Goal: Transaction & Acquisition: Purchase product/service

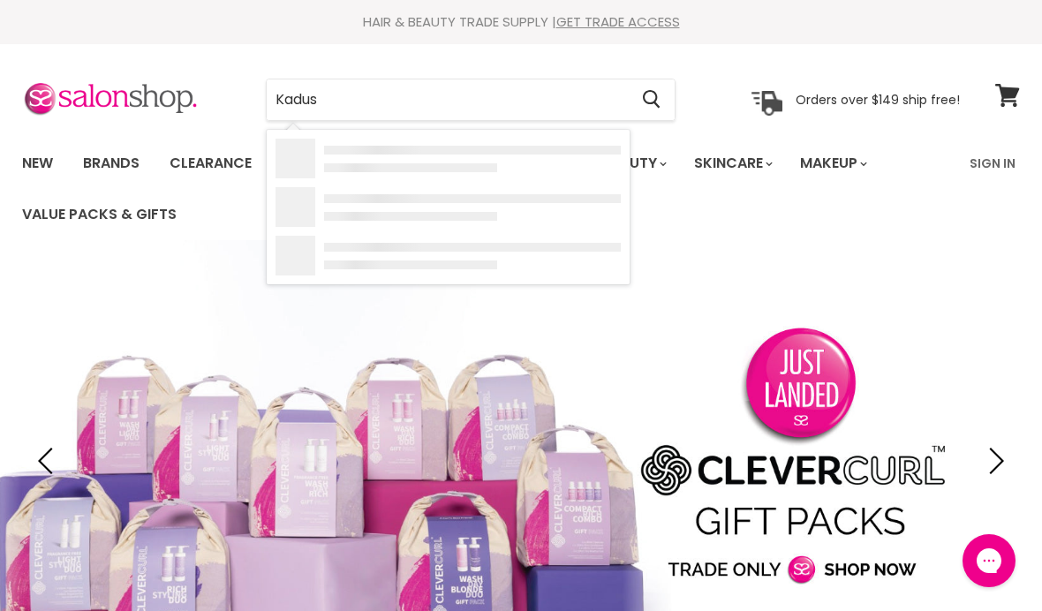
type input "Kadus"
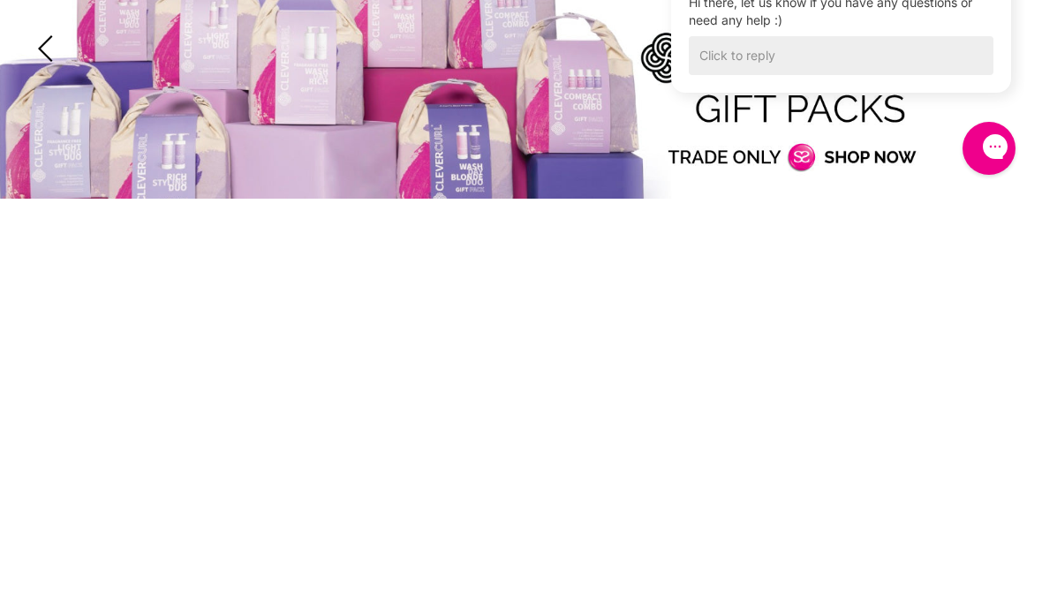
scroll to position [412, 0]
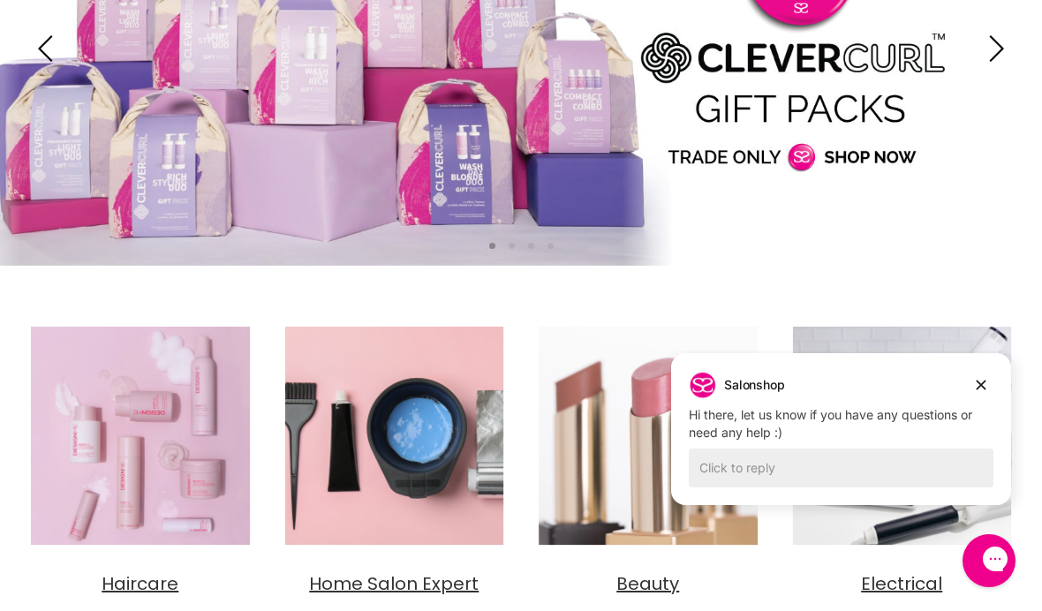
click at [972, 375] on icon "Dismiss campaign" at bounding box center [981, 384] width 18 height 21
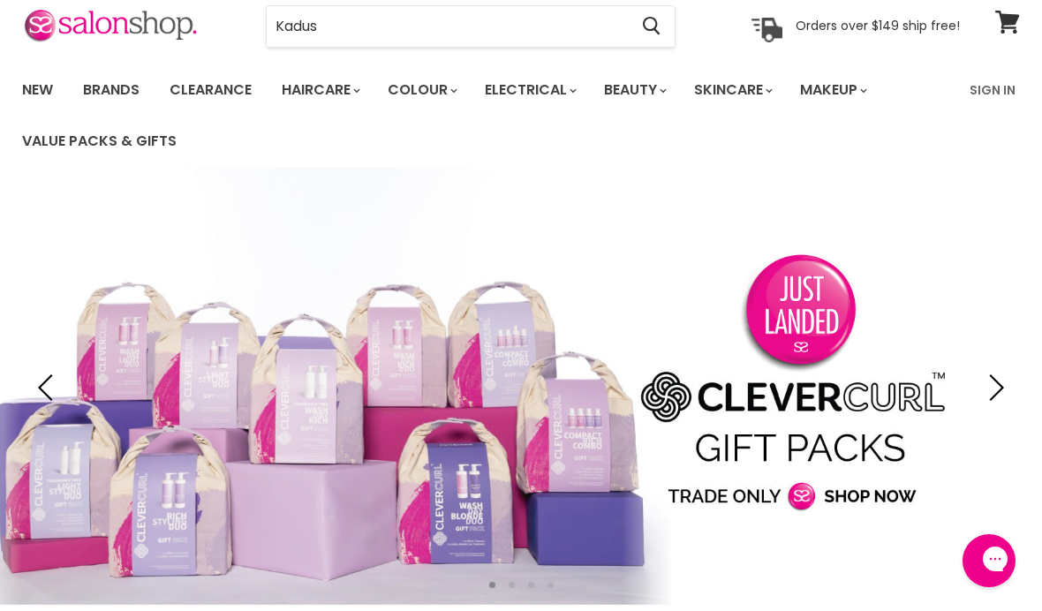
scroll to position [0, 0]
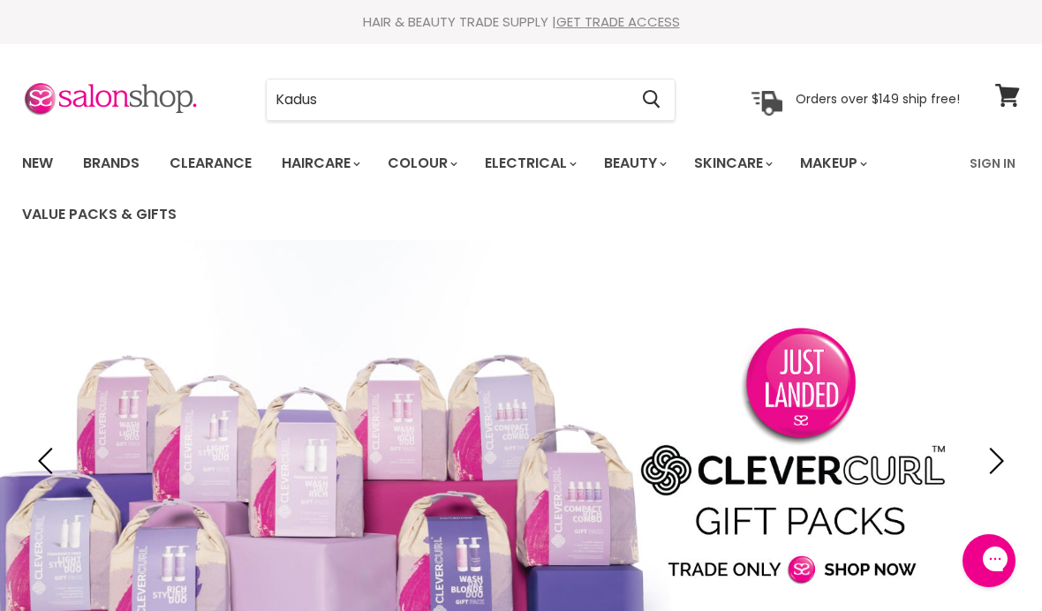
click at [436, 99] on input "Kadus" at bounding box center [447, 99] width 361 height 41
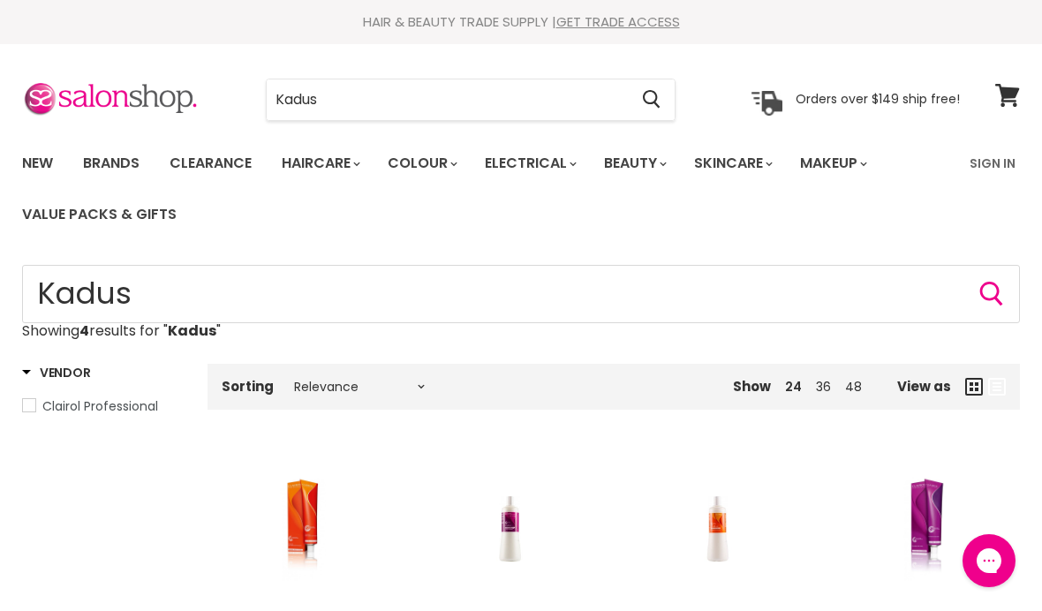
click at [1000, 163] on link "Sign In" at bounding box center [992, 163] width 67 height 37
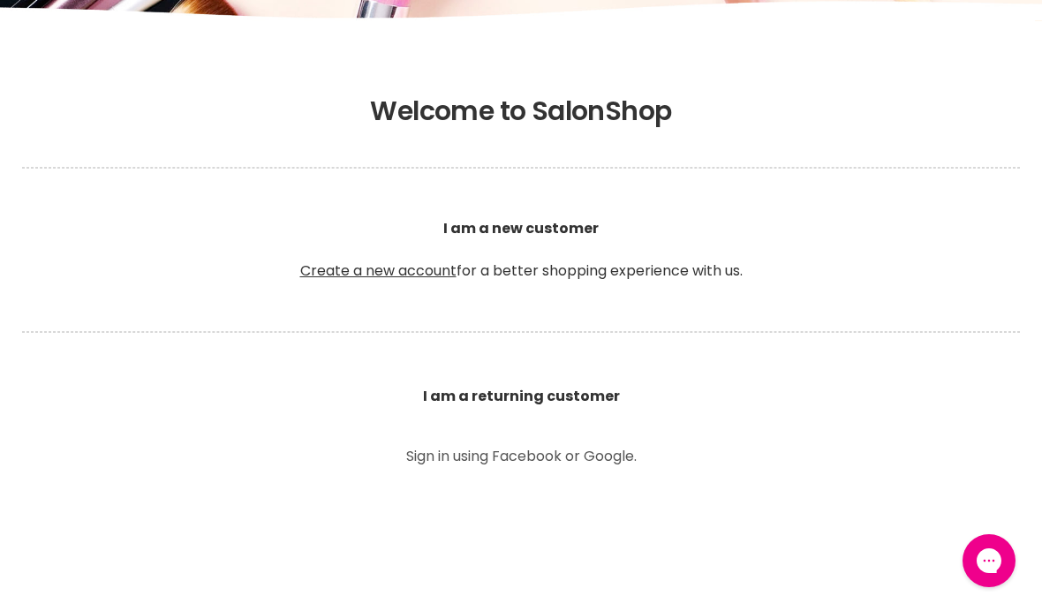
click at [975, 442] on section "Welcome to SalonShop I am a new customer Create a new account for a better shop…" at bounding box center [521, 616] width 1042 height 1094
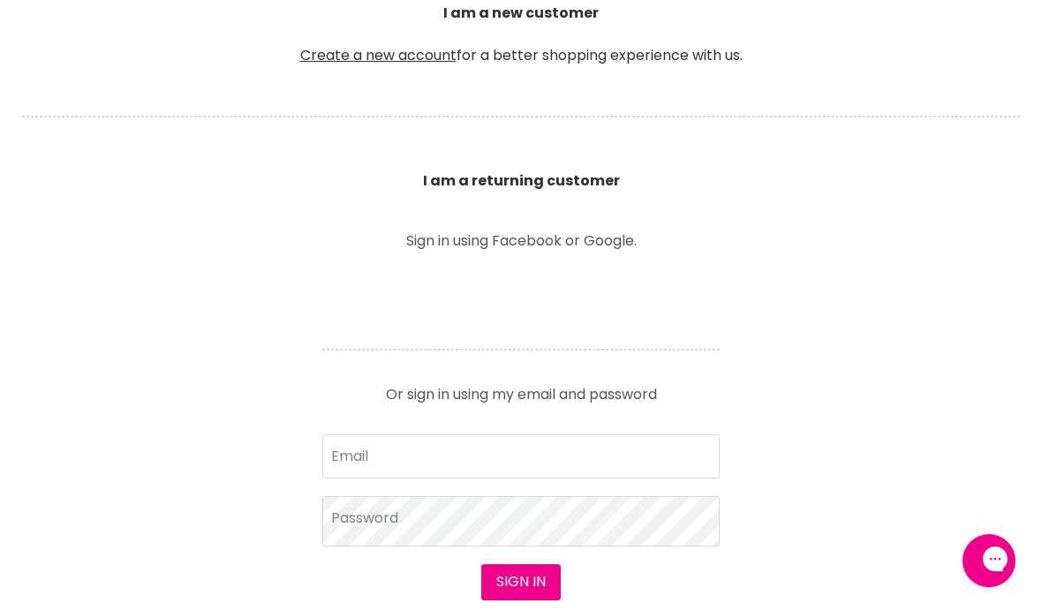
scroll to position [531, 0]
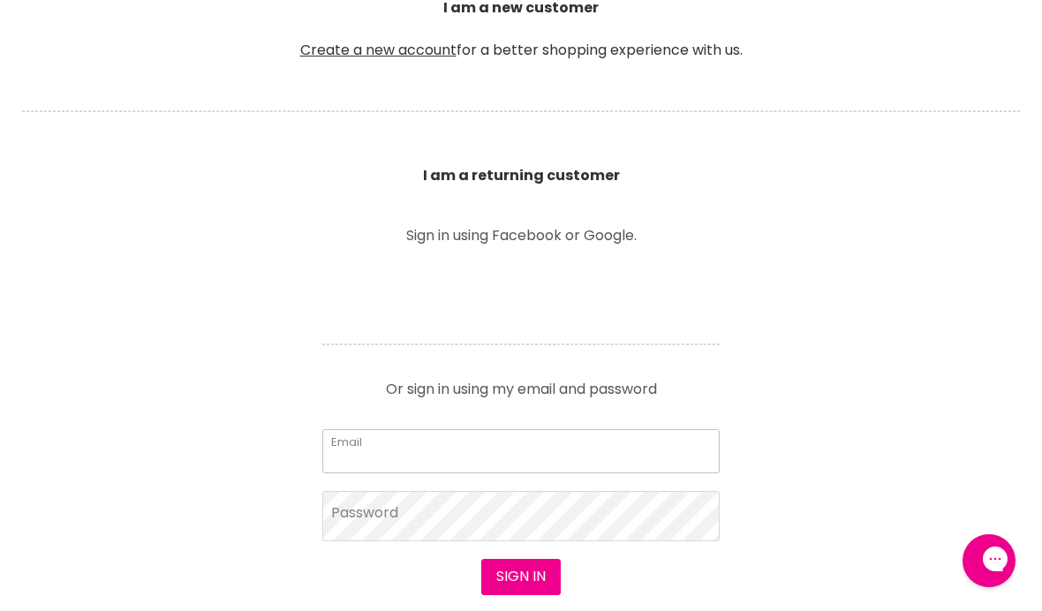
click at [579, 460] on input "Email" at bounding box center [520, 451] width 397 height 44
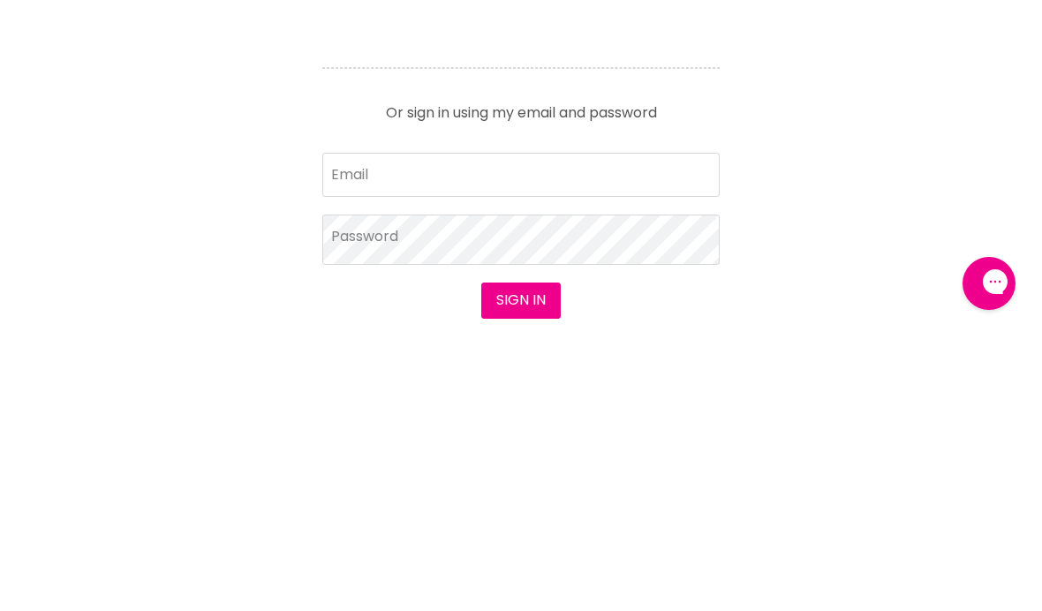
scroll to position [809, 0]
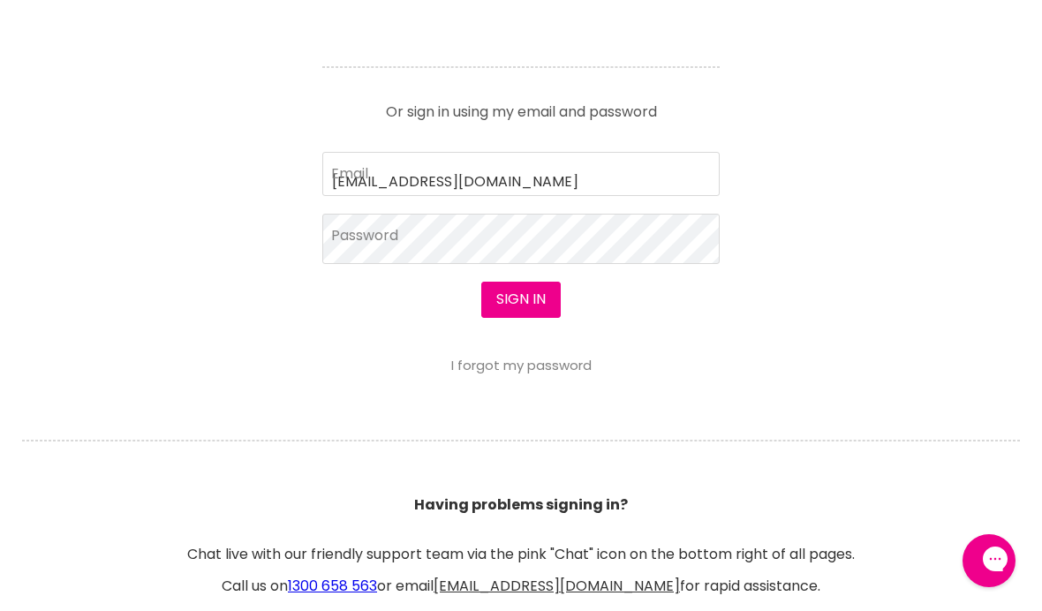
type input "n_rosato@hotmail.com"
click at [520, 300] on button "Sign in" at bounding box center [520, 299] width 79 height 35
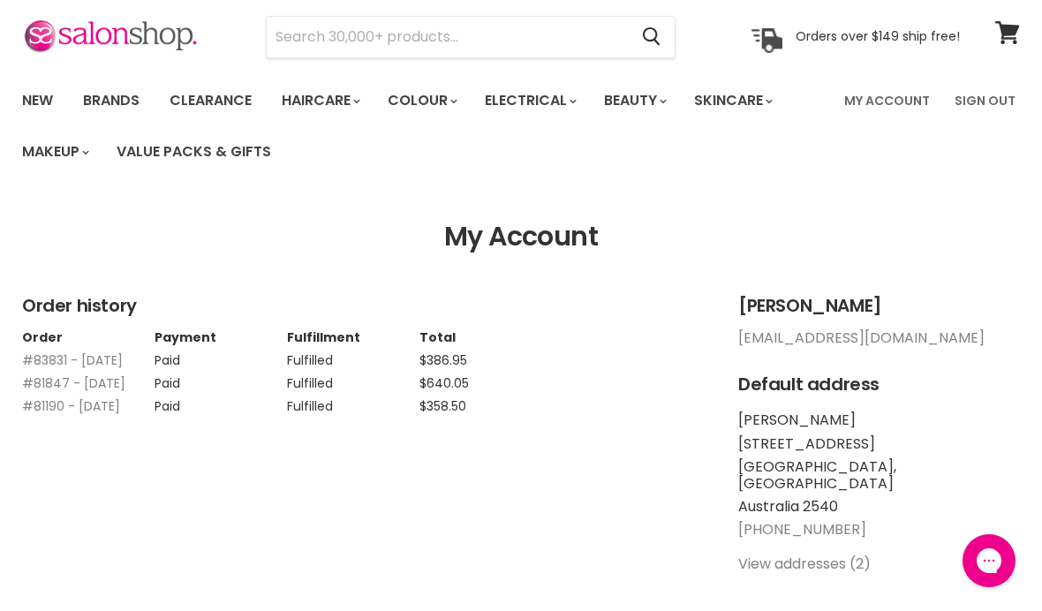
click at [536, 41] on input "Search" at bounding box center [447, 37] width 361 height 41
click at [549, 48] on input "Search" at bounding box center [447, 37] width 361 height 41
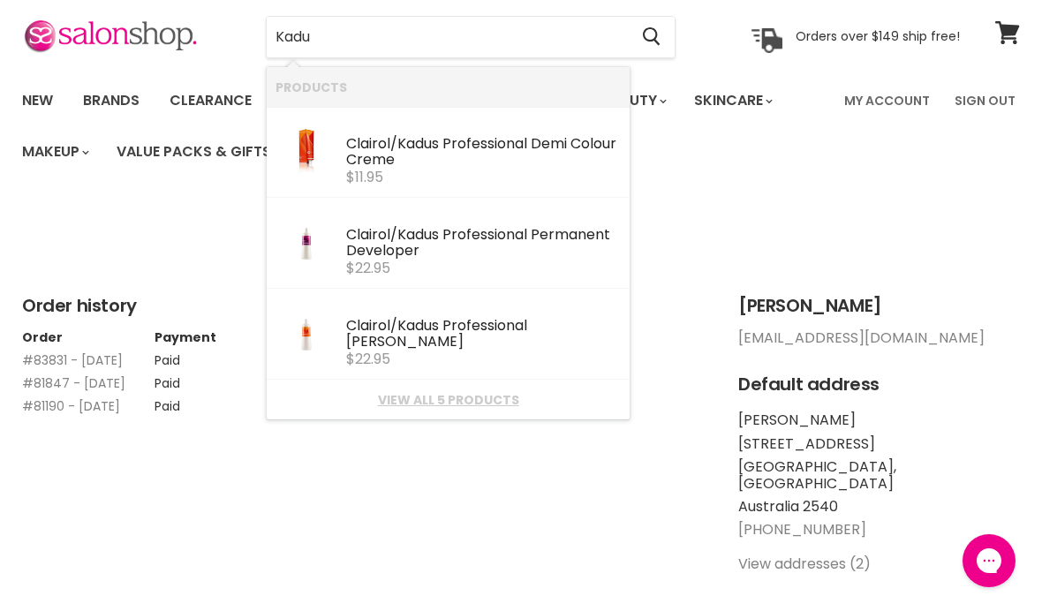
type input "Kadus"
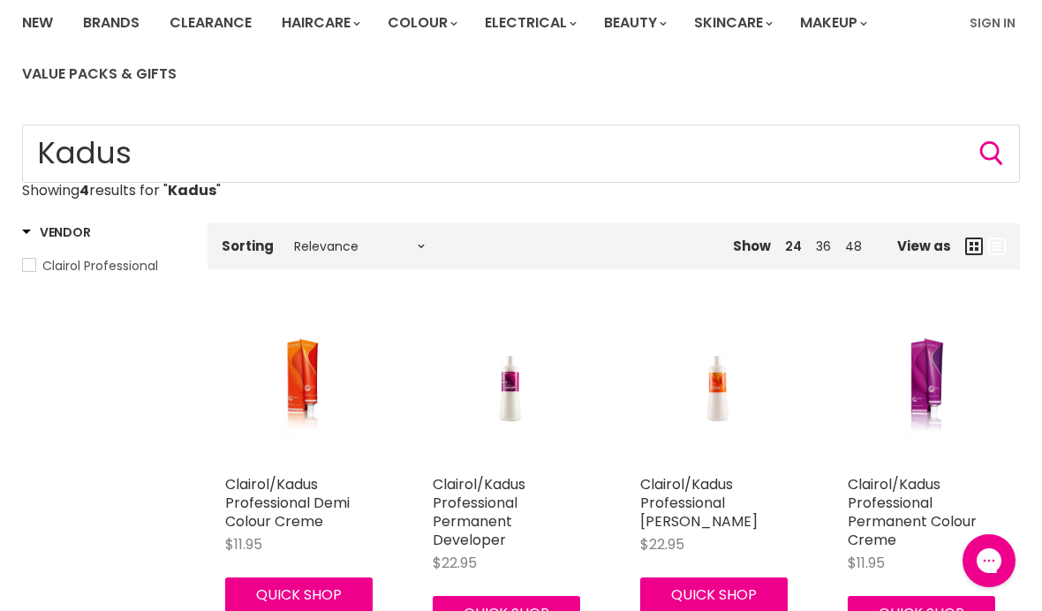
scroll to position [160, 0]
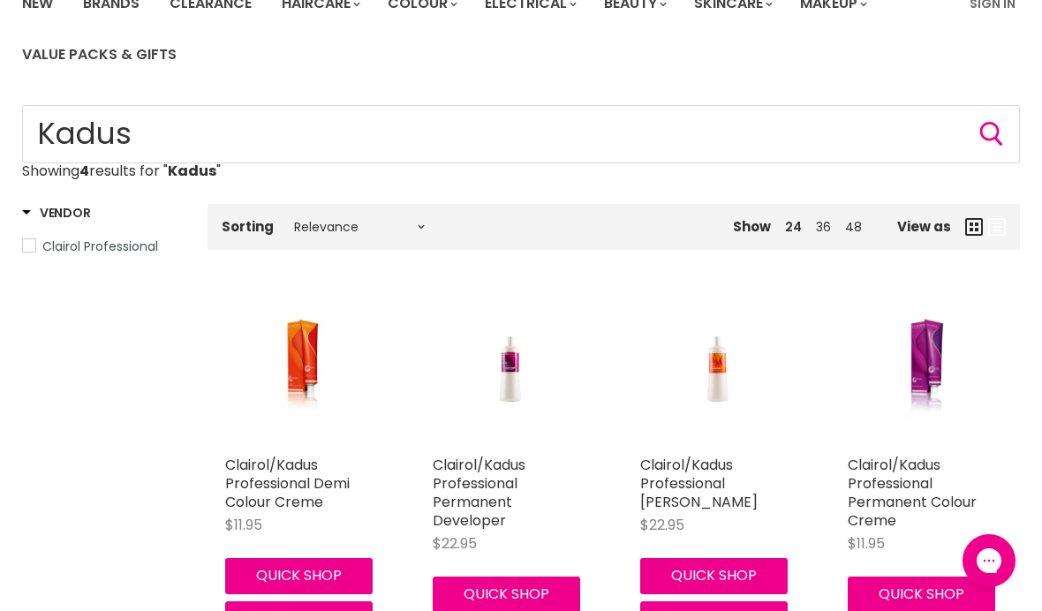
click at [698, 394] on img "Main content" at bounding box center [717, 369] width 102 height 154
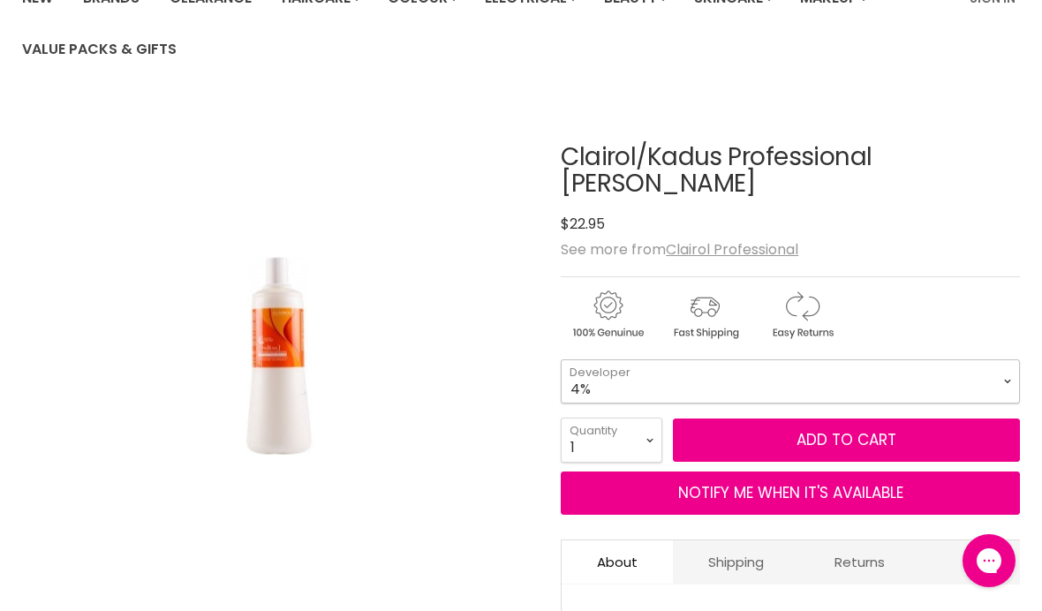
click at [996, 379] on select "1.9% 4%" at bounding box center [789, 381] width 459 height 44
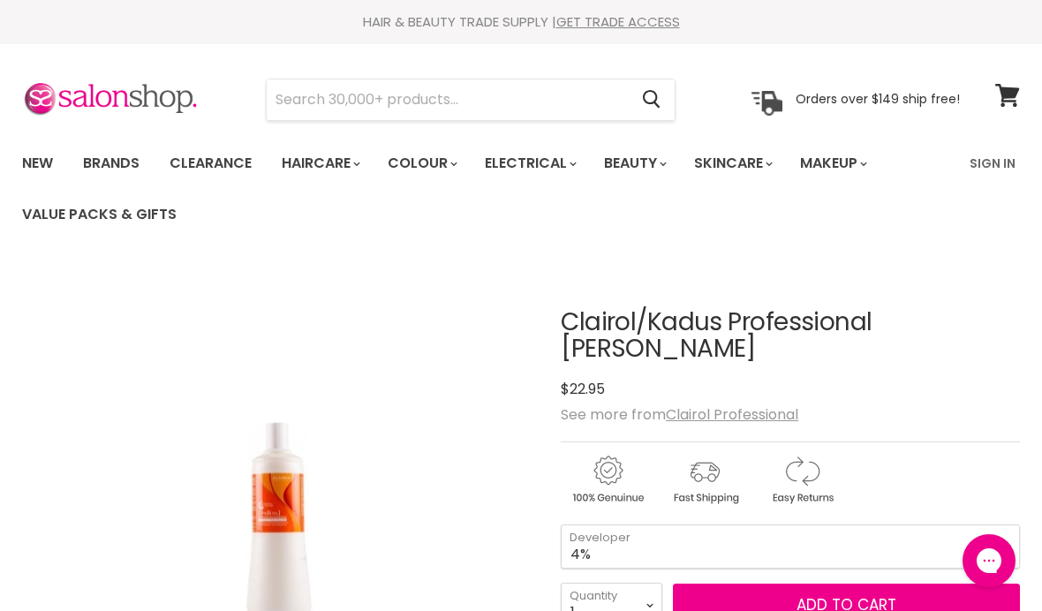
click at [502, 97] on input "Search" at bounding box center [447, 99] width 361 height 41
click at [119, 162] on link "Brands" at bounding box center [111, 163] width 83 height 37
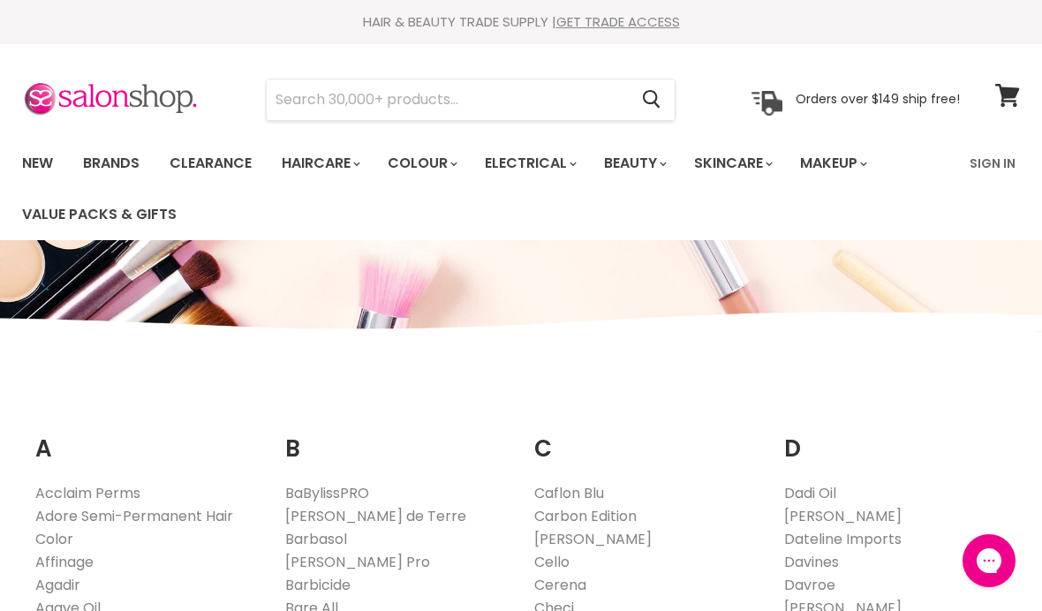
click at [530, 108] on input "Search" at bounding box center [447, 99] width 361 height 41
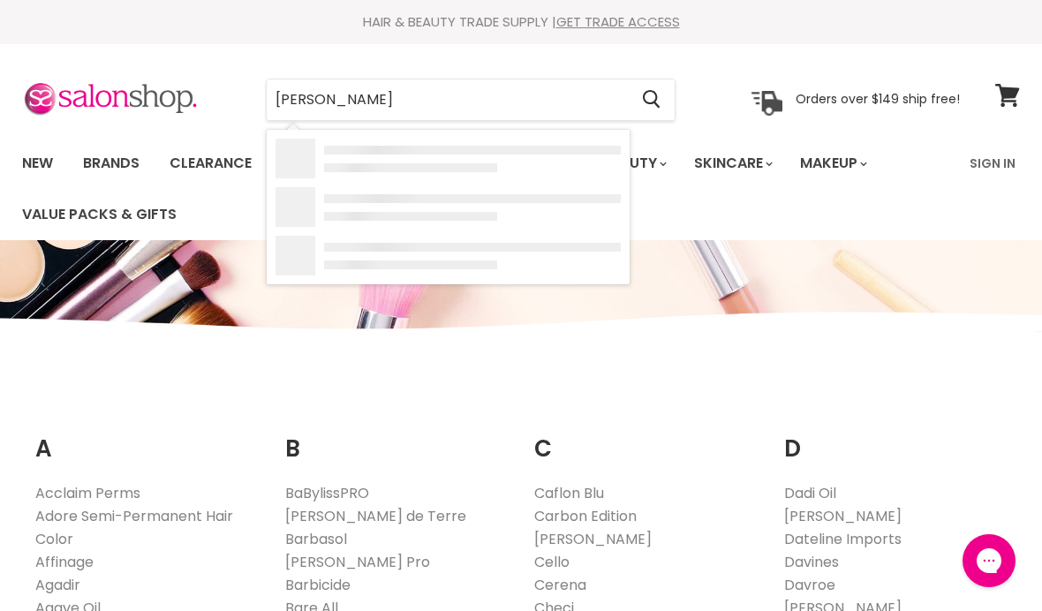
type input "Clever"
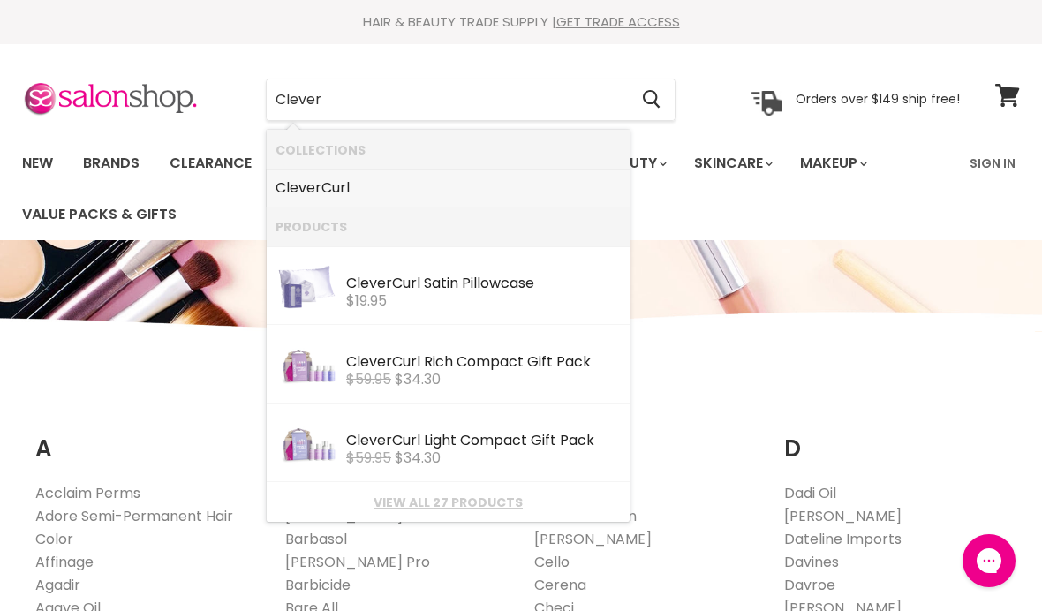
click at [372, 190] on link "Clever Curl" at bounding box center [447, 188] width 345 height 28
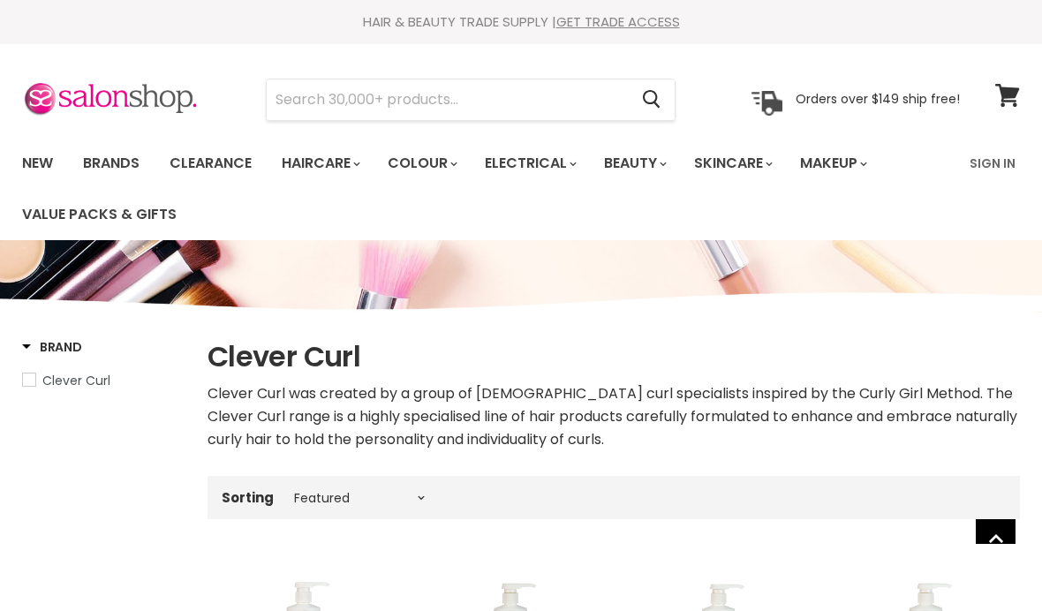
select select "manual"
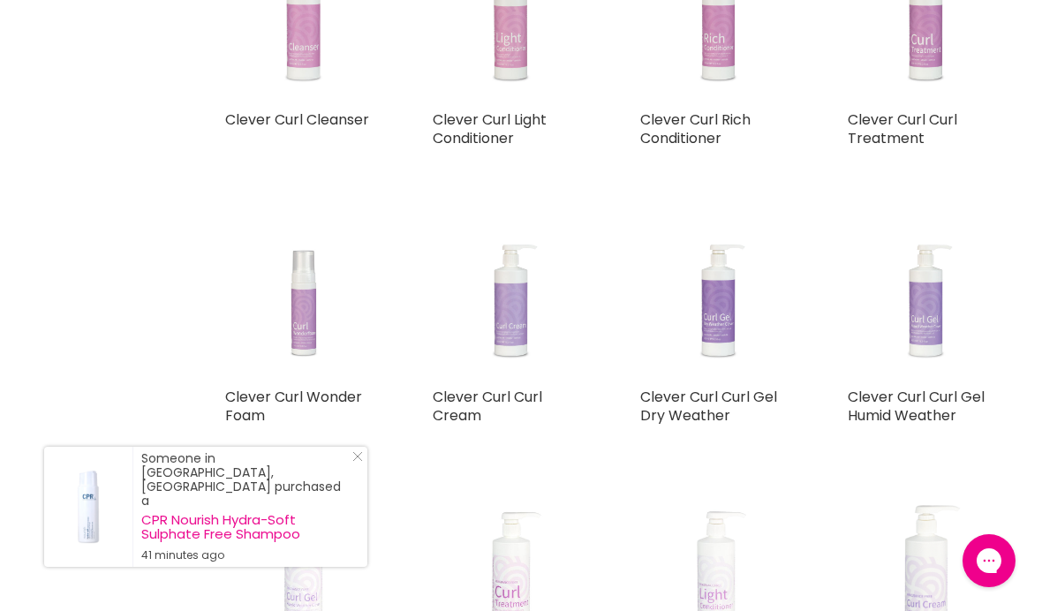
scroll to position [619, 0]
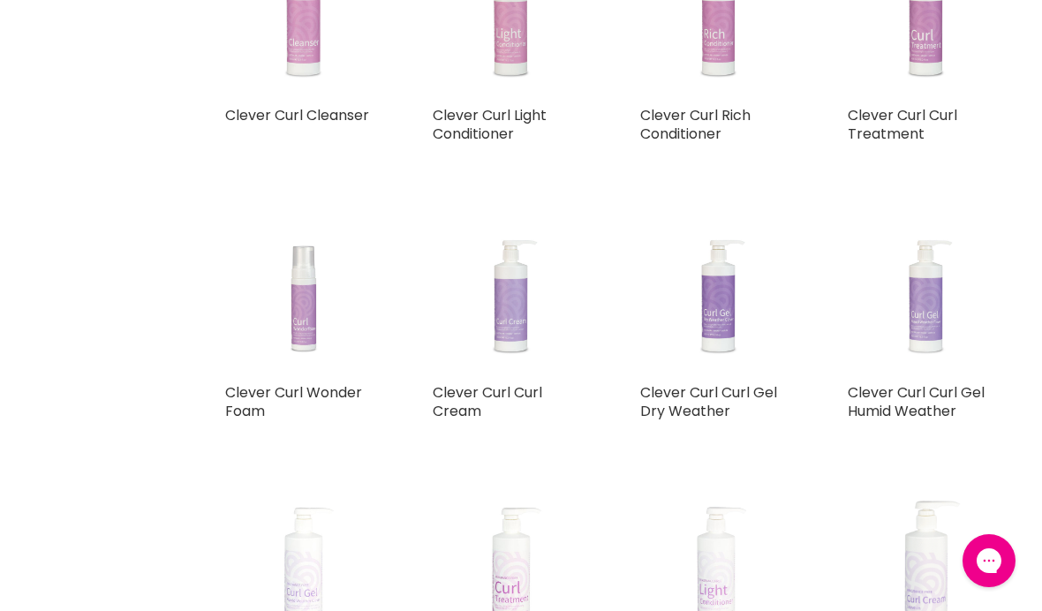
click at [935, 297] on img "Main content" at bounding box center [925, 297] width 116 height 154
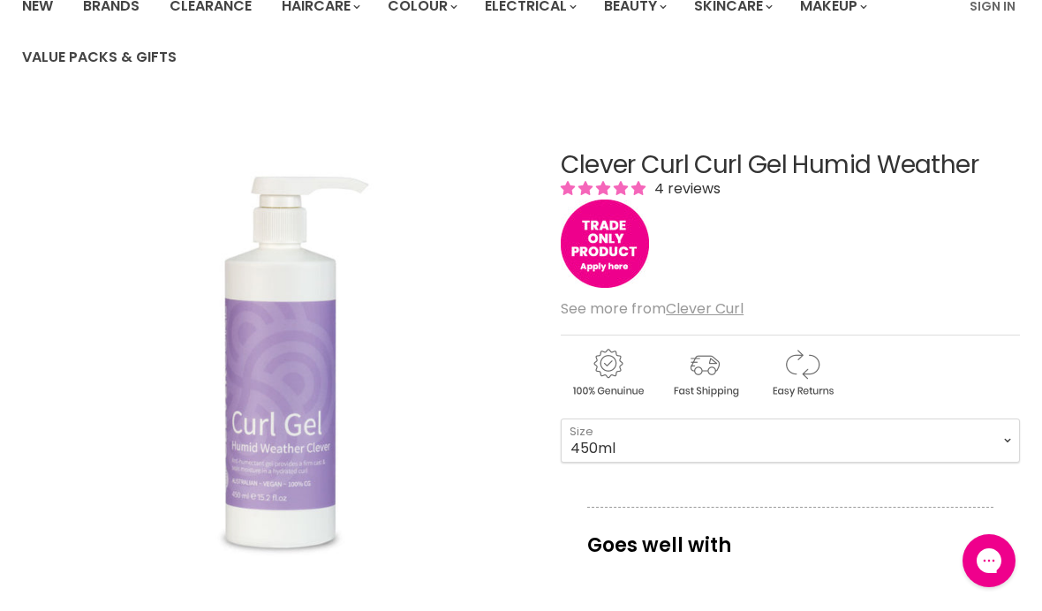
scroll to position [125, 0]
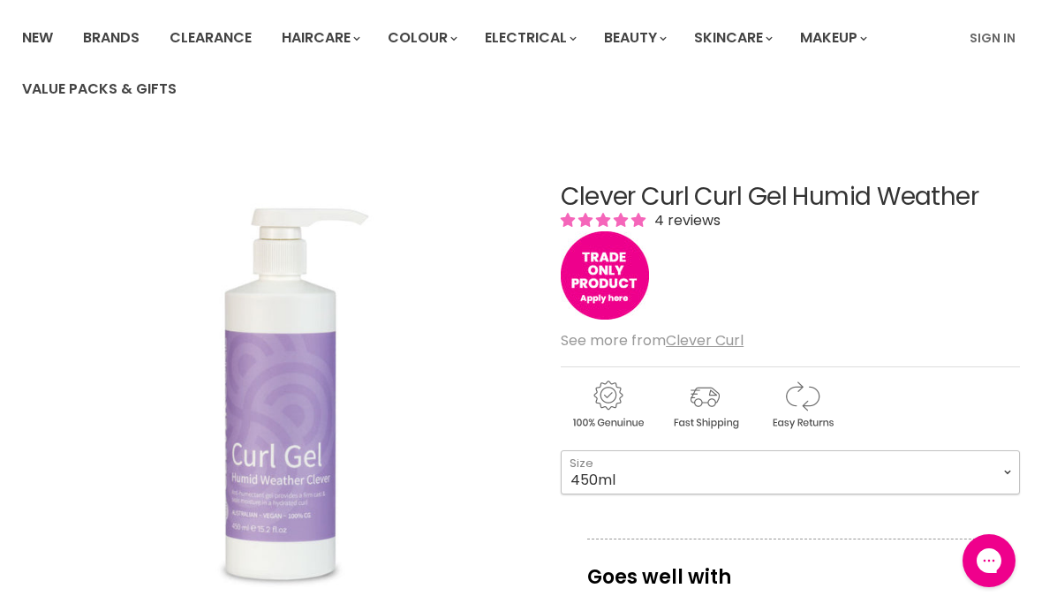
click at [993, 468] on select "450ml 130ml 1 Litre" at bounding box center [789, 472] width 459 height 44
select select "1 Litre"
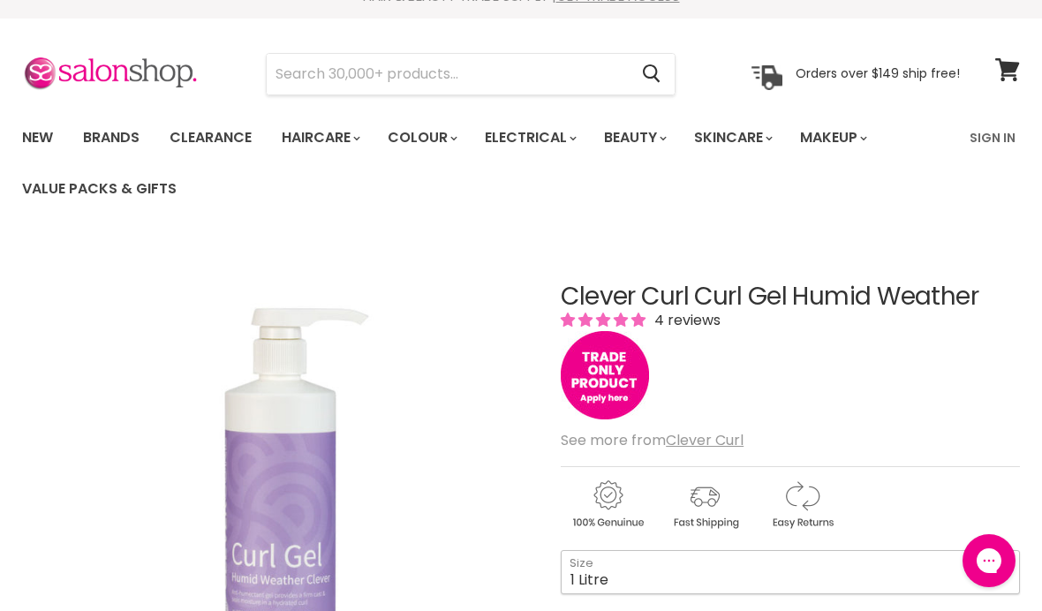
scroll to position [30, 0]
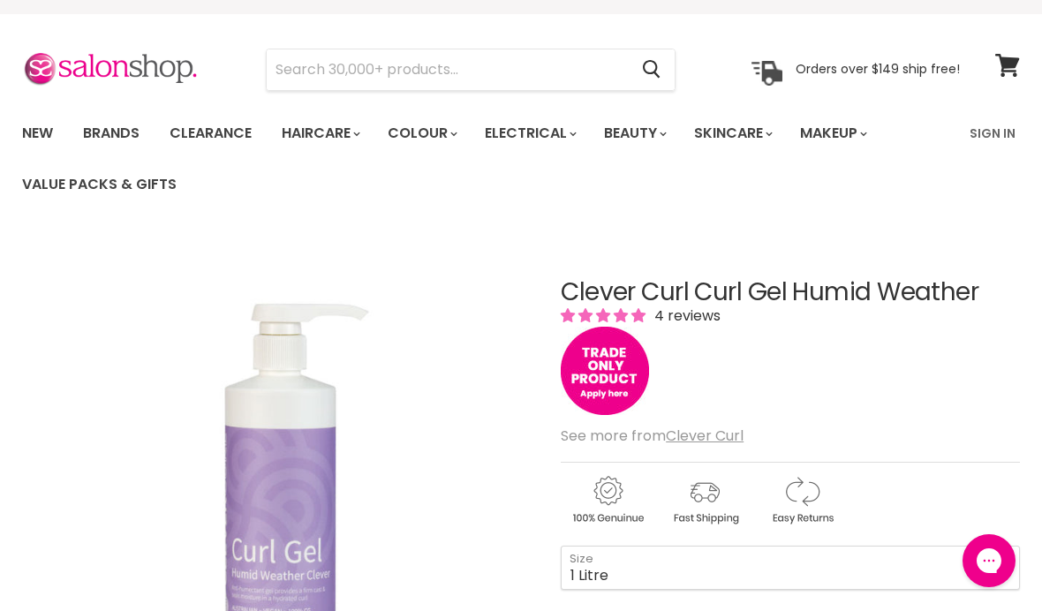
click at [626, 356] on img "Main content" at bounding box center [604, 371] width 88 height 88
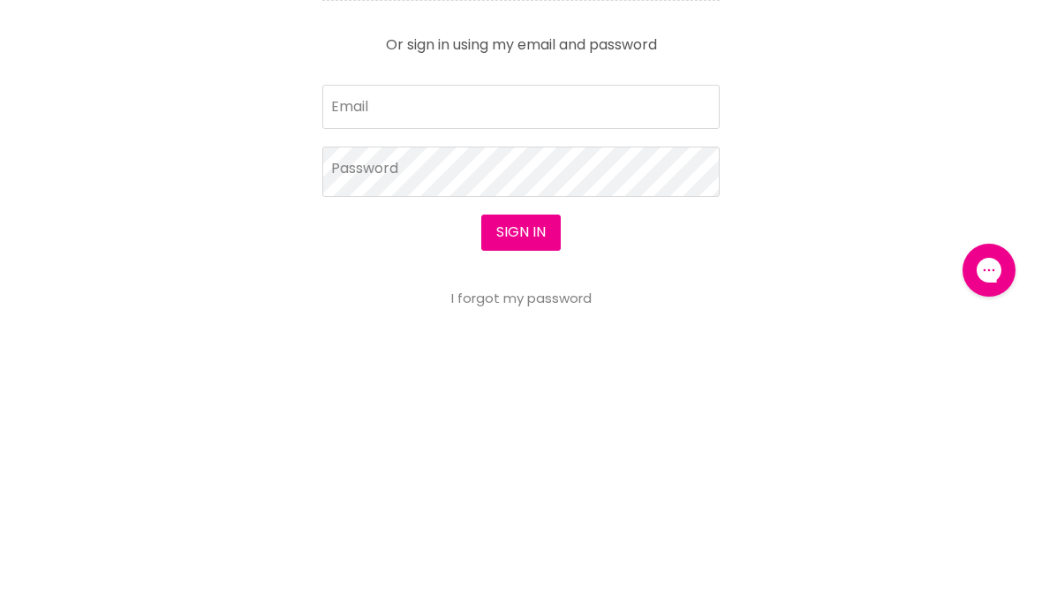
scroll to position [876, 0]
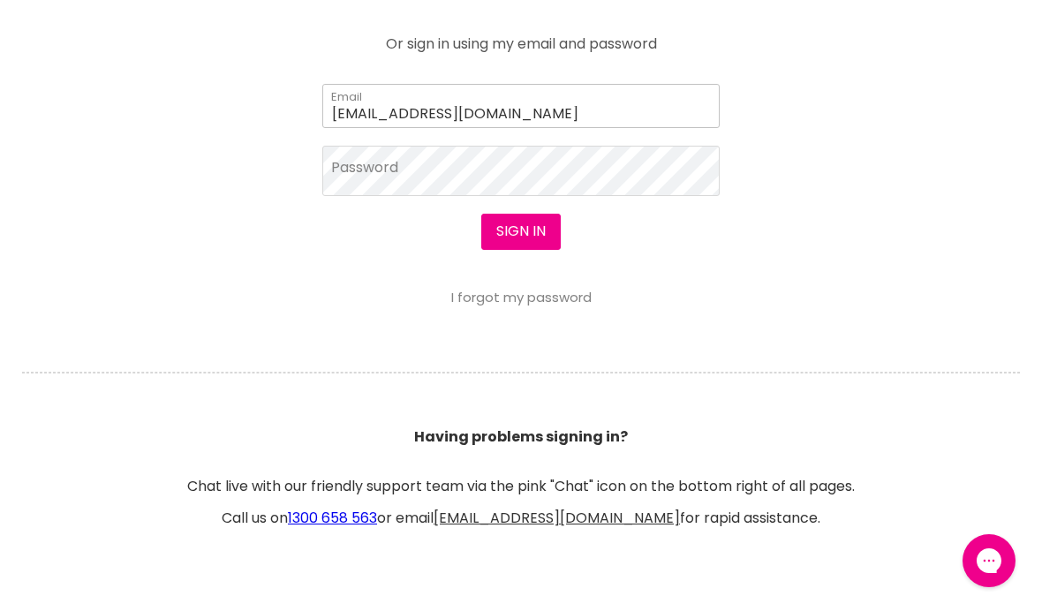
type input "n_rosato@hotmail.com"
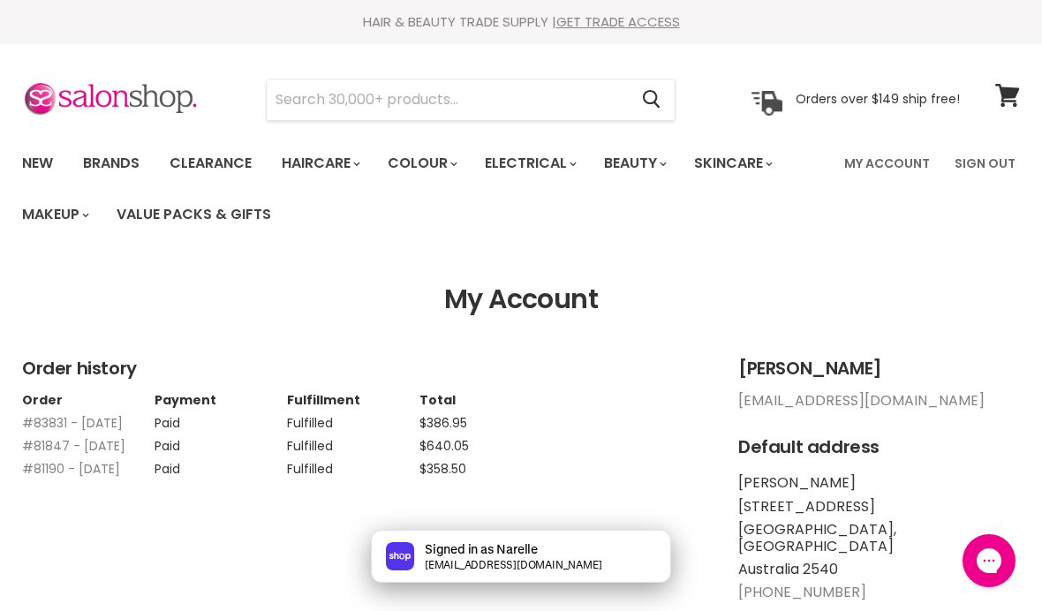
click at [646, 217] on ul "New Brands Clearance Haircare" at bounding box center [421, 189] width 824 height 102
click at [436, 96] on input "Search" at bounding box center [447, 99] width 361 height 41
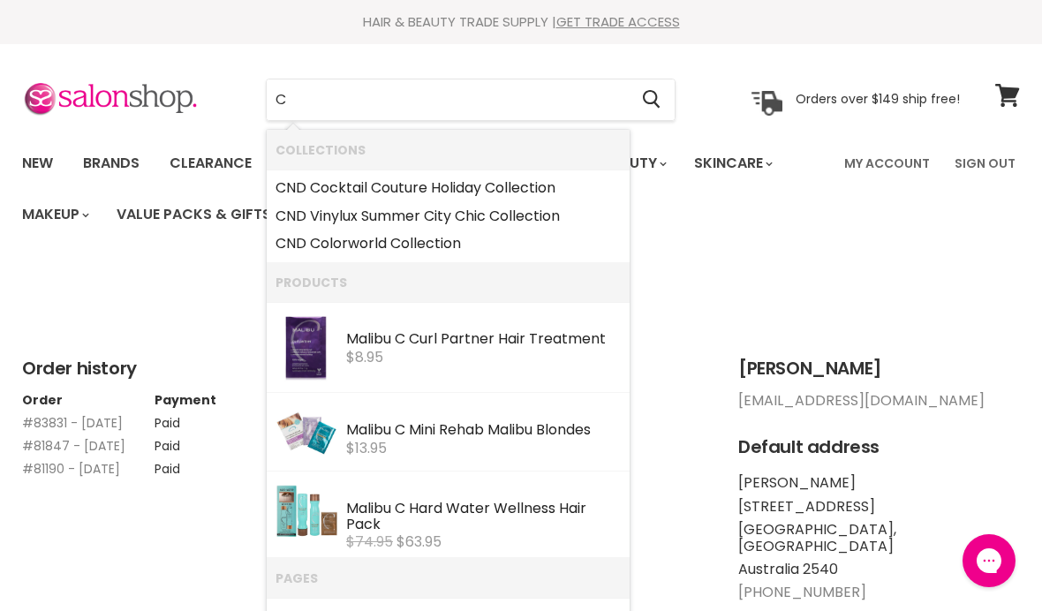
click at [778, 213] on ul "New Brands Clearance Haircare" at bounding box center [421, 189] width 824 height 102
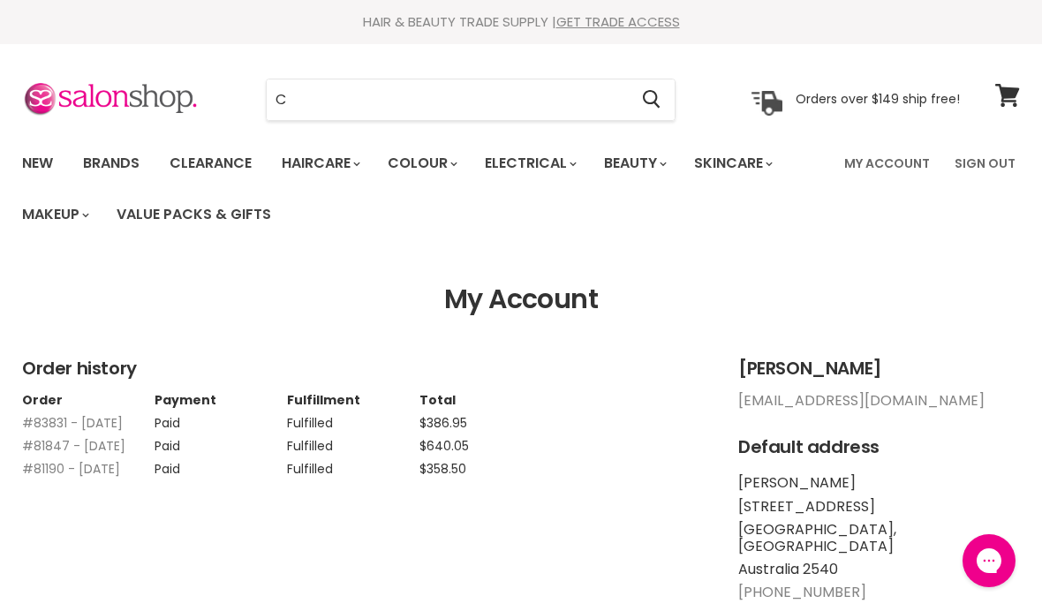
click at [312, 429] on td "Fulfilled" at bounding box center [353, 418] width 132 height 23
click at [468, 108] on input "C" at bounding box center [447, 99] width 361 height 41
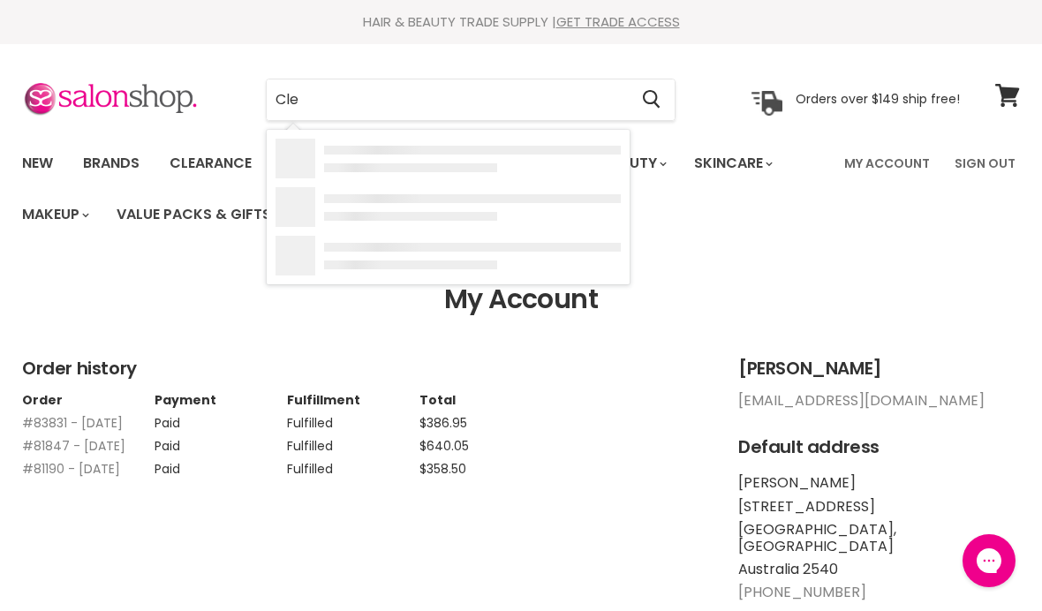
type input "Clev"
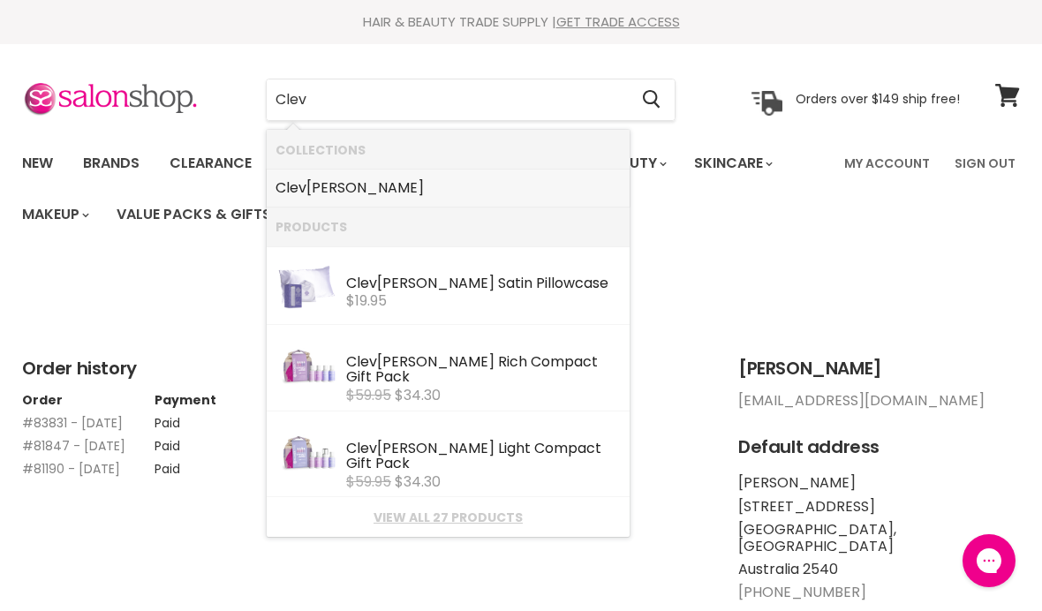
click at [357, 187] on link "Clev er Curl" at bounding box center [447, 188] width 345 height 28
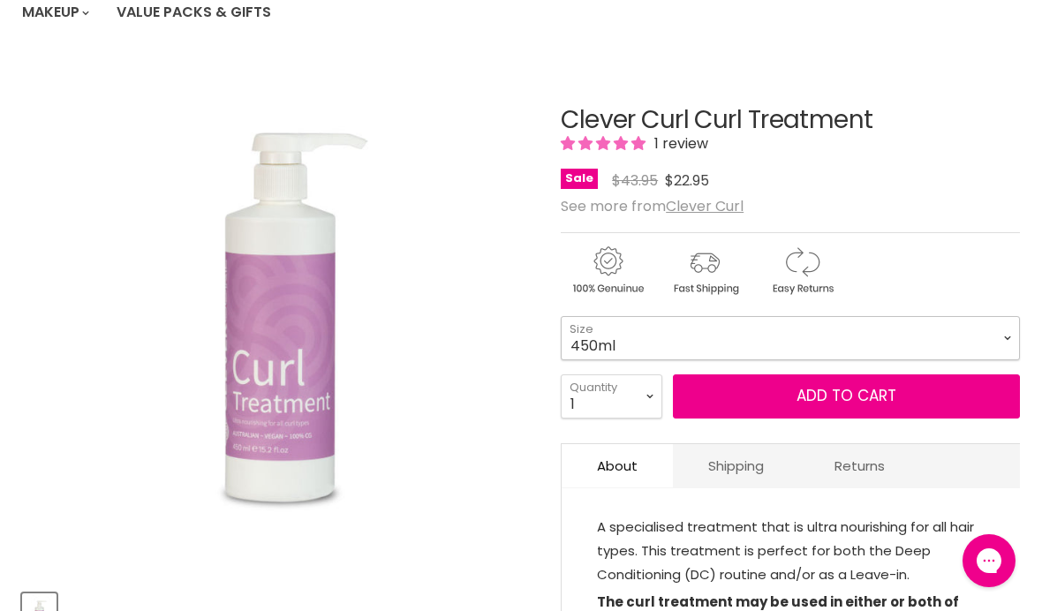
click at [1004, 339] on select "450ml 1L 130ml" at bounding box center [789, 338] width 459 height 44
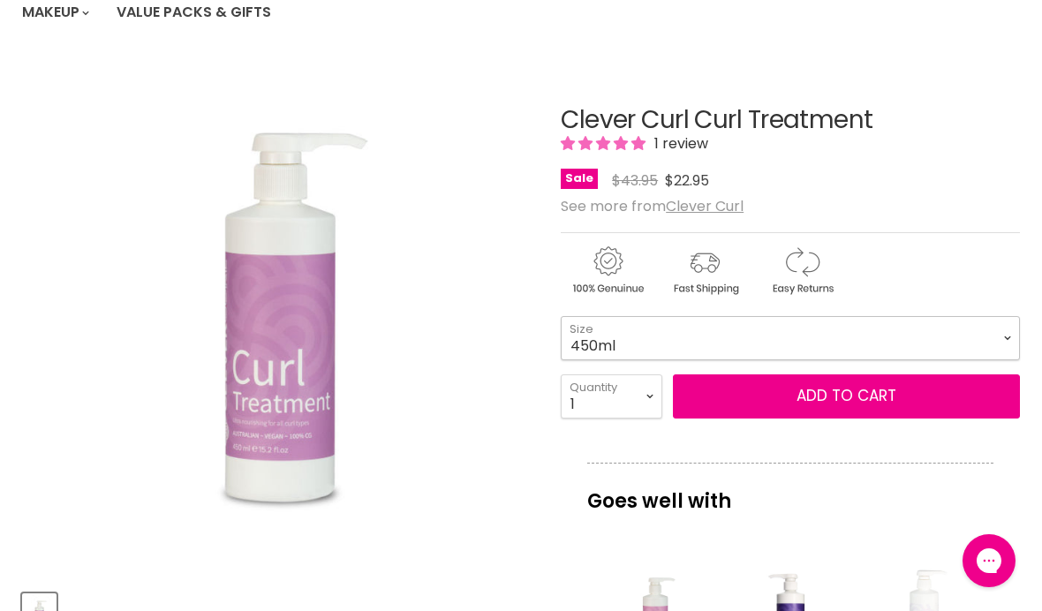
click at [993, 341] on select "450ml 1L 130ml" at bounding box center [789, 338] width 459 height 44
select select "1L"
click at [826, 388] on button "Add to cart" at bounding box center [846, 396] width 347 height 44
click at [849, 391] on button "Add to cart" at bounding box center [846, 396] width 347 height 44
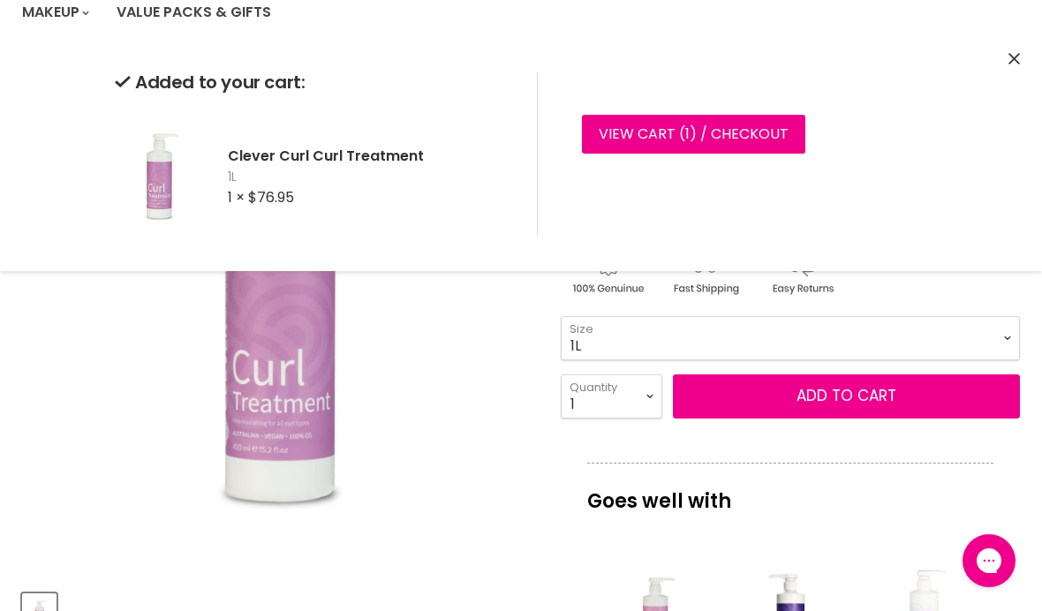
click at [1015, 63] on icon "Close" at bounding box center [1013, 58] width 11 height 11
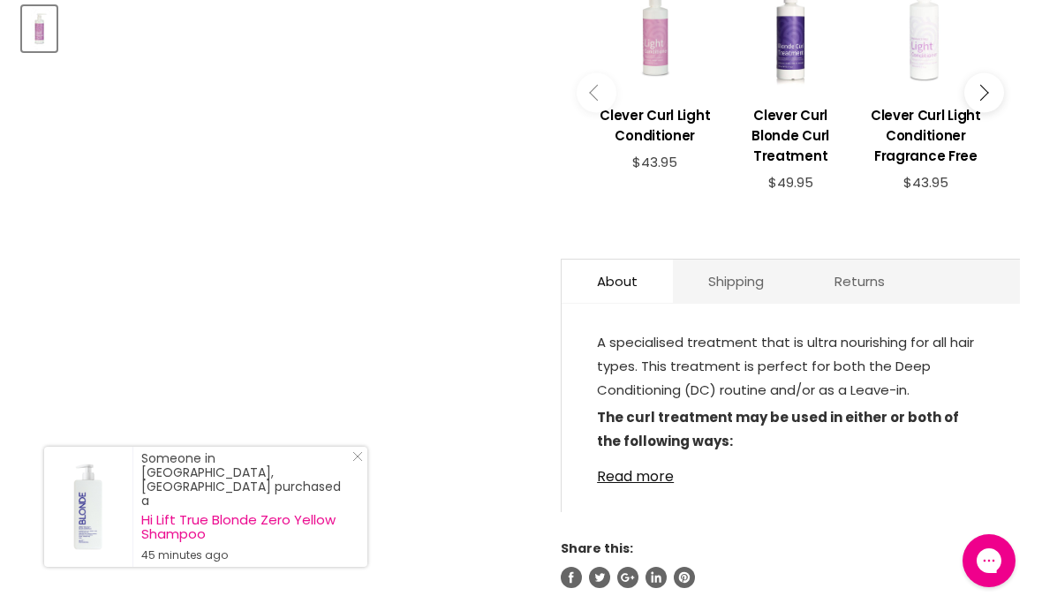
scroll to position [783, 0]
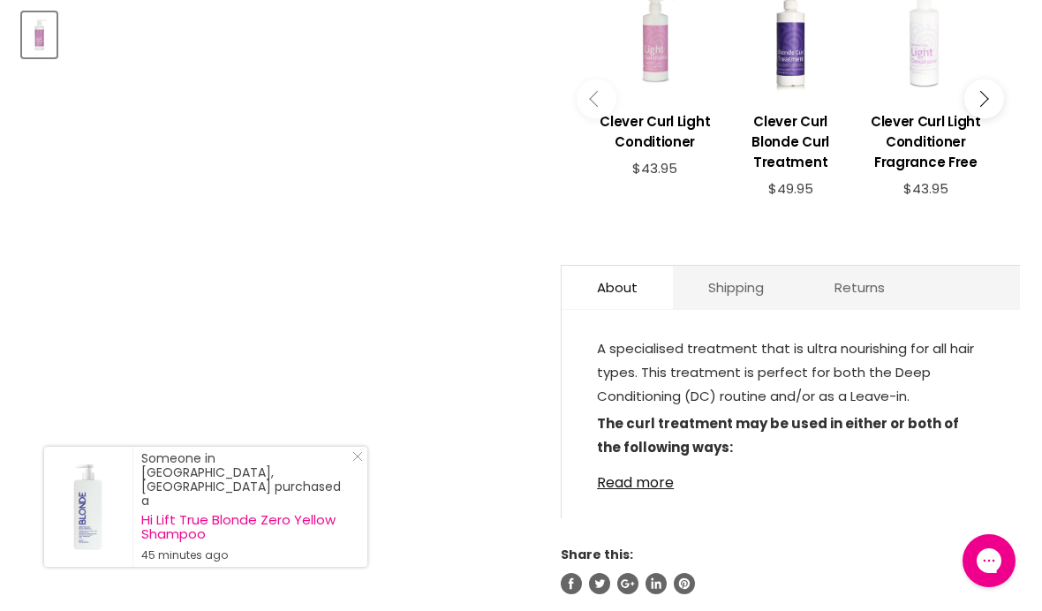
click at [973, 106] on button "Main content" at bounding box center [984, 99] width 40 height 40
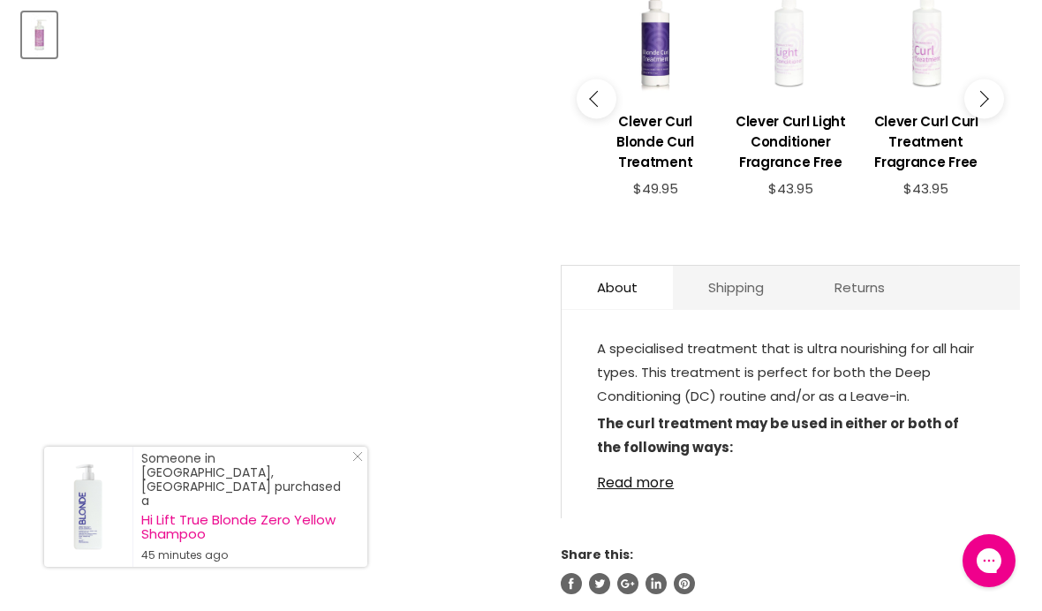
click at [985, 109] on button "Main content" at bounding box center [984, 99] width 40 height 40
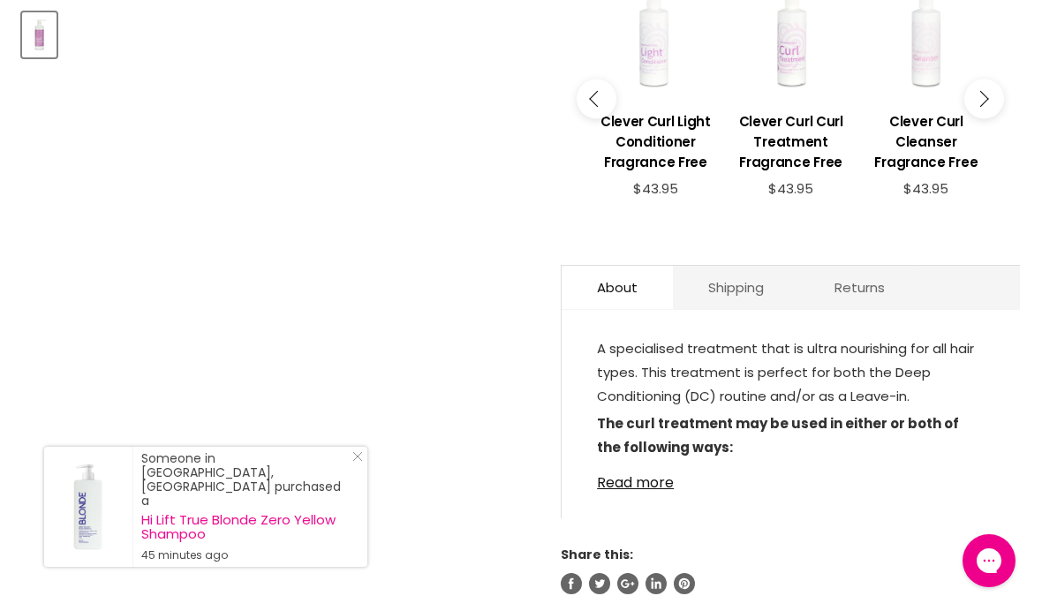
click at [989, 100] on button "Main content" at bounding box center [984, 99] width 40 height 40
click at [987, 102] on icon "Main content" at bounding box center [980, 99] width 16 height 16
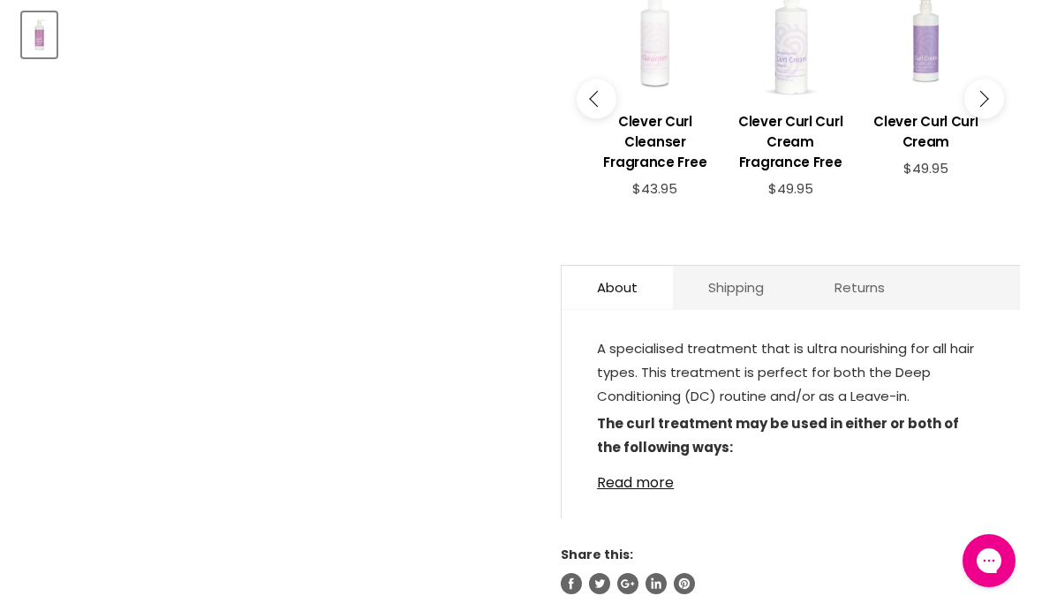
click at [931, 64] on div "Main content" at bounding box center [925, 39] width 117 height 117
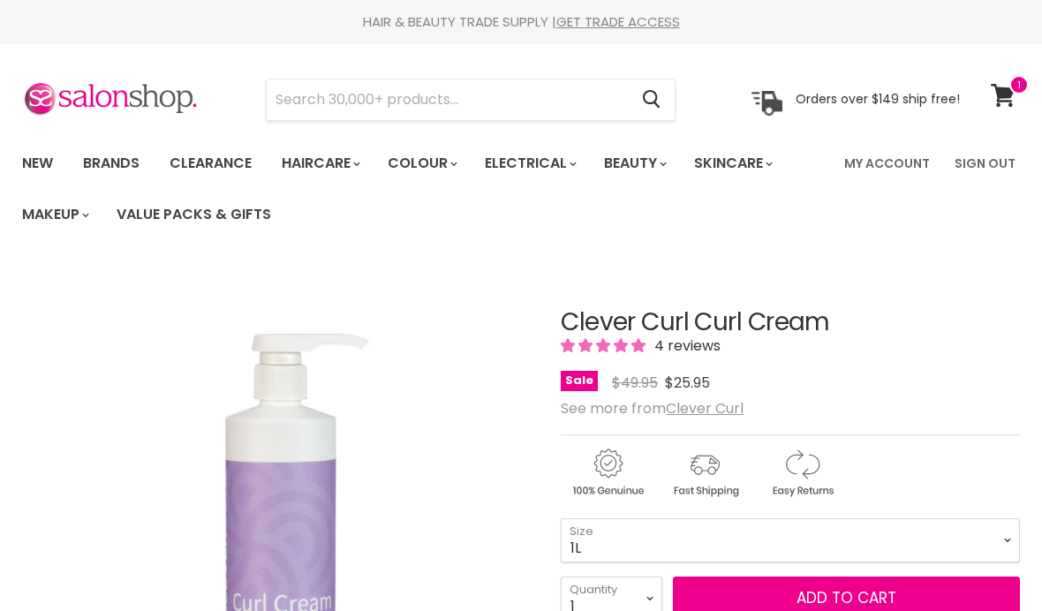
select select "1L"
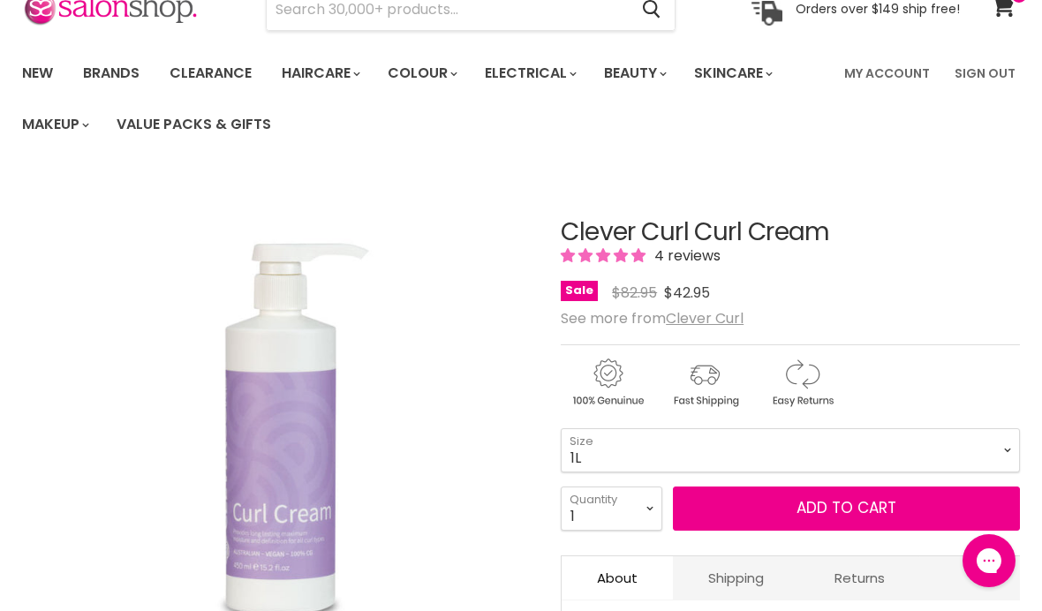
scroll to position [91, 0]
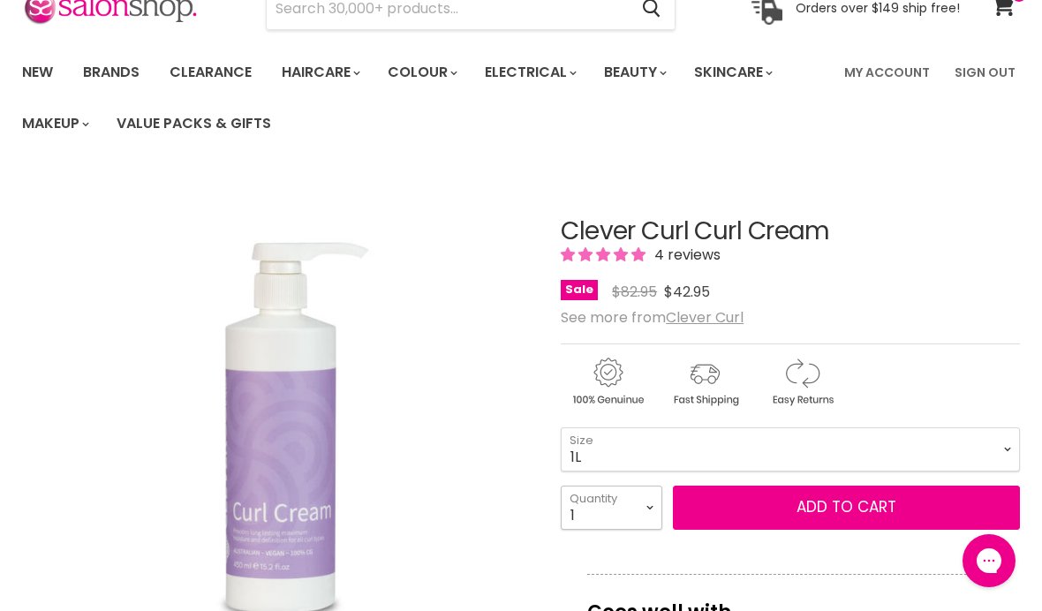
click at [647, 506] on select "1 2 3 4 5 6 7 8 9 10+" at bounding box center [611, 507] width 102 height 44
select select "2"
type input "2"
click at [817, 523] on button "Add to cart" at bounding box center [846, 507] width 347 height 44
click at [830, 501] on button "Add to cart" at bounding box center [846, 507] width 347 height 44
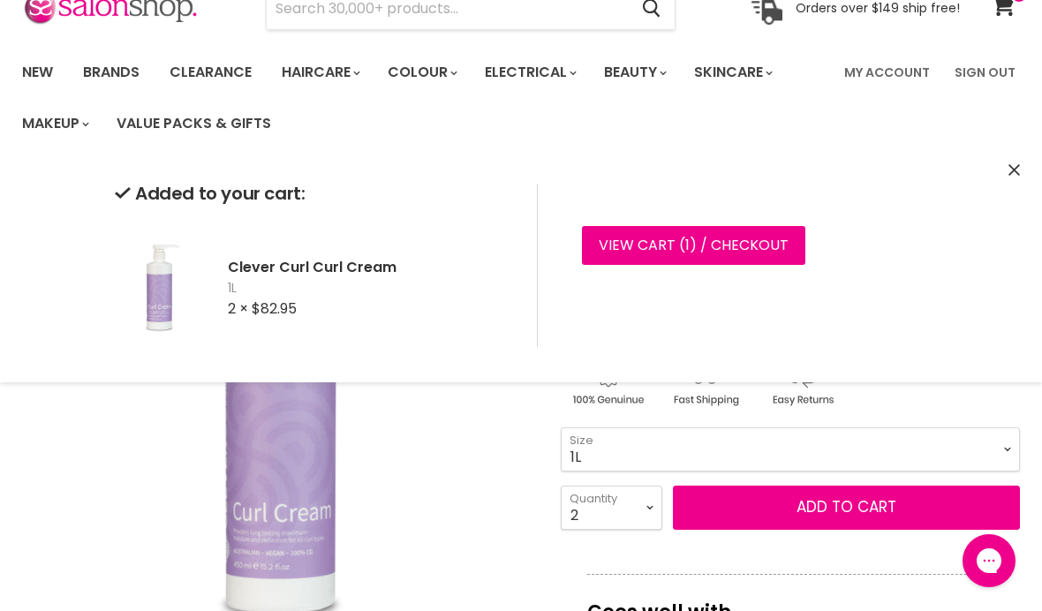
click at [1014, 175] on icon "Close" at bounding box center [1013, 169] width 11 height 11
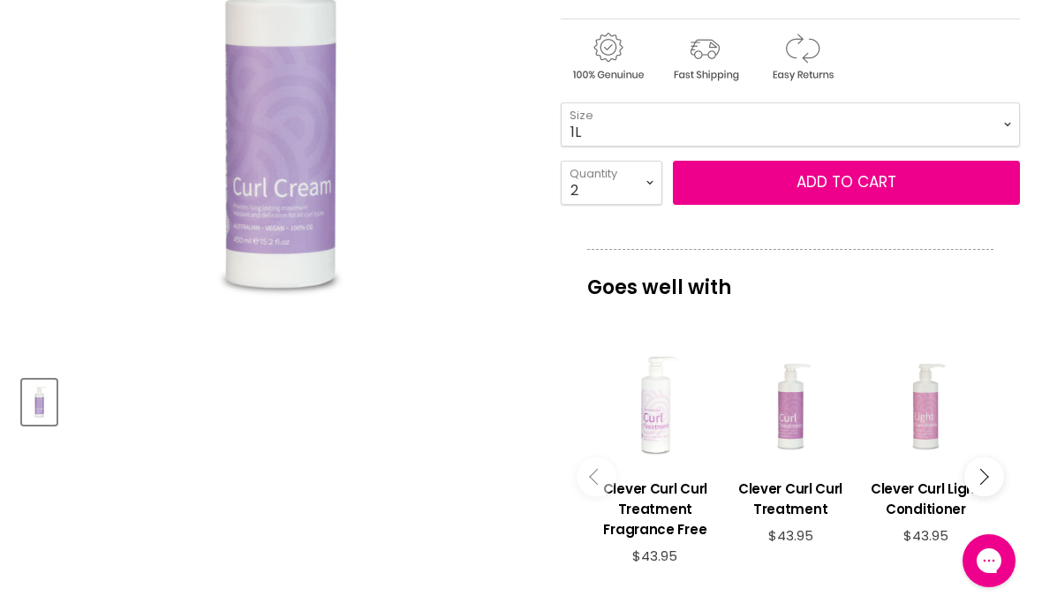
scroll to position [419, 0]
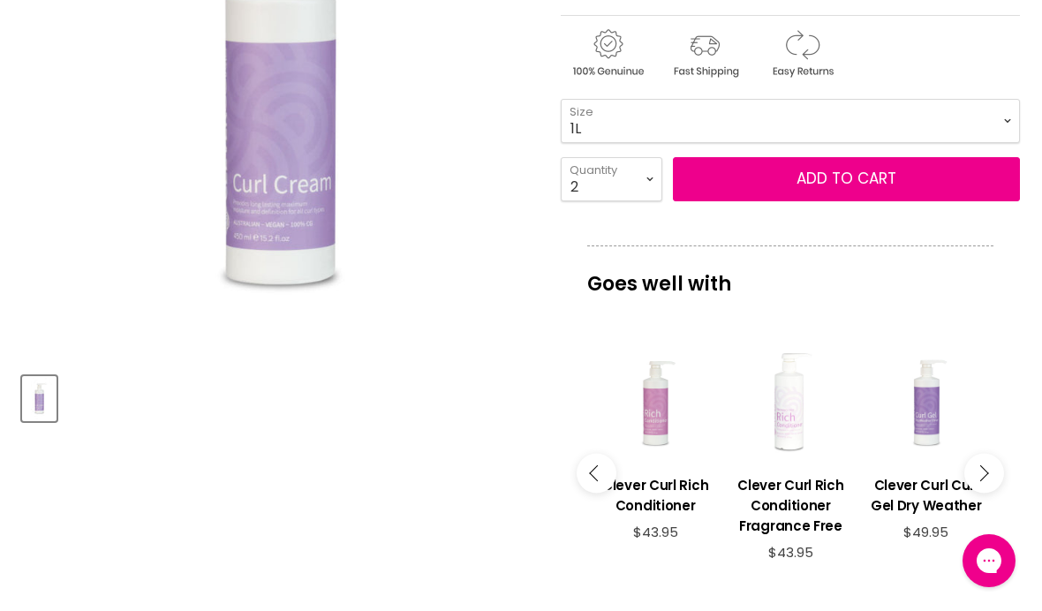
click at [656, 444] on div "Main content" at bounding box center [655, 402] width 117 height 117
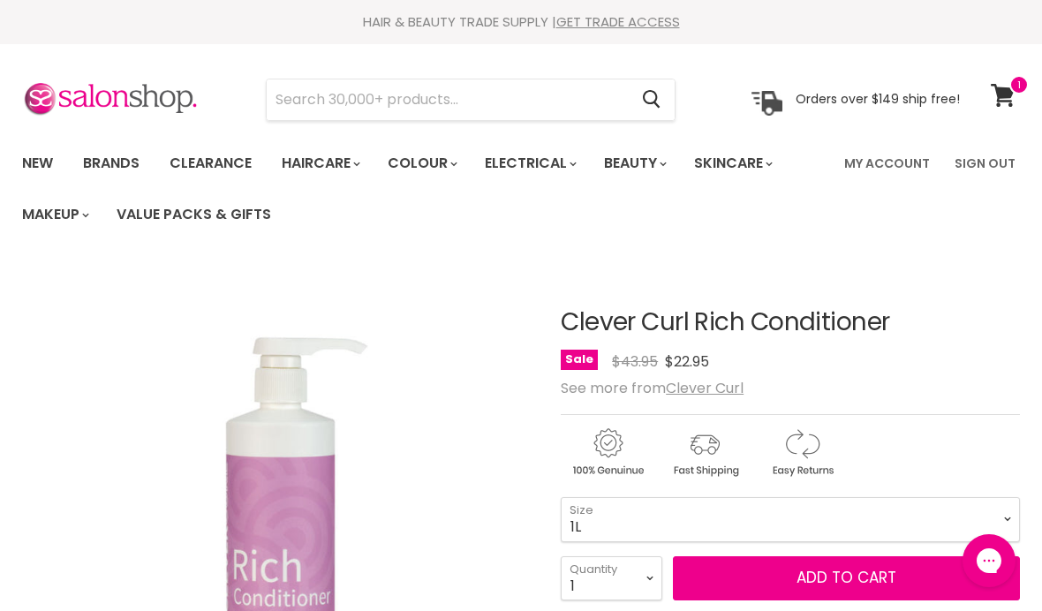
select select "1L"
click at [821, 579] on button "Add to cart" at bounding box center [846, 578] width 347 height 44
click at [829, 583] on button "Add to cart" at bounding box center [846, 578] width 347 height 44
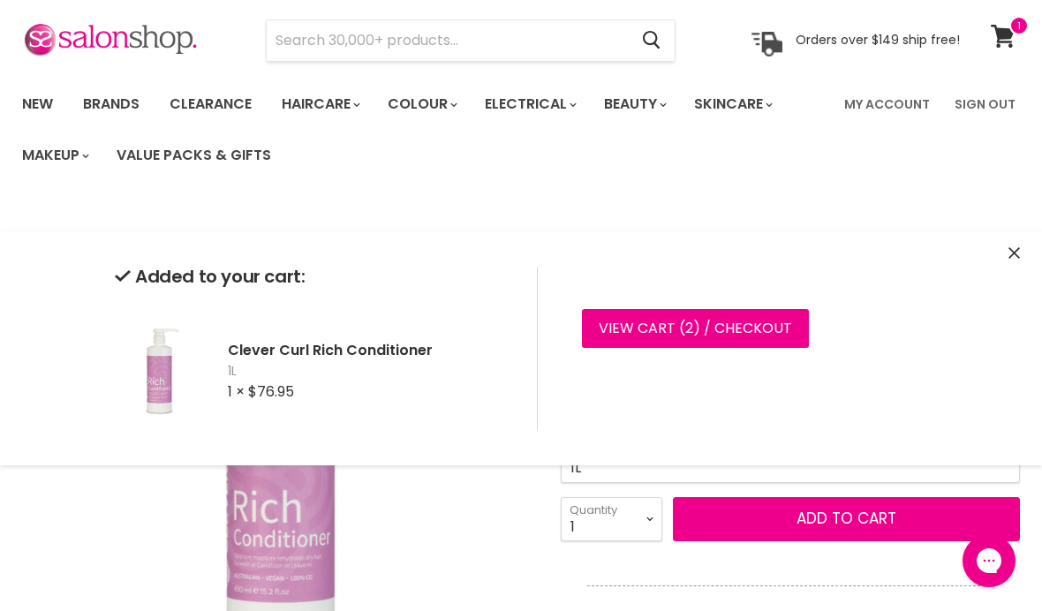
scroll to position [61, 0]
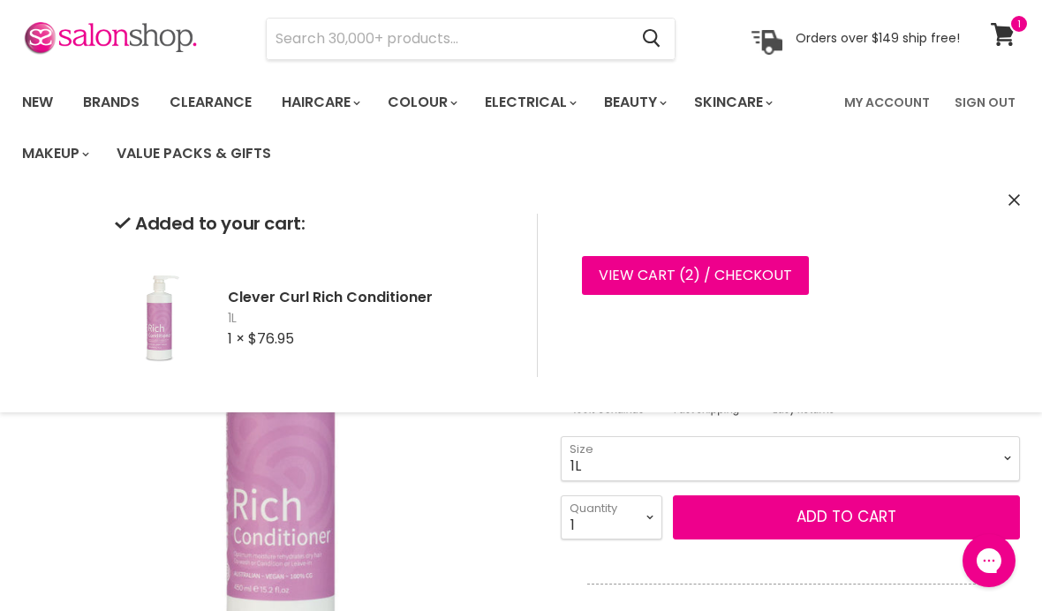
click at [1010, 199] on icon "Close" at bounding box center [1013, 199] width 11 height 11
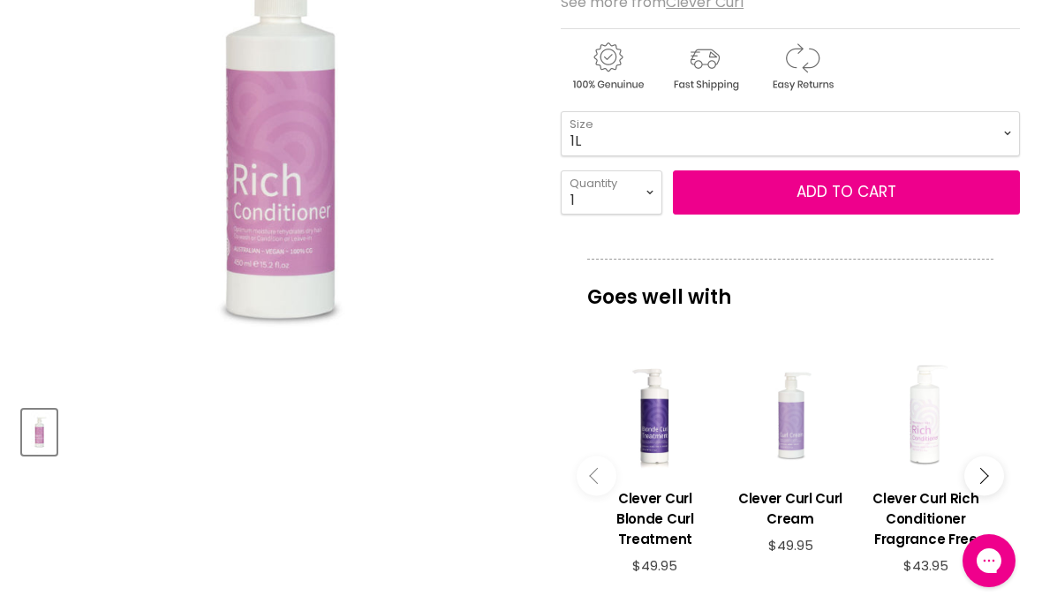
scroll to position [395, 0]
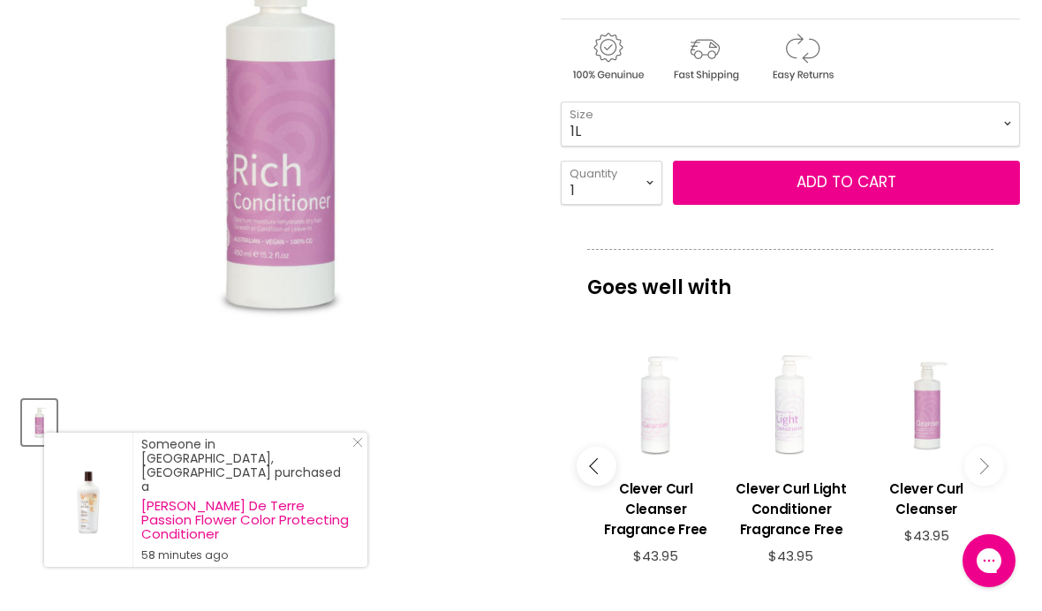
click at [930, 425] on div "Main content" at bounding box center [926, 405] width 117 height 117
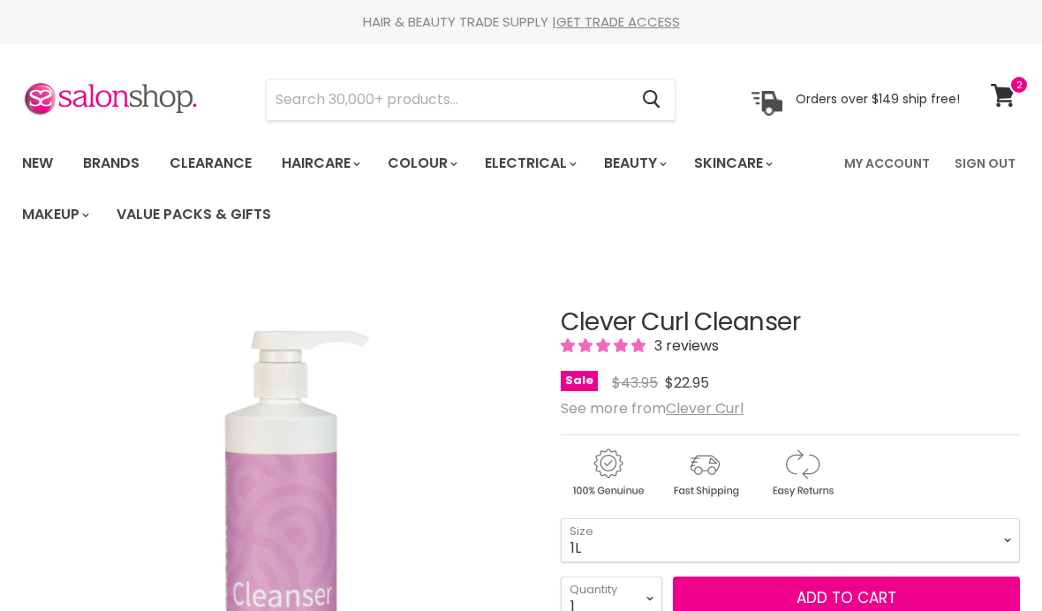
select select "1L"
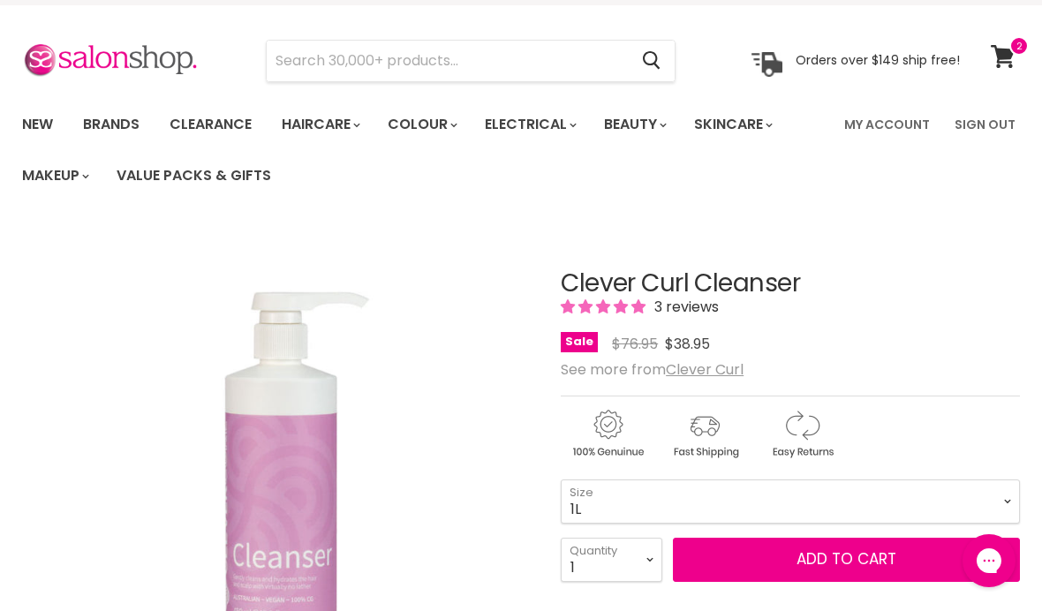
scroll to position [59, 0]
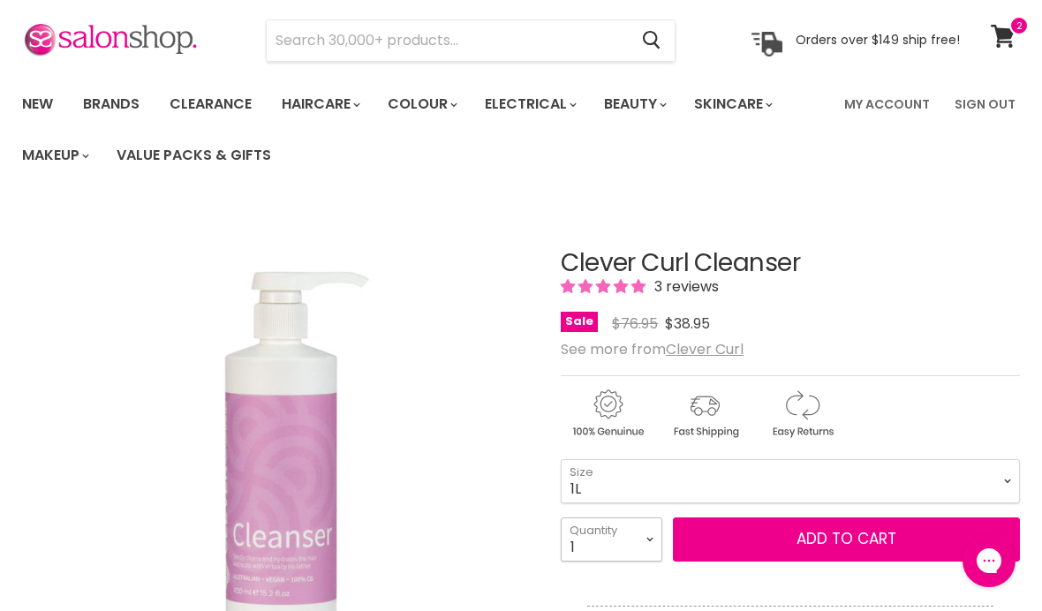
click at [643, 541] on select "1 2 3 4 5 6 7 8 9 10+" at bounding box center [611, 539] width 102 height 44
select select "2"
type input "2"
click at [804, 539] on button "Add to cart" at bounding box center [846, 539] width 347 height 44
click at [819, 539] on button "Add to cart" at bounding box center [846, 539] width 347 height 44
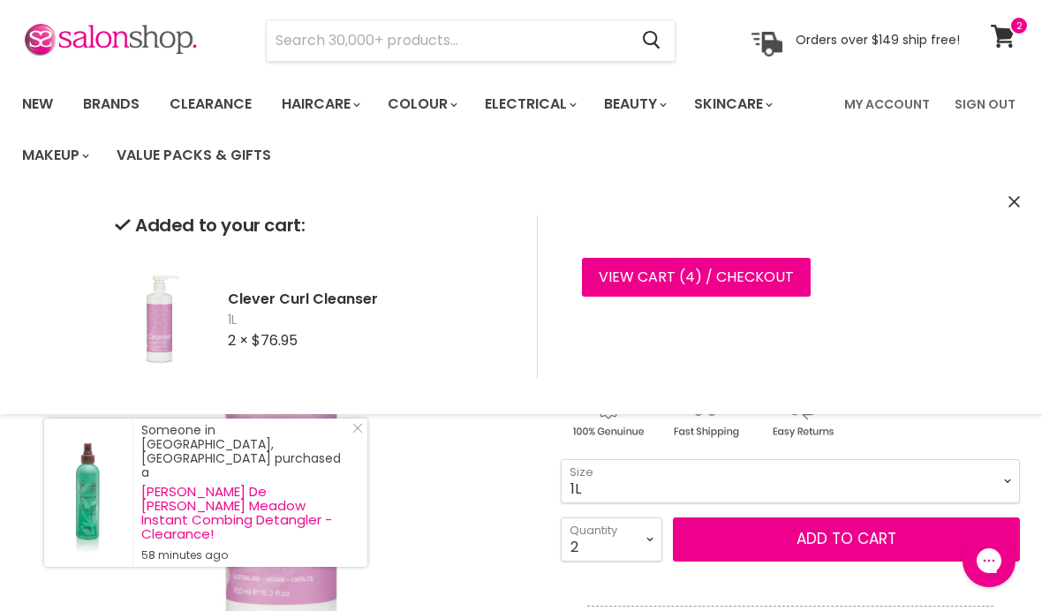
click at [1008, 202] on icon "Close" at bounding box center [1013, 201] width 11 height 11
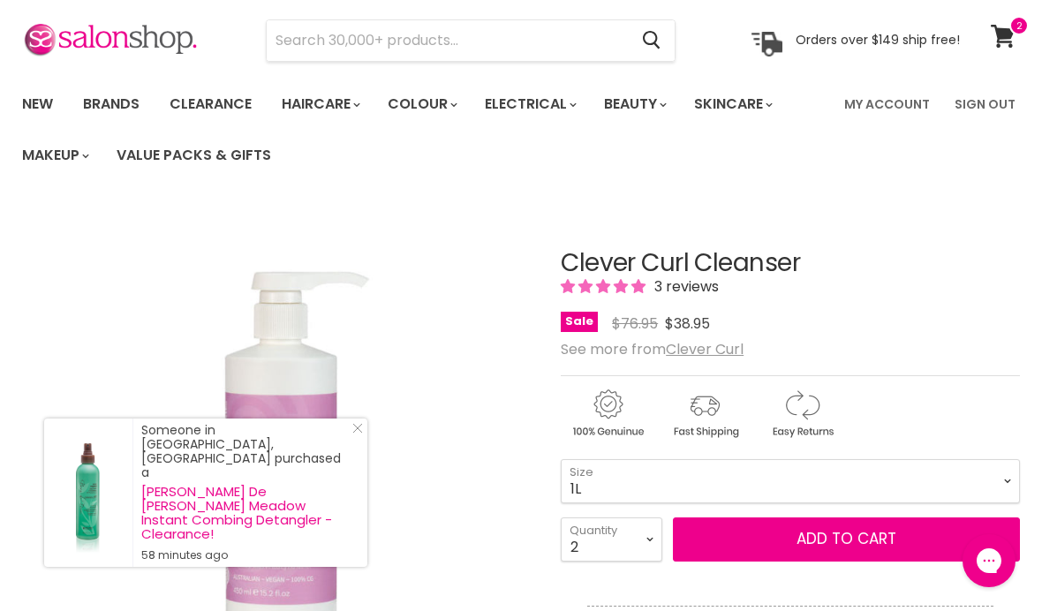
scroll to position [264, 0]
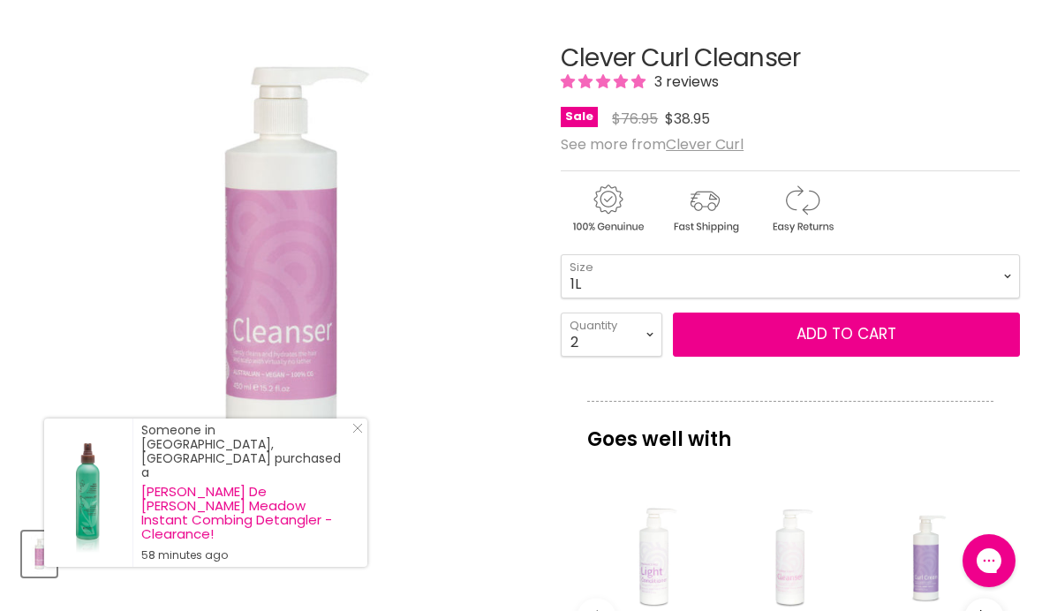
click at [455, 493] on img "Clever Curl Cleanser image. Click or Scroll to Zoom." at bounding box center [279, 258] width 385 height 514
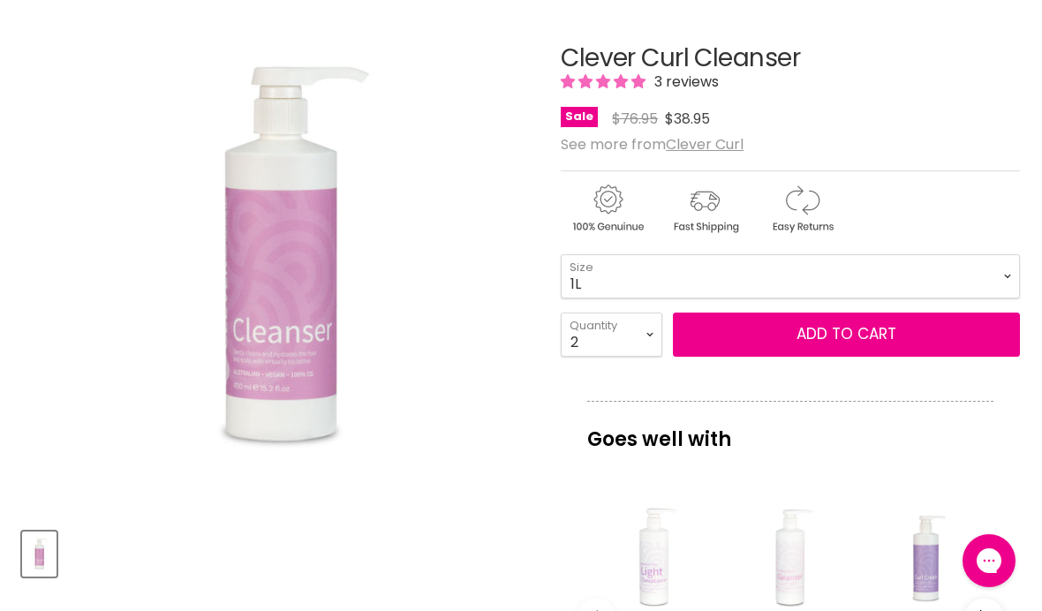
click at [801, 335] on button "Add to cart" at bounding box center [846, 334] width 347 height 44
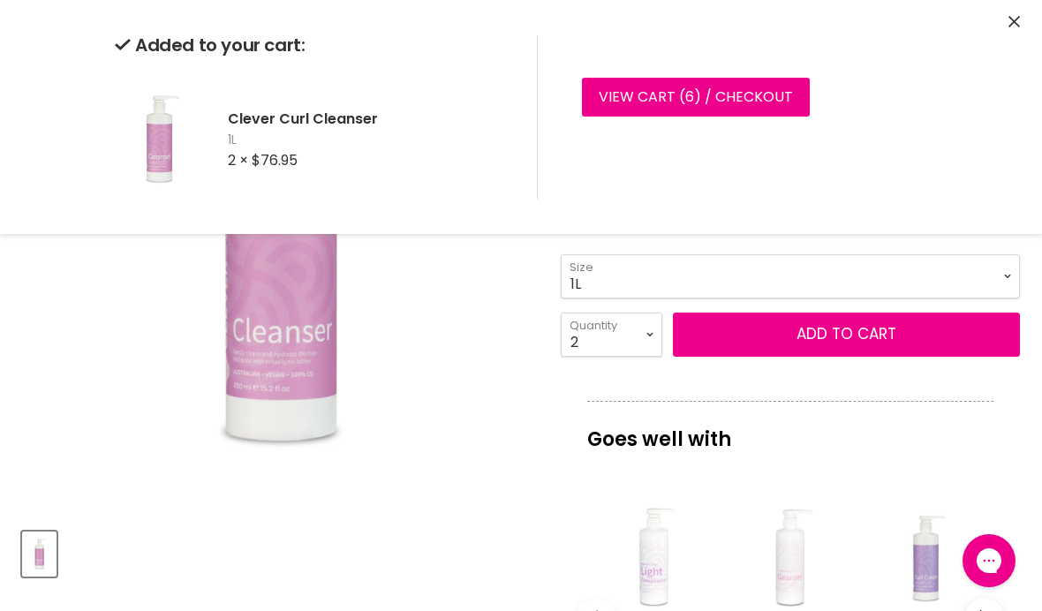
click at [1004, 19] on div "Added to your cart: Clever Curl Cleanser 1L 2 × $76.95 View cart ( 6 ) / Checko…" at bounding box center [521, 117] width 1042 height 234
click at [1010, 25] on icon "Close" at bounding box center [1013, 21] width 11 height 11
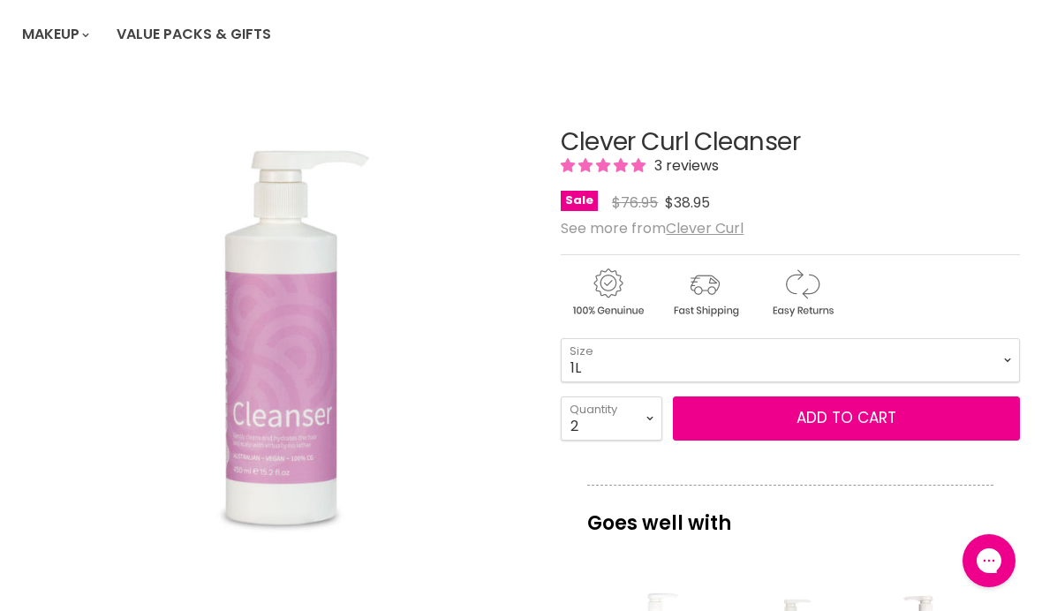
scroll to position [0, 0]
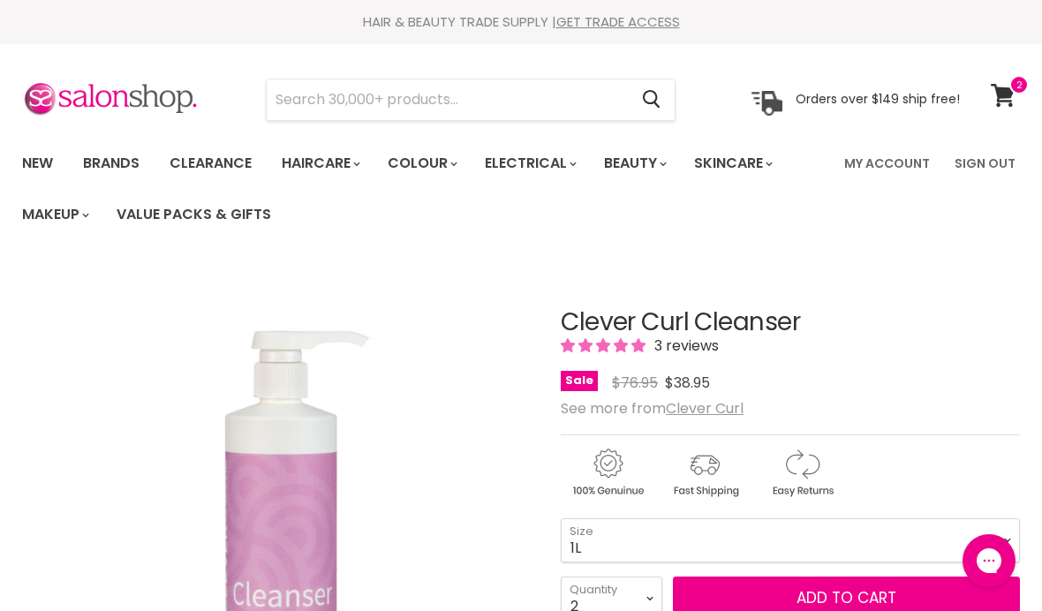
click at [516, 94] on input "Search" at bounding box center [447, 99] width 361 height 41
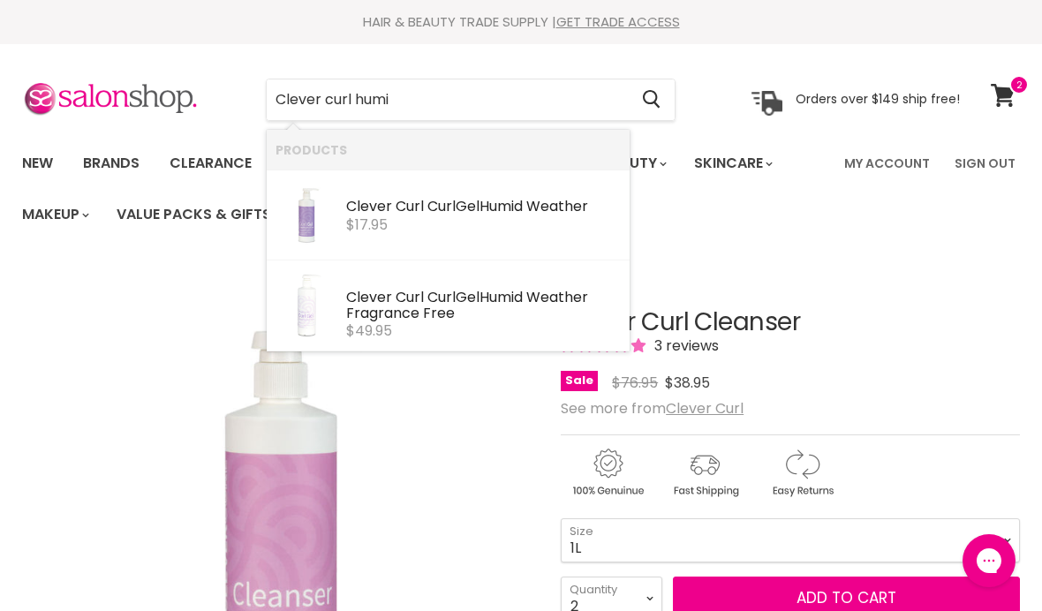
type input "Clever curl humid"
click at [546, 208] on div "Clever Curl Curl Gel Humid Weather" at bounding box center [483, 208] width 275 height 19
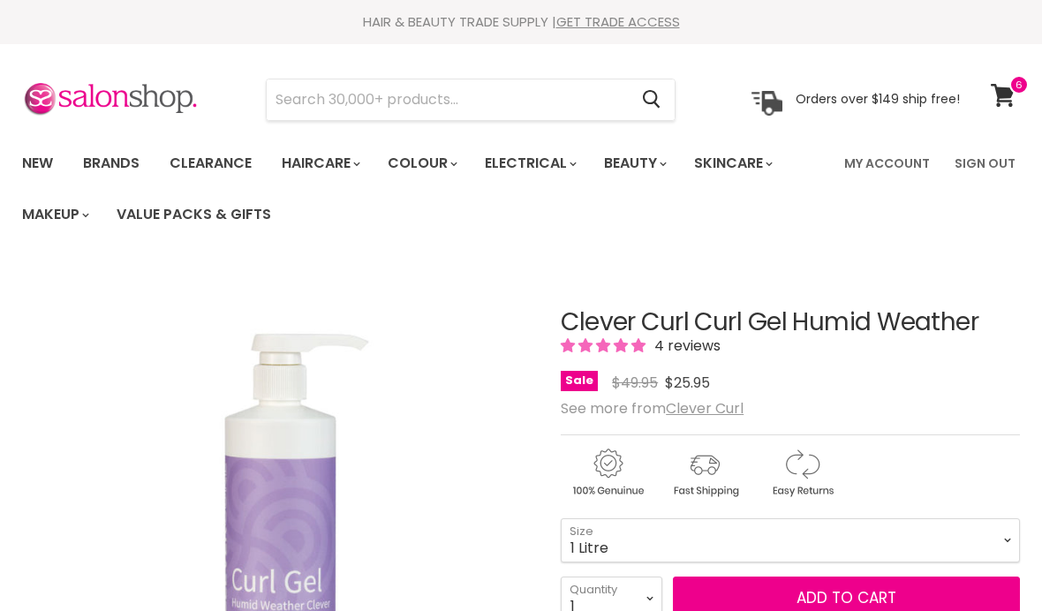
select select "1 Litre"
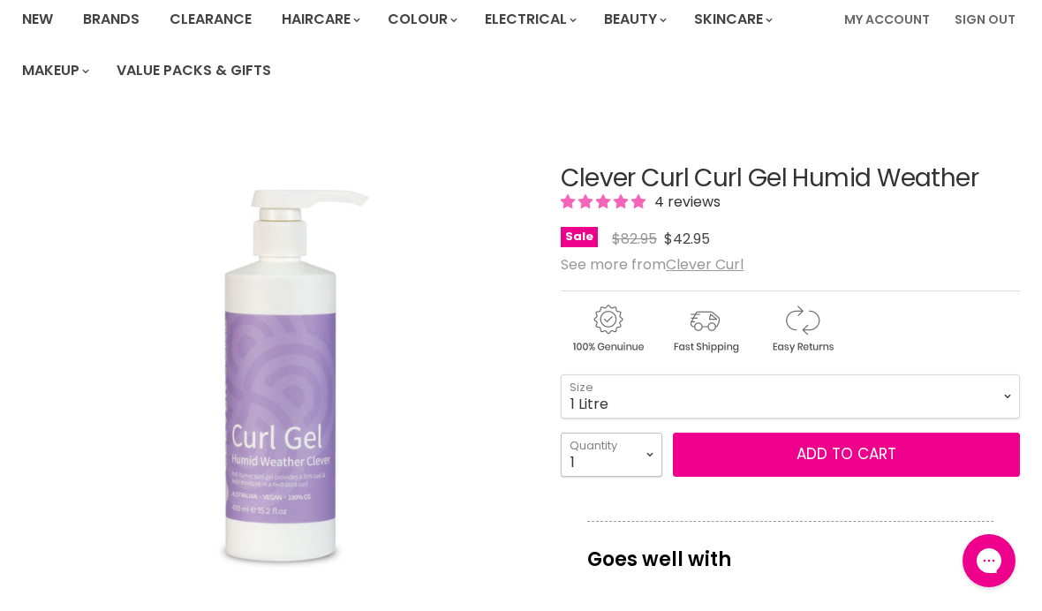
click at [649, 449] on select "1 2 3 4 5 6 7 8 9 10+" at bounding box center [611, 455] width 102 height 44
select select "3"
type input "3"
click at [857, 462] on button "Add to cart" at bounding box center [846, 455] width 347 height 44
click at [850, 449] on button "Add to cart" at bounding box center [846, 455] width 347 height 44
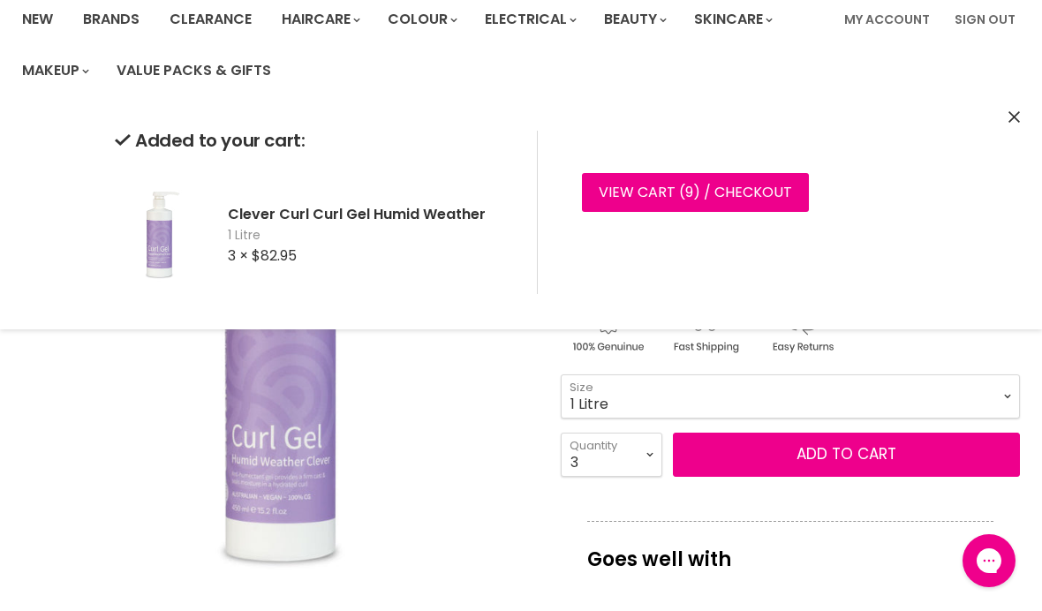
click at [756, 196] on link "View cart ( 9 ) / Checkout" at bounding box center [695, 192] width 227 height 39
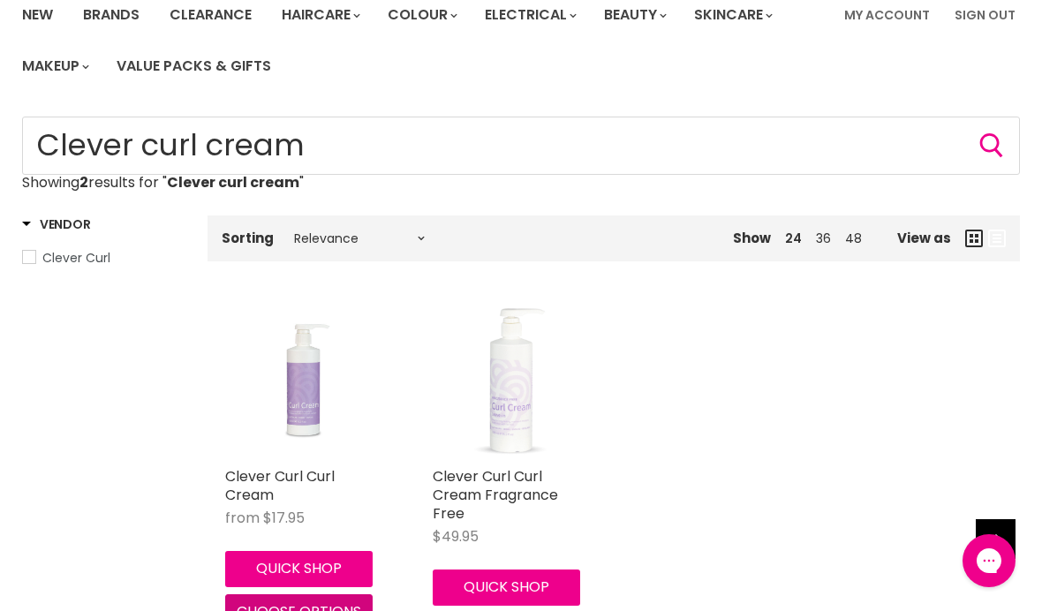
click at [300, 610] on span "Choose options" at bounding box center [299, 611] width 124 height 20
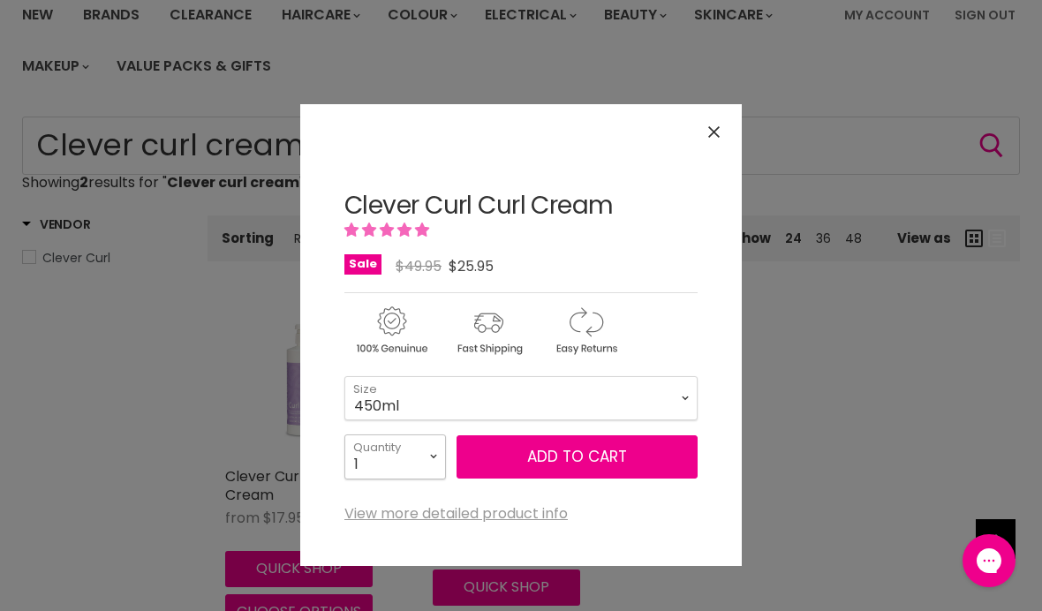
click at [438, 454] on select "1 2 3 4 5 6 7 8 9 10+" at bounding box center [395, 456] width 102 height 44
select select "2"
type input "2"
click at [685, 391] on select "450ml 1L 130ml" at bounding box center [520, 398] width 353 height 44
click at [676, 399] on select "450ml 1L 130ml" at bounding box center [520, 398] width 353 height 44
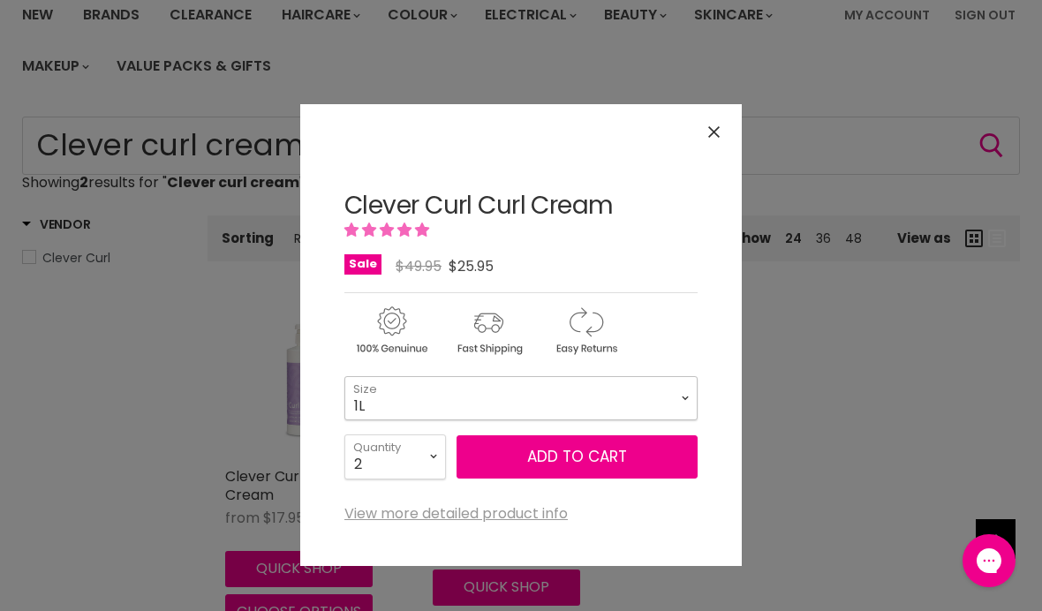
select select "1L"
click at [563, 449] on button "Add to cart" at bounding box center [576, 457] width 241 height 44
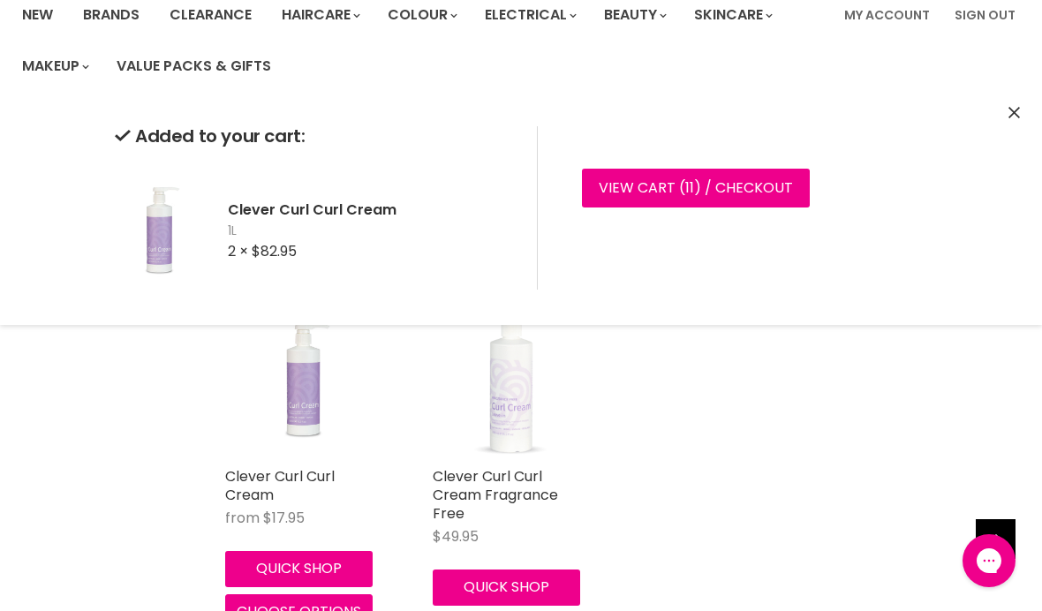
click at [698, 191] on link "View cart ( 11 ) / Checkout" at bounding box center [696, 188] width 228 height 39
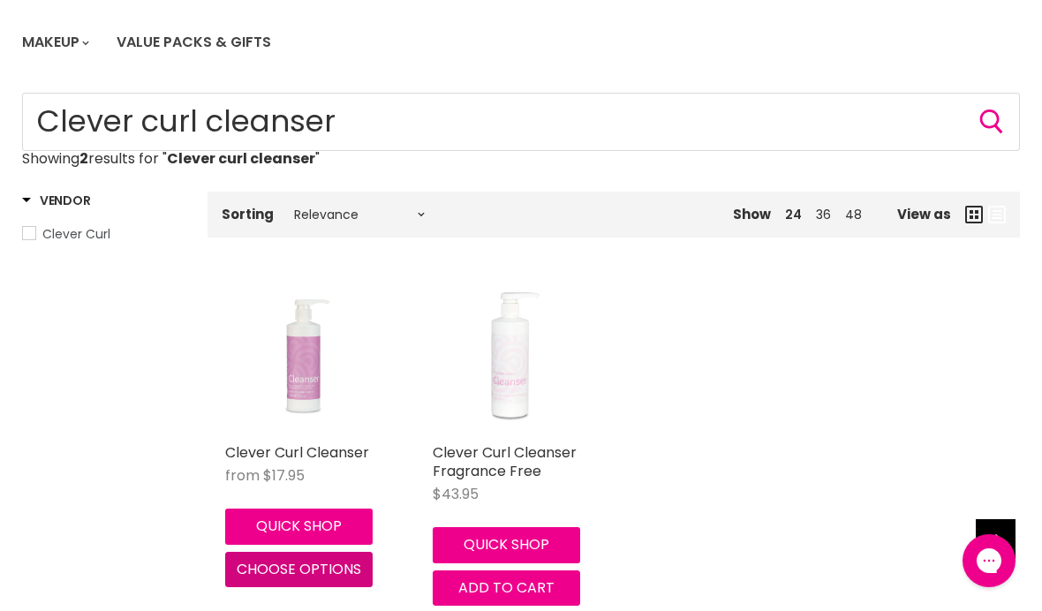
click at [312, 568] on span "Choose options" at bounding box center [299, 569] width 124 height 20
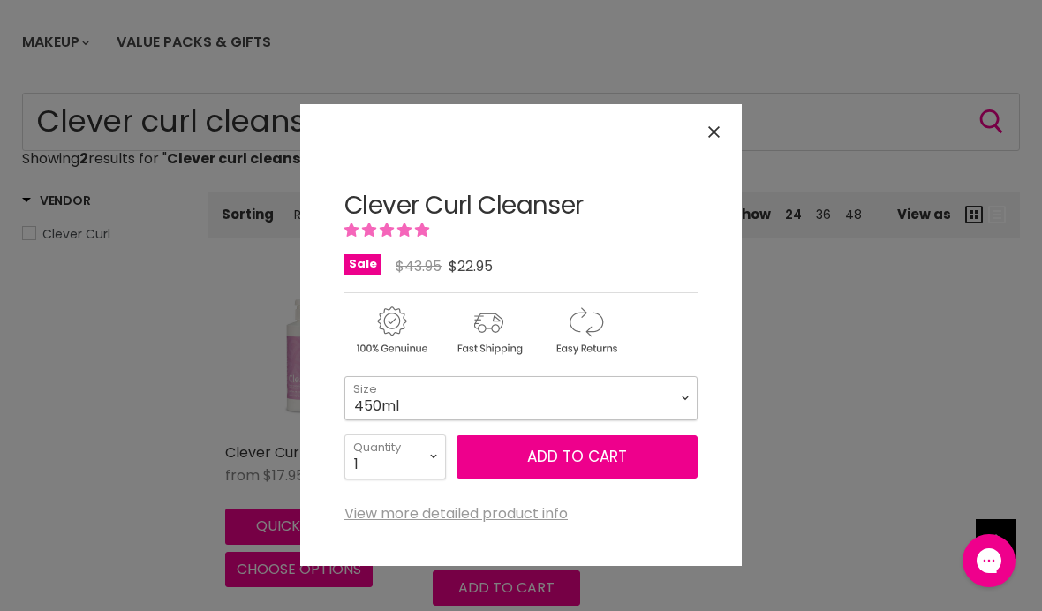
click at [686, 400] on select "450ml 1L 130ml" at bounding box center [520, 398] width 353 height 44
select select "1L"
click at [443, 439] on select "1 2 3 4 5 6 7 8 9 10+" at bounding box center [395, 456] width 102 height 44
click at [434, 448] on select "1 2 3 4 5 6 7 8 9 10+" at bounding box center [395, 456] width 102 height 44
select select "2"
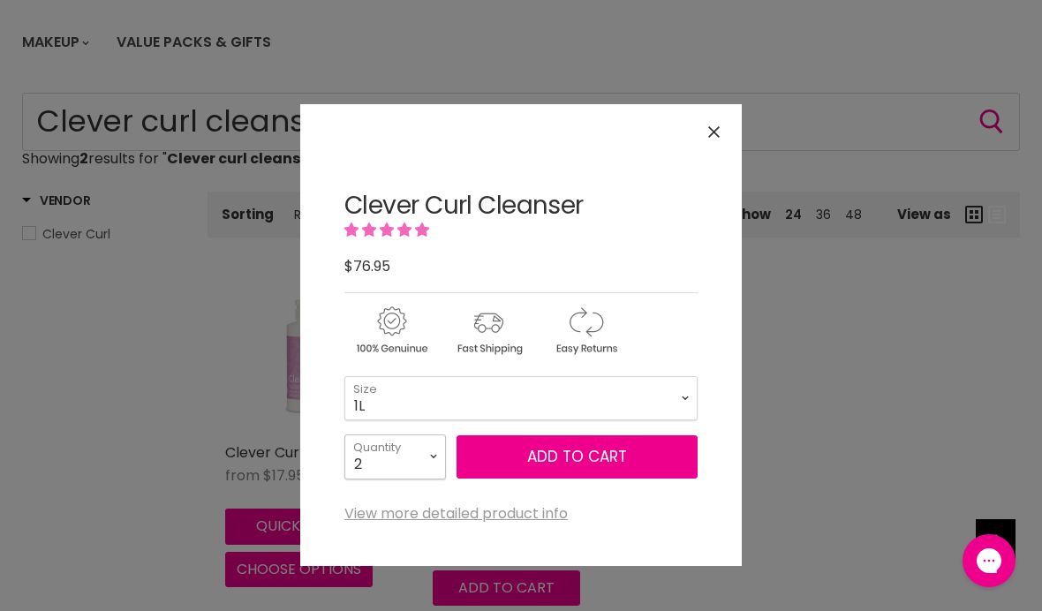
type input "2"
click at [571, 458] on button "Add to cart" at bounding box center [576, 457] width 241 height 44
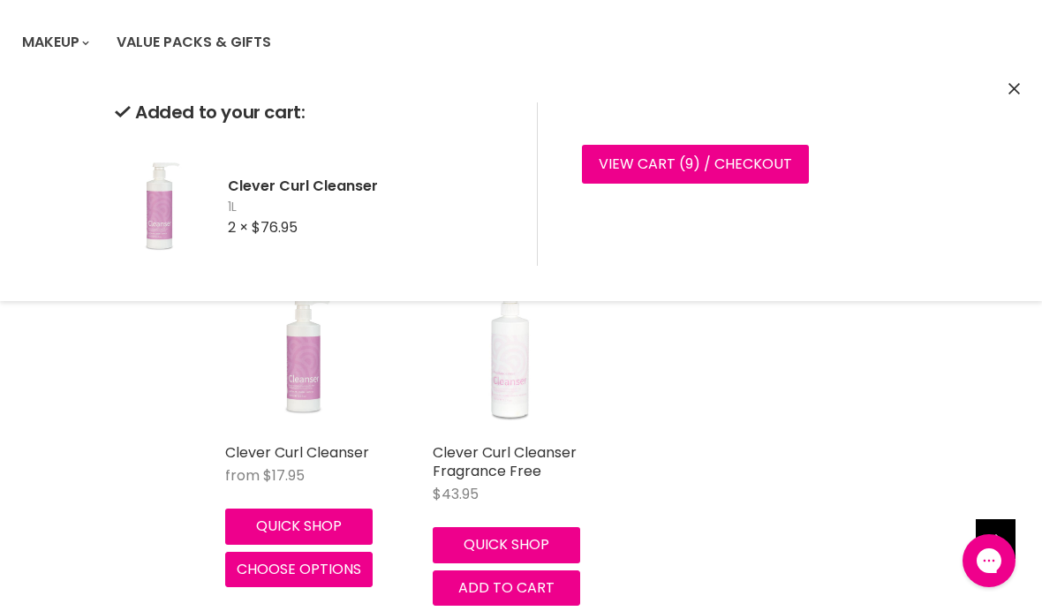
click at [1013, 93] on icon "Close" at bounding box center [1013, 88] width 11 height 11
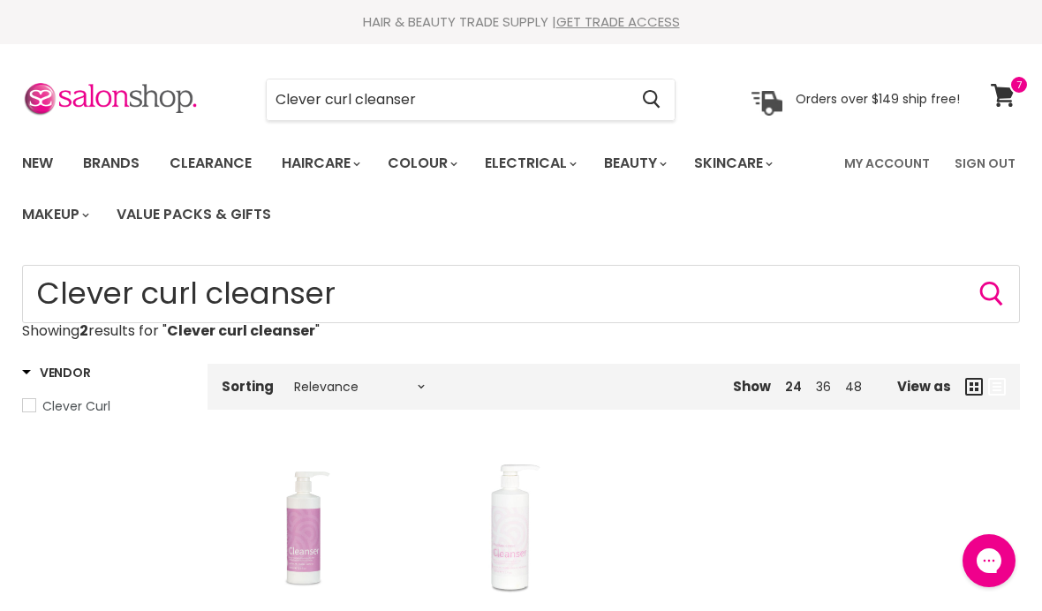
click at [1016, 90] on span at bounding box center [1018, 84] width 19 height 19
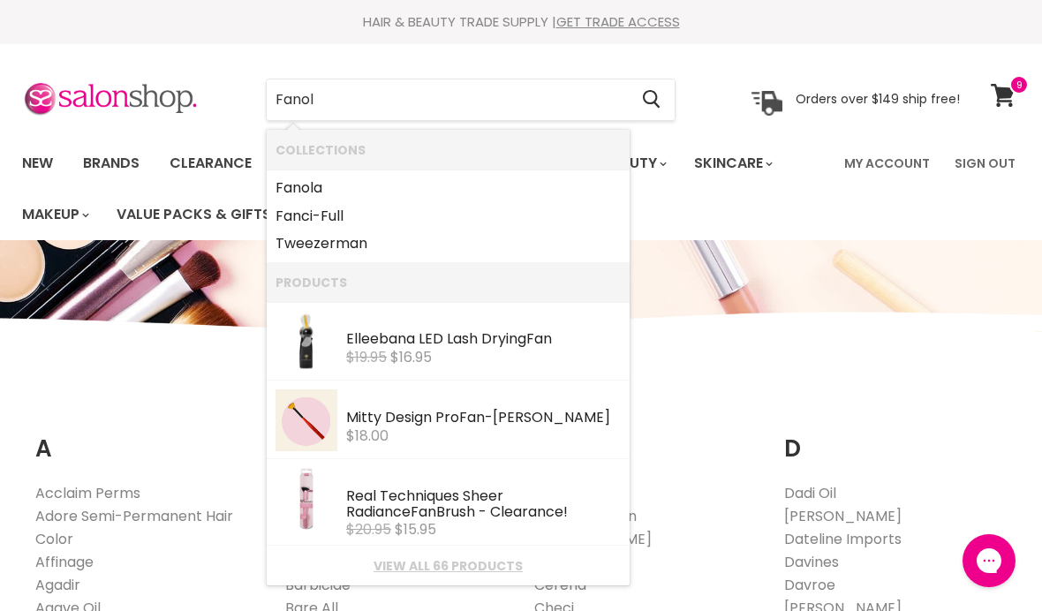
type input "Fanola"
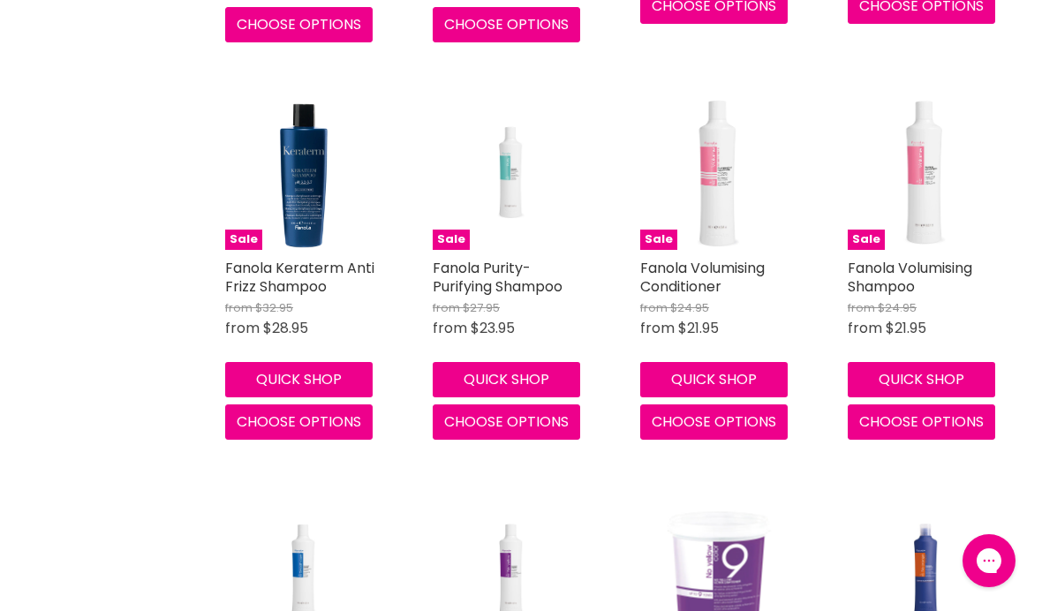
scroll to position [1177, 0]
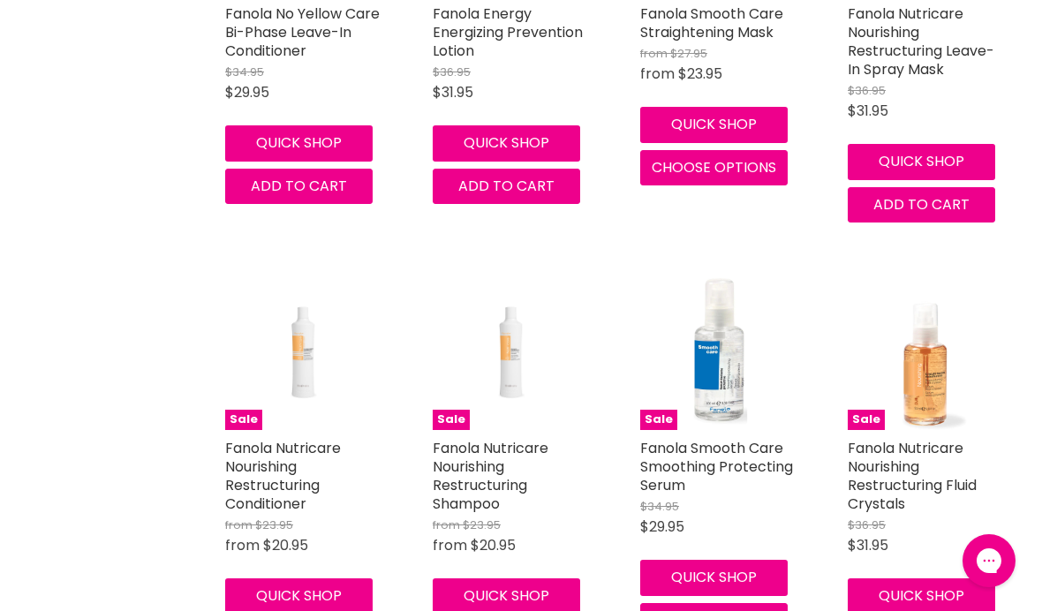
scroll to position [4448, 0]
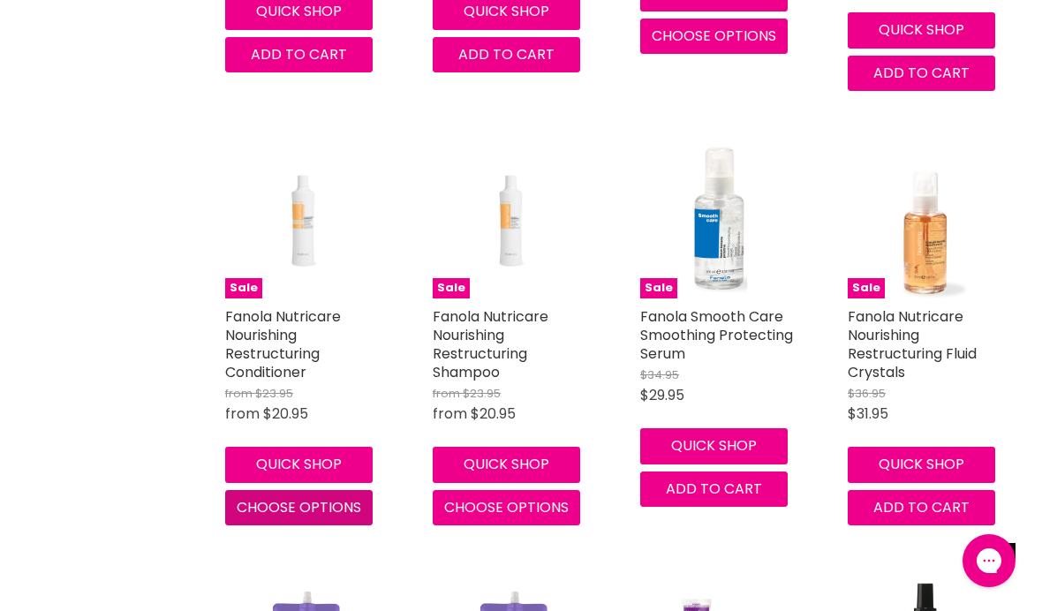
click at [303, 497] on span "Choose options" at bounding box center [299, 507] width 124 height 20
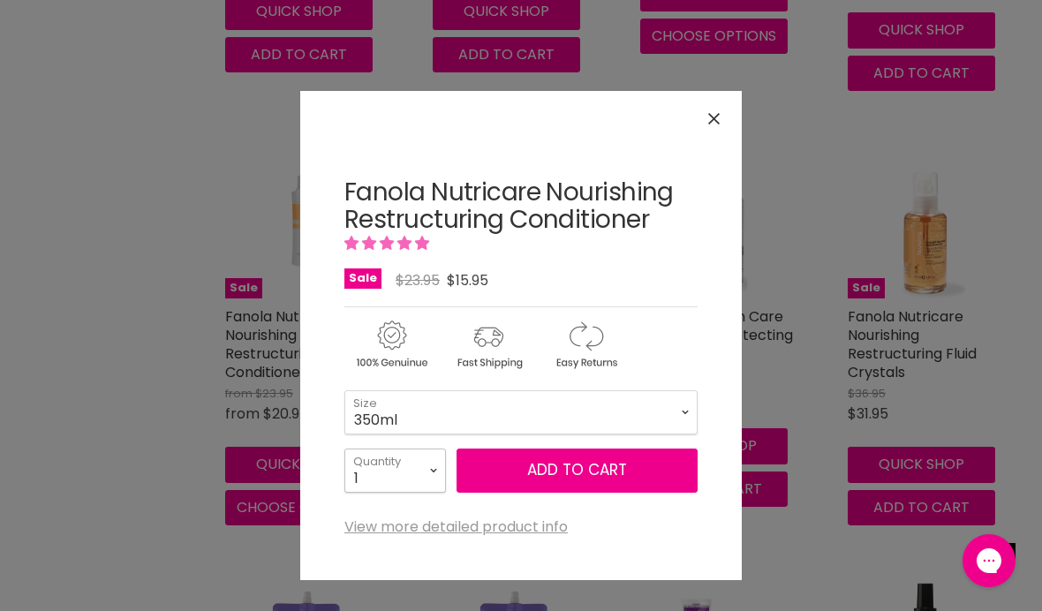
click at [441, 470] on select "1 2 3 4 5 6 7 8 9 10+" at bounding box center [395, 470] width 102 height 44
select select "2"
type input "2"
click at [583, 470] on span "Add to cart" at bounding box center [577, 469] width 100 height 21
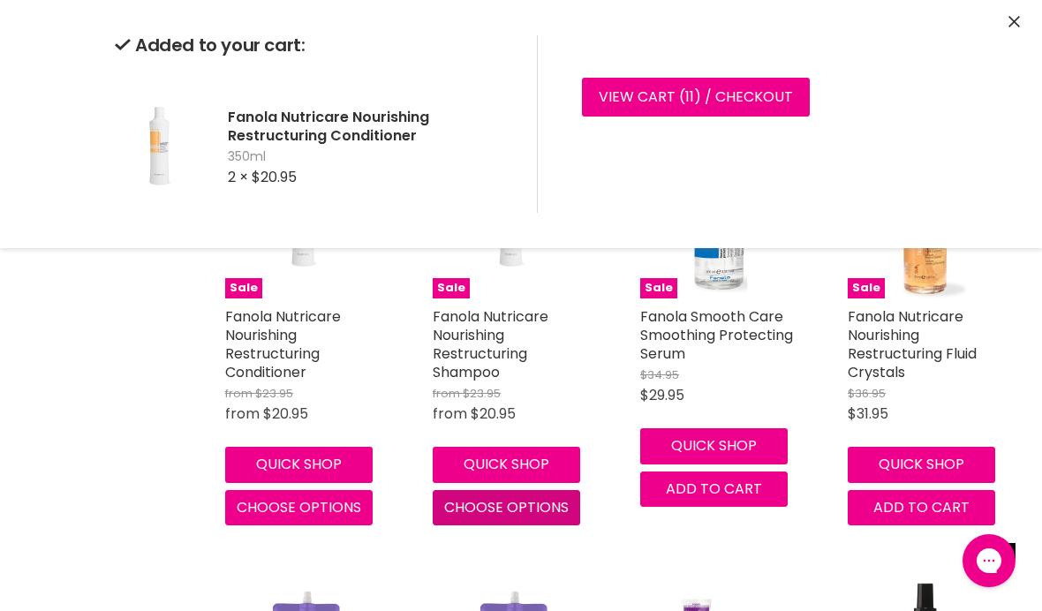
click at [515, 497] on span "Choose options" at bounding box center [506, 507] width 124 height 20
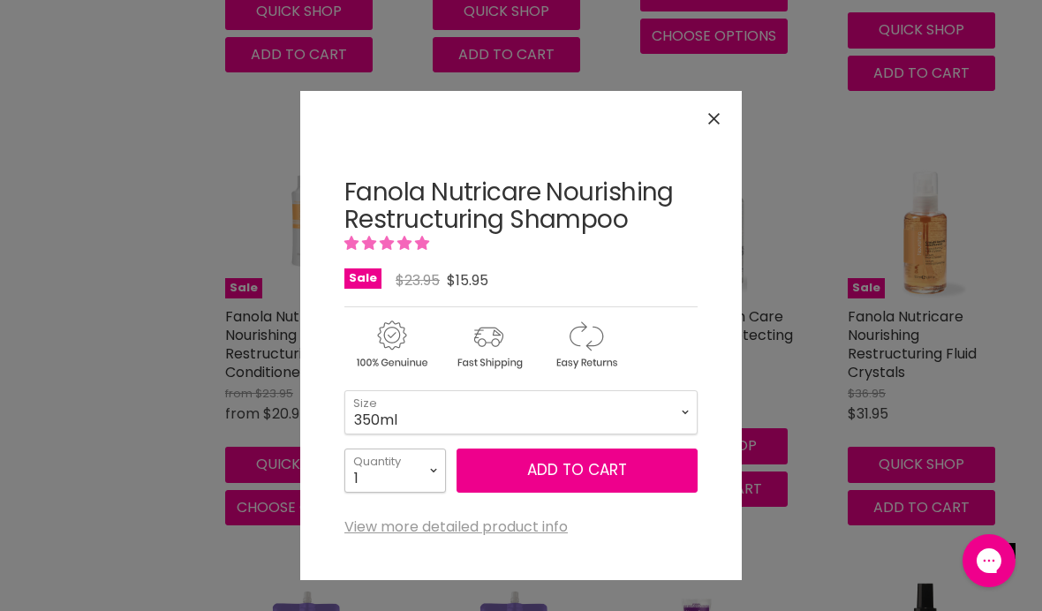
click at [441, 470] on select "1 2 3 4 5 6 7 8 9 10+" at bounding box center [395, 470] width 102 height 44
select select "2"
type input "2"
click at [586, 466] on span "Add to cart" at bounding box center [577, 469] width 100 height 21
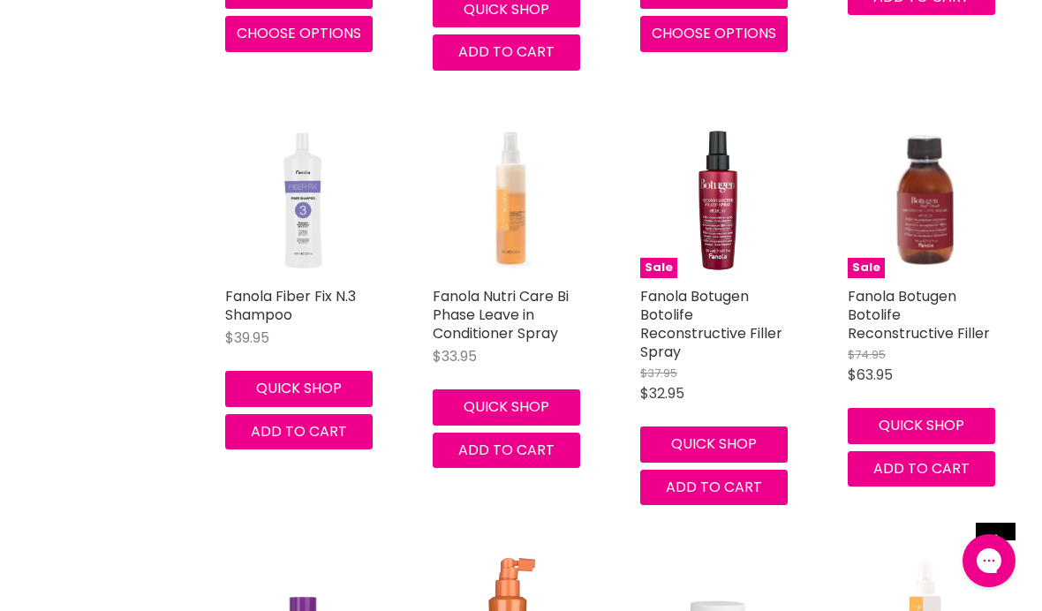
scroll to position [3599, 0]
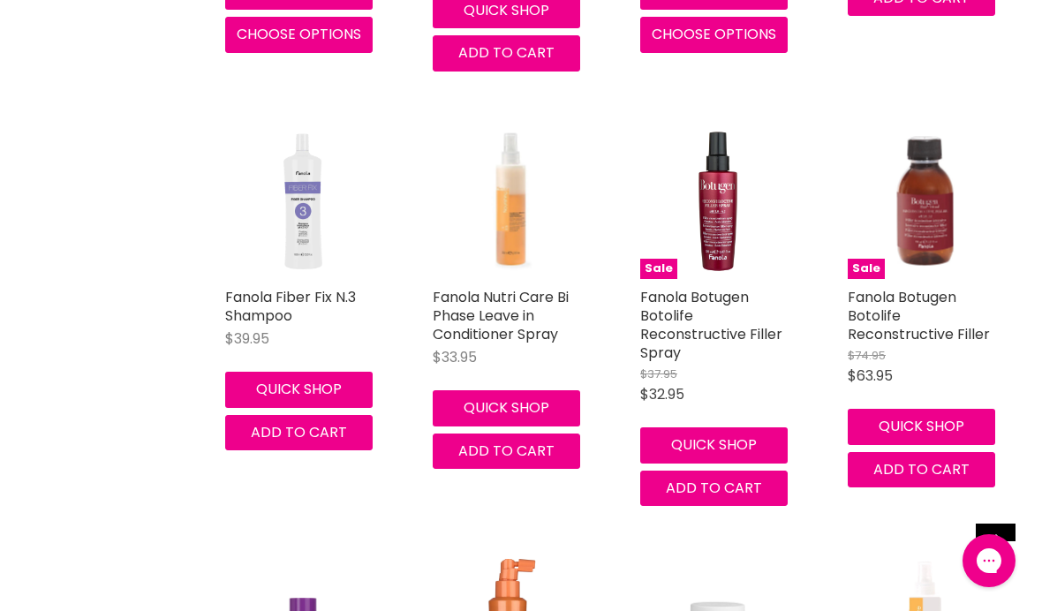
click at [515, 214] on img "Main content" at bounding box center [510, 201] width 154 height 154
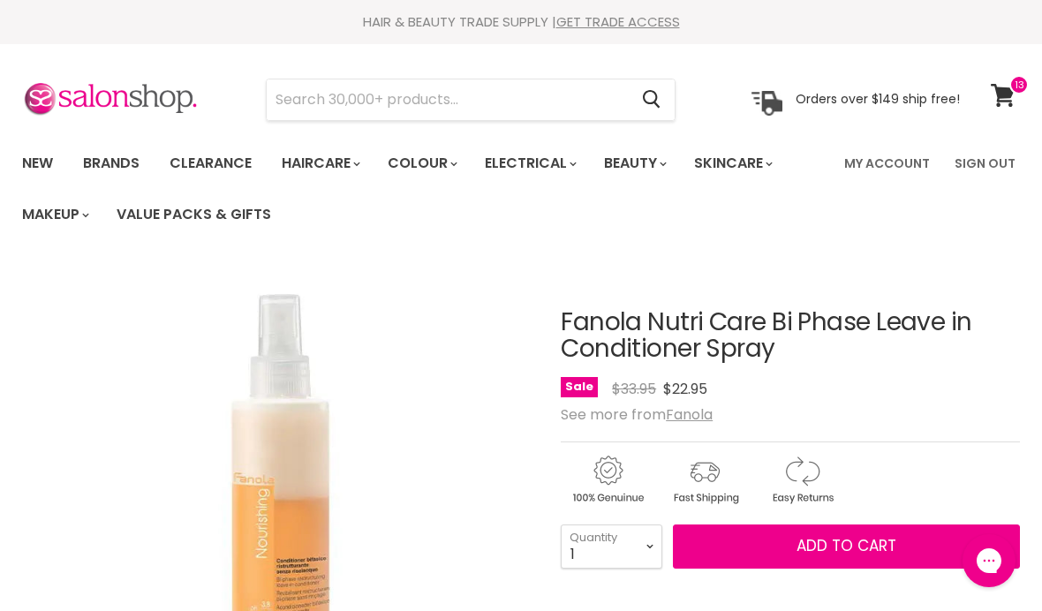
click at [510, 102] on input "Search" at bounding box center [447, 99] width 361 height 41
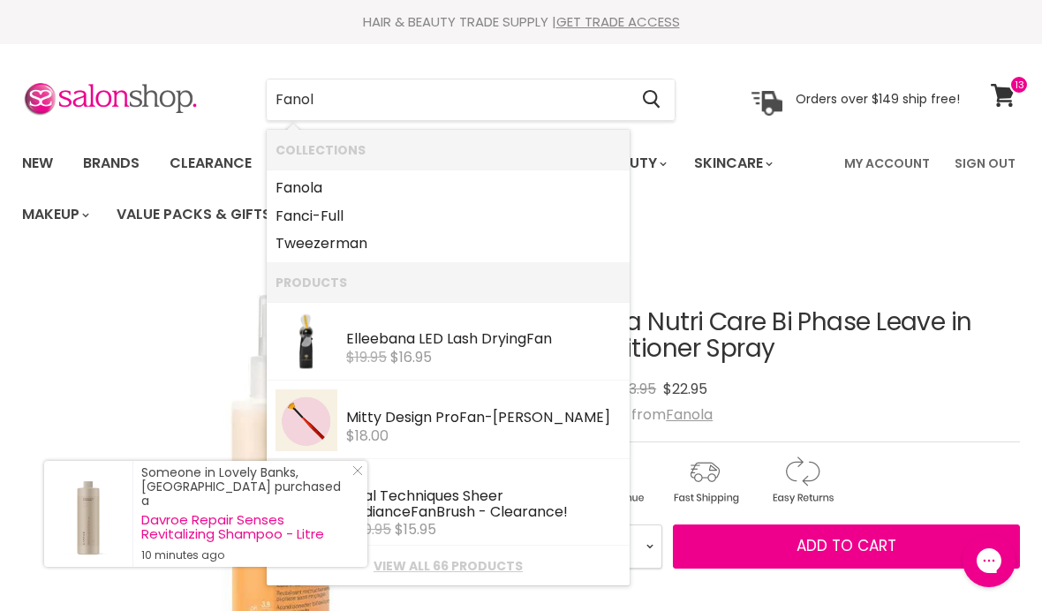
type input "Fanola"
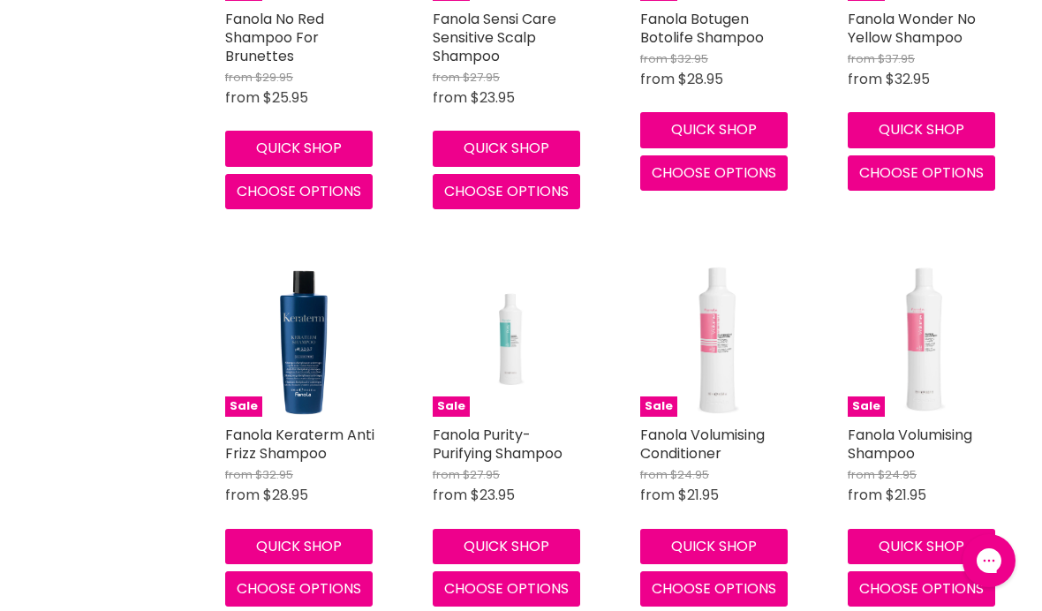
scroll to position [1019, 0]
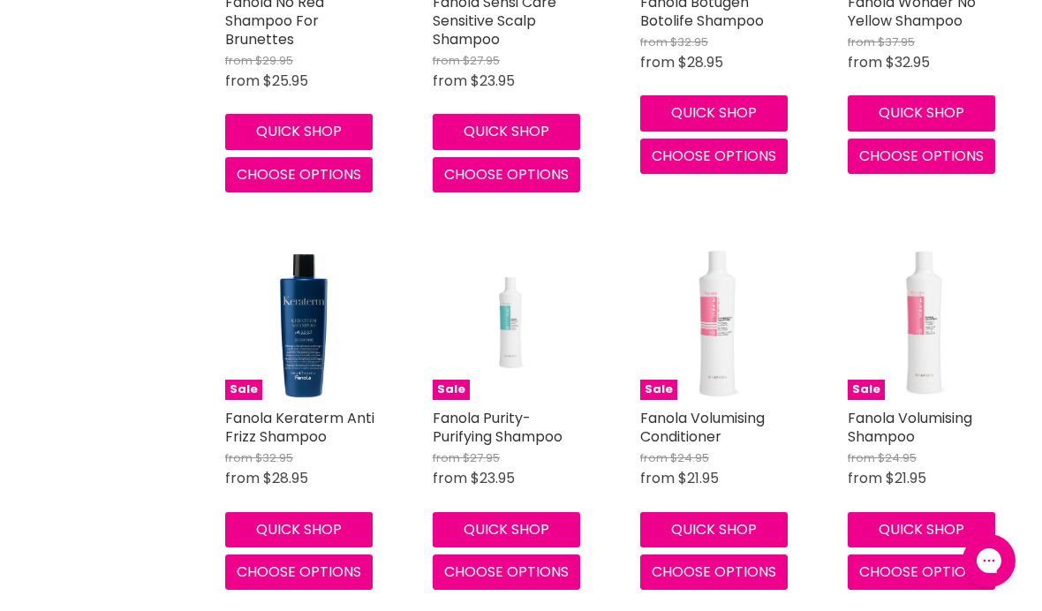
click at [937, 521] on button "Quick shop" at bounding box center [920, 529] width 147 height 35
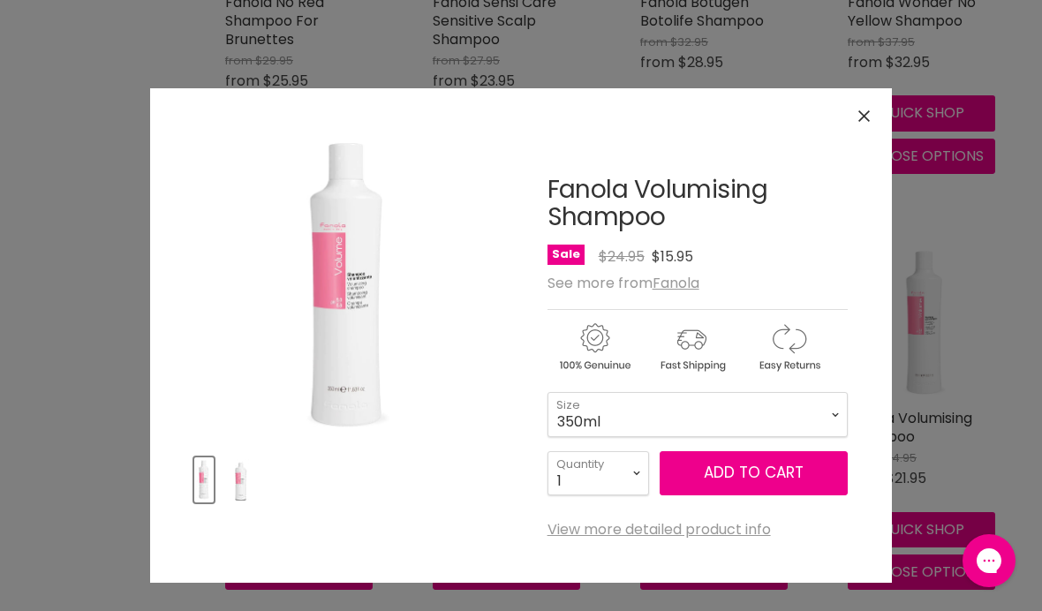
click at [745, 478] on span "Add to cart" at bounding box center [753, 472] width 100 height 21
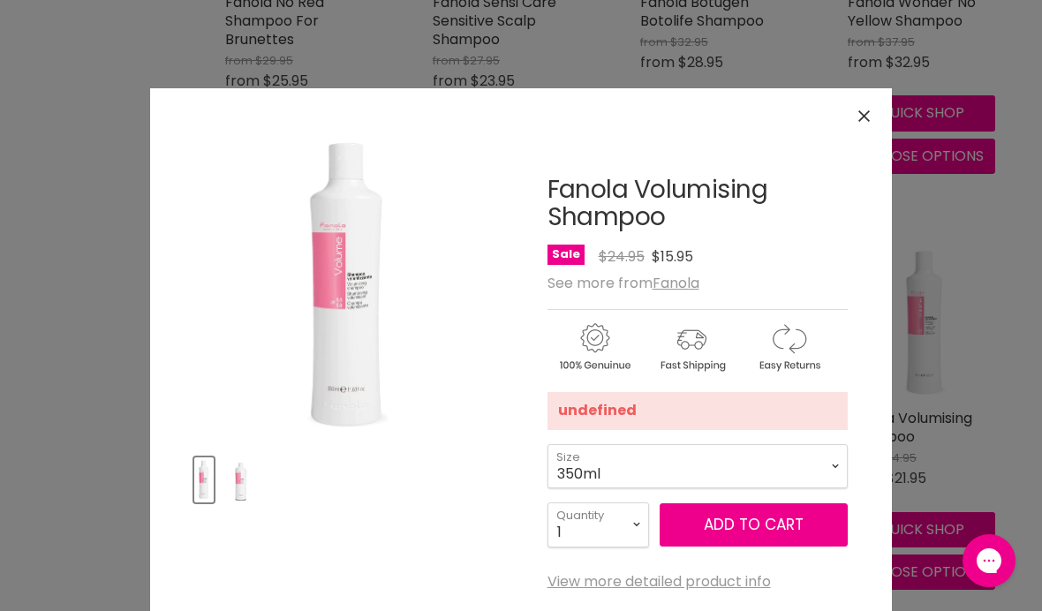
click at [1002, 400] on div "Click or scroll to zoom Tap or pinch to zoom" at bounding box center [521, 305] width 1042 height 611
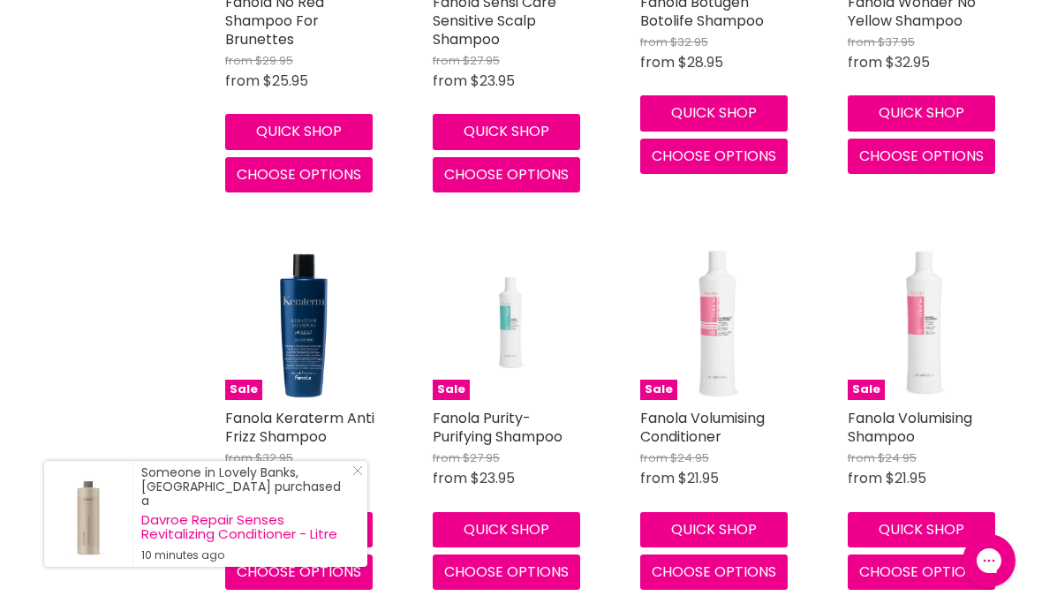
click at [913, 563] on span "Choose options" at bounding box center [921, 571] width 124 height 20
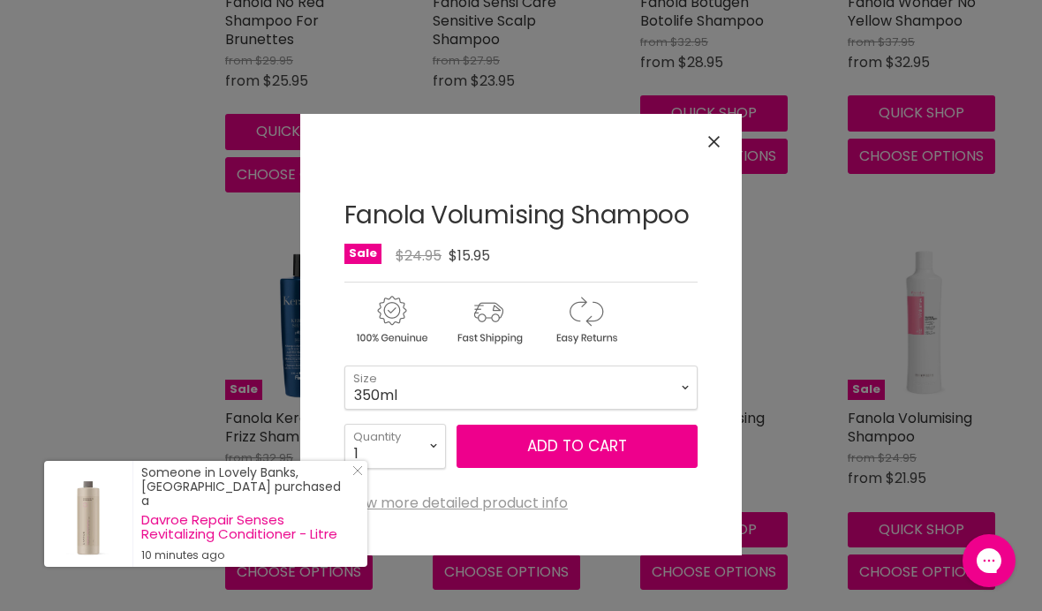
click at [598, 443] on span "Add to cart" at bounding box center [577, 445] width 100 height 21
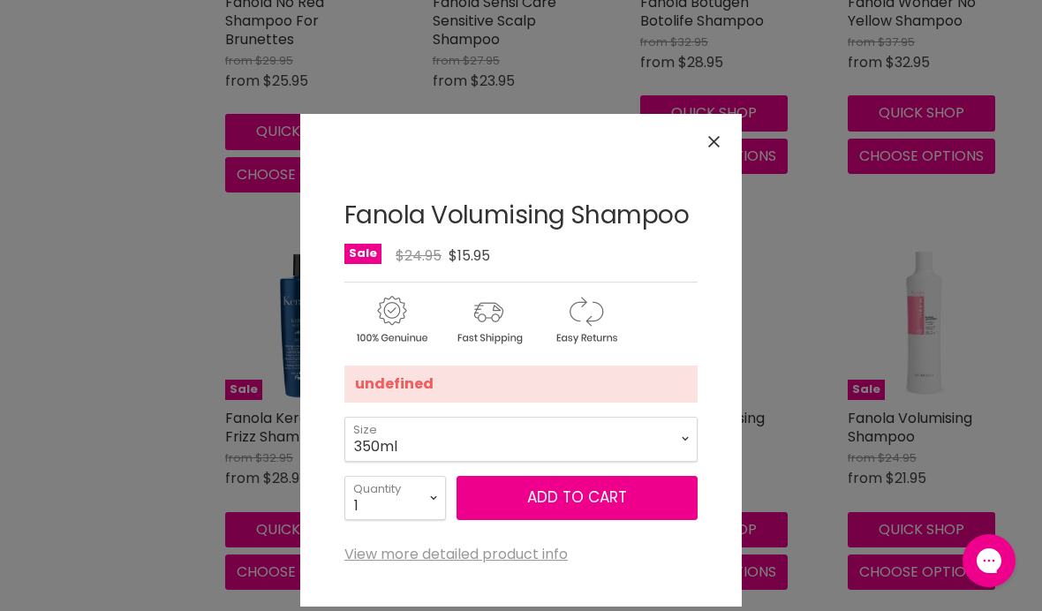
click at [1016, 363] on div "Click or scroll to zoom Tap or pinch to zoom" at bounding box center [521, 305] width 1042 height 611
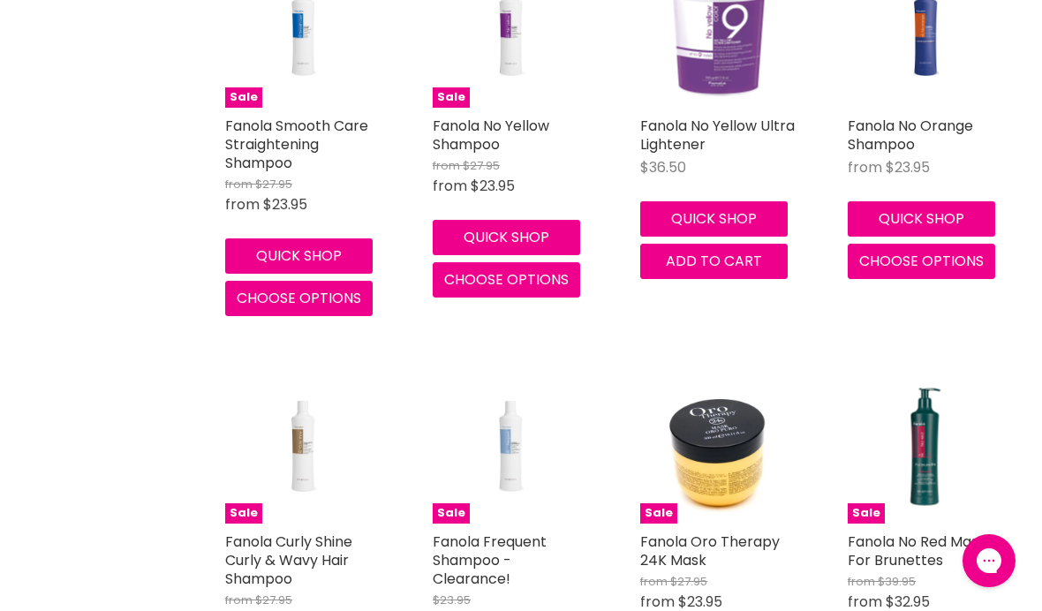
scroll to position [1757, 0]
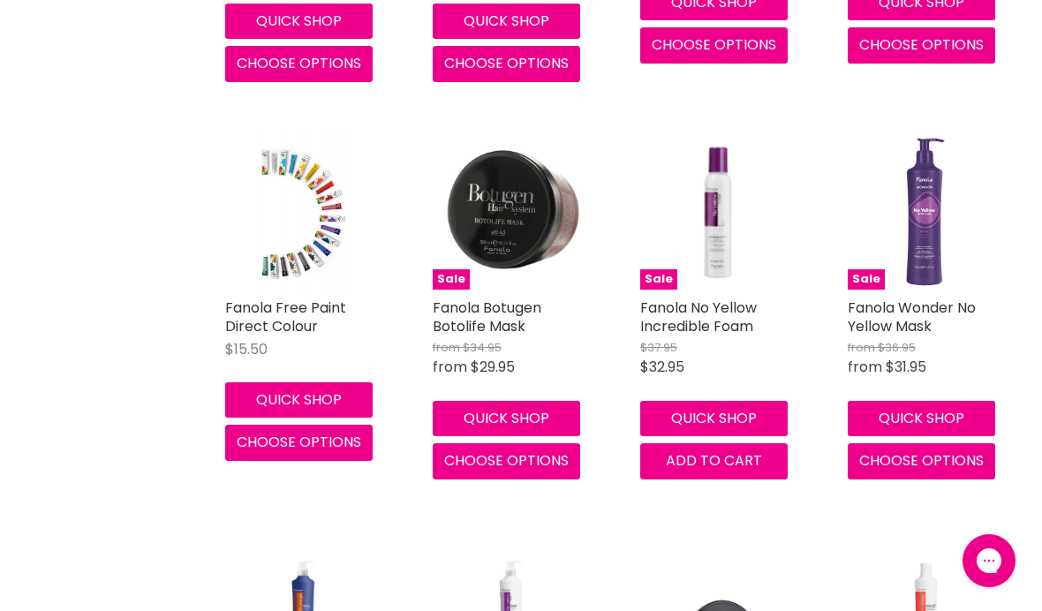
scroll to position [2366, 0]
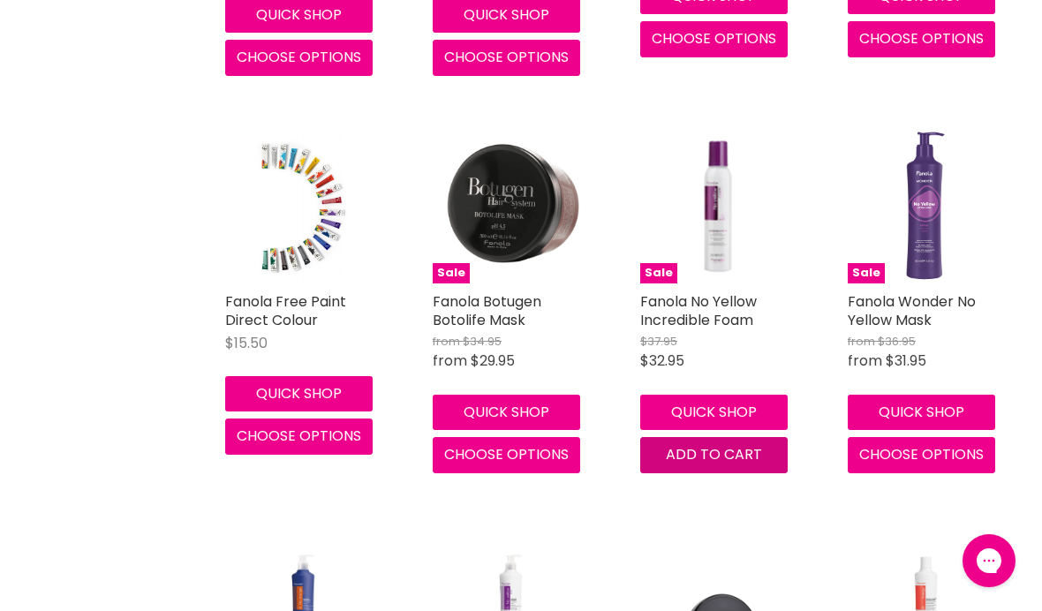
click at [713, 444] on span "Add to cart" at bounding box center [714, 454] width 96 height 20
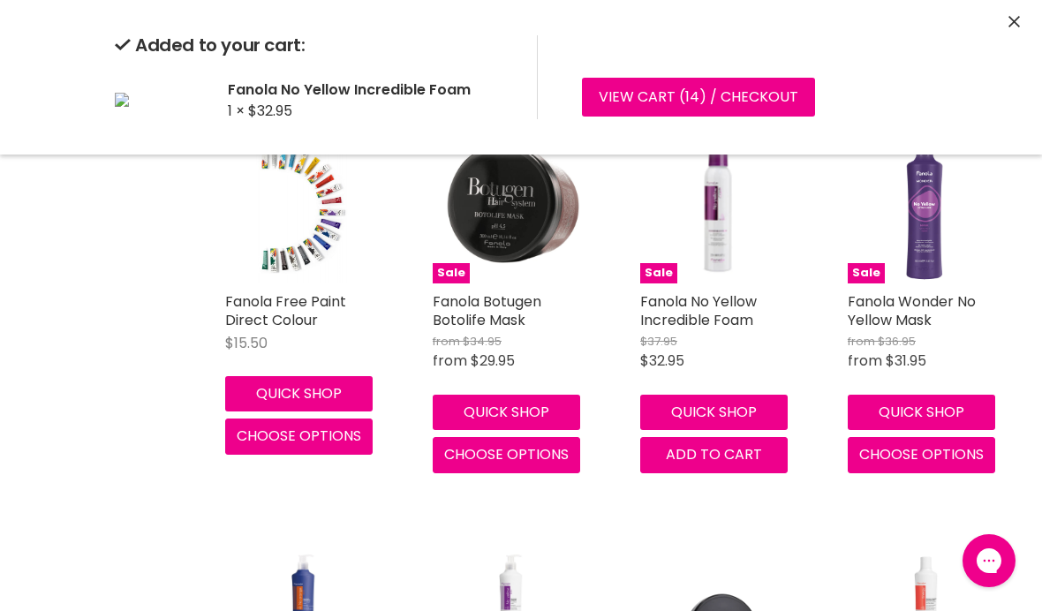
click at [723, 444] on span "Add to cart" at bounding box center [714, 454] width 96 height 20
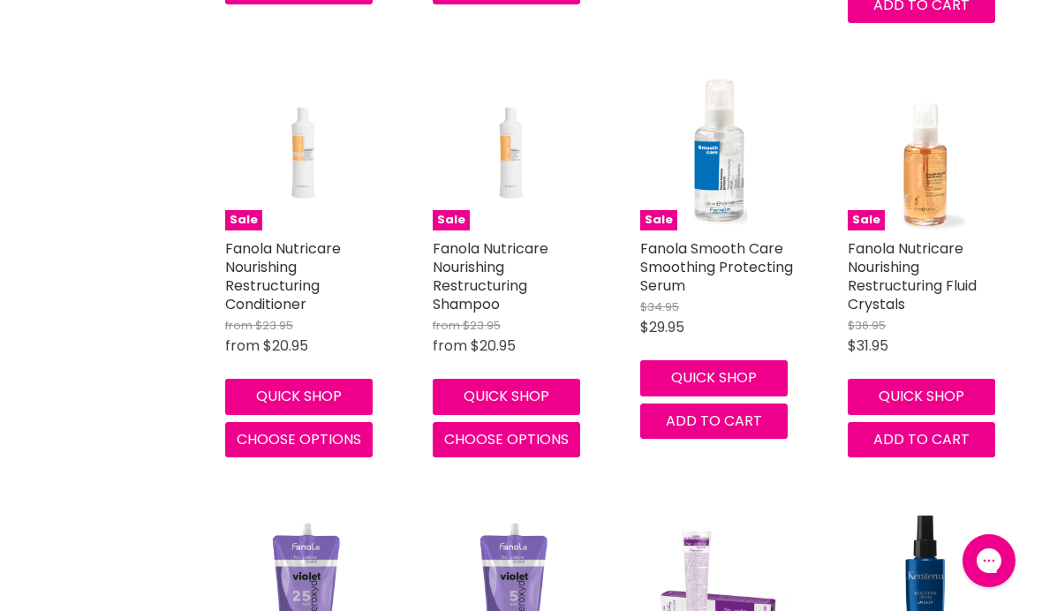
scroll to position [4523, 0]
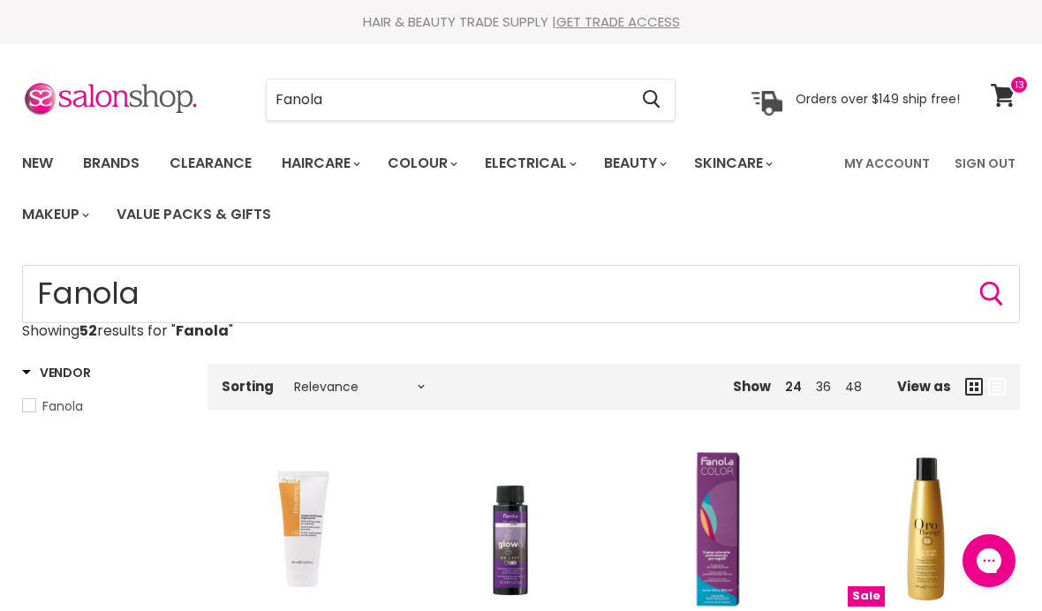
click at [538, 94] on input "Fanola" at bounding box center [447, 99] width 361 height 41
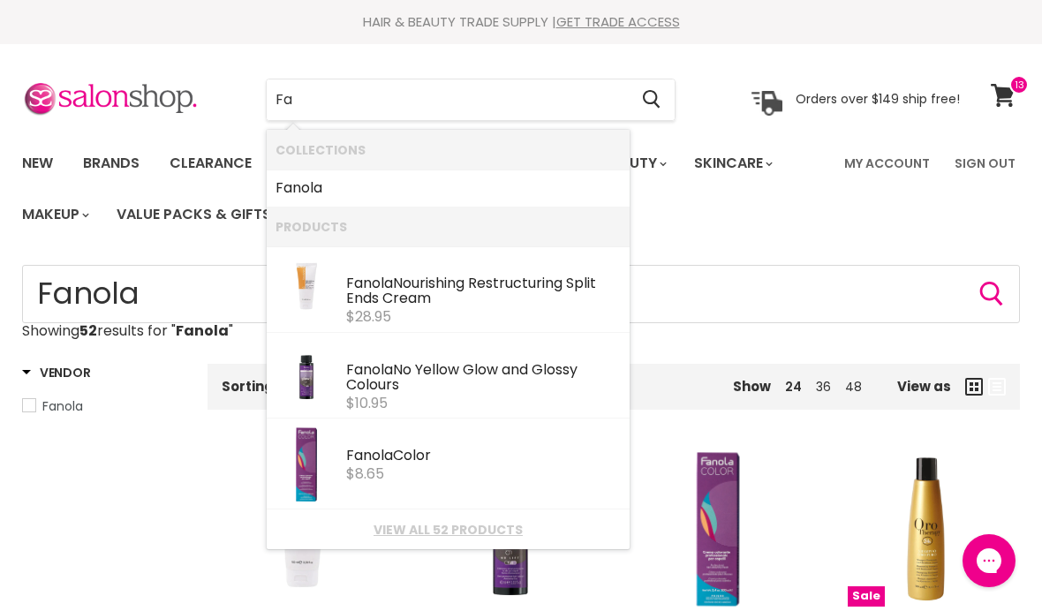
type input "F"
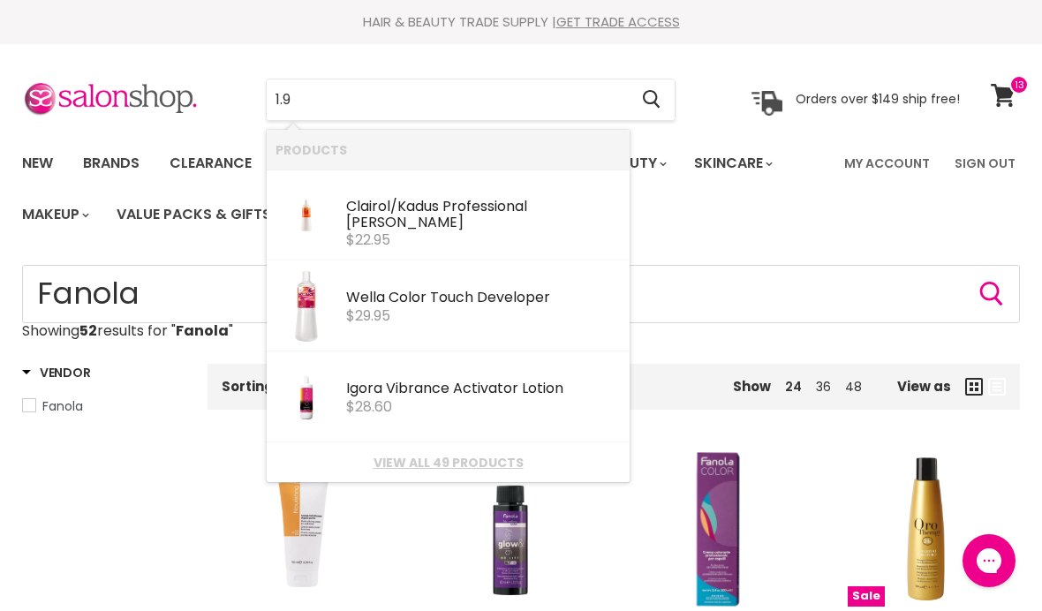
type input "1.9%"
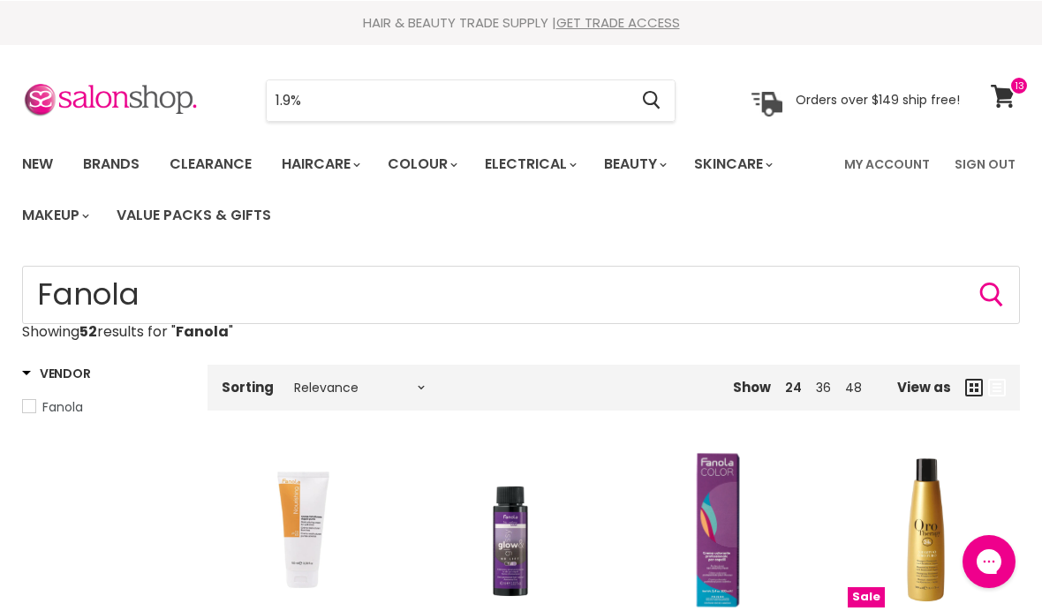
click at [463, 98] on input "1.9%" at bounding box center [447, 99] width 361 height 41
click at [518, 88] on input "1.9%" at bounding box center [447, 99] width 361 height 41
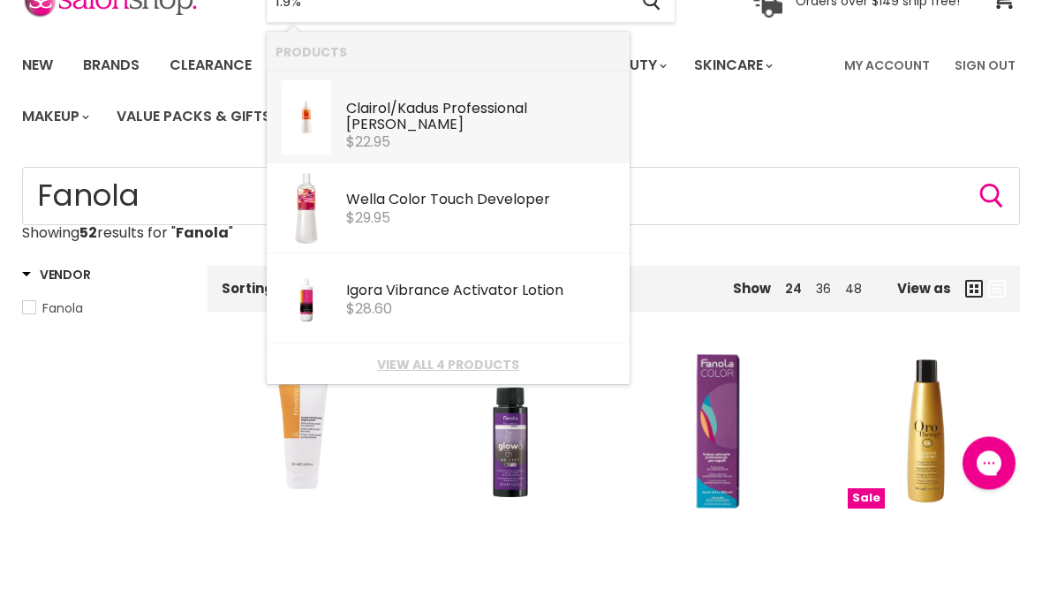
click at [489, 199] on div "Clairol/Kadus Professional [PERSON_NAME]" at bounding box center [483, 216] width 275 height 34
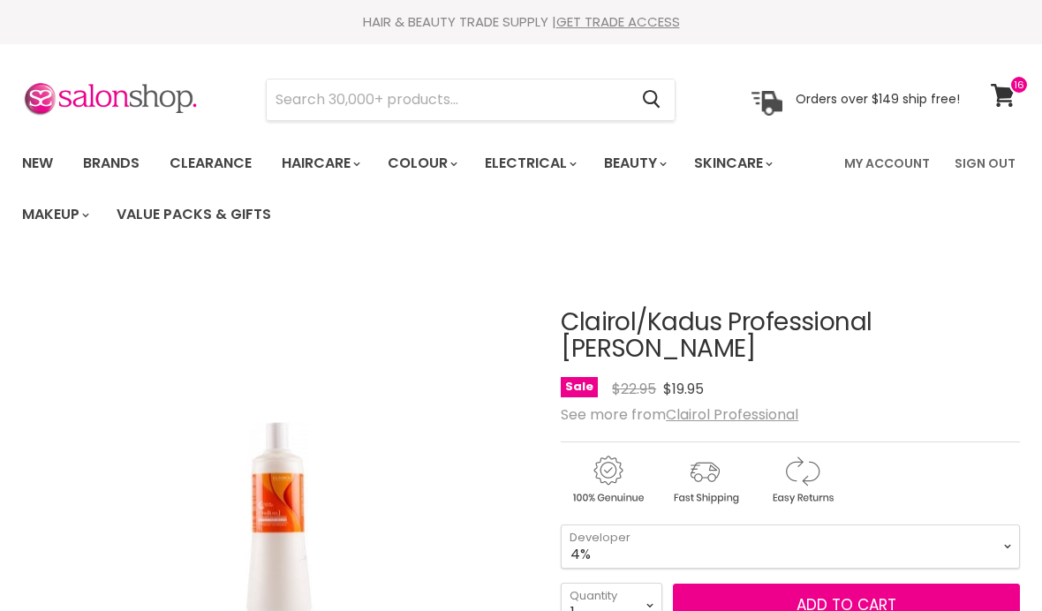
scroll to position [181, 0]
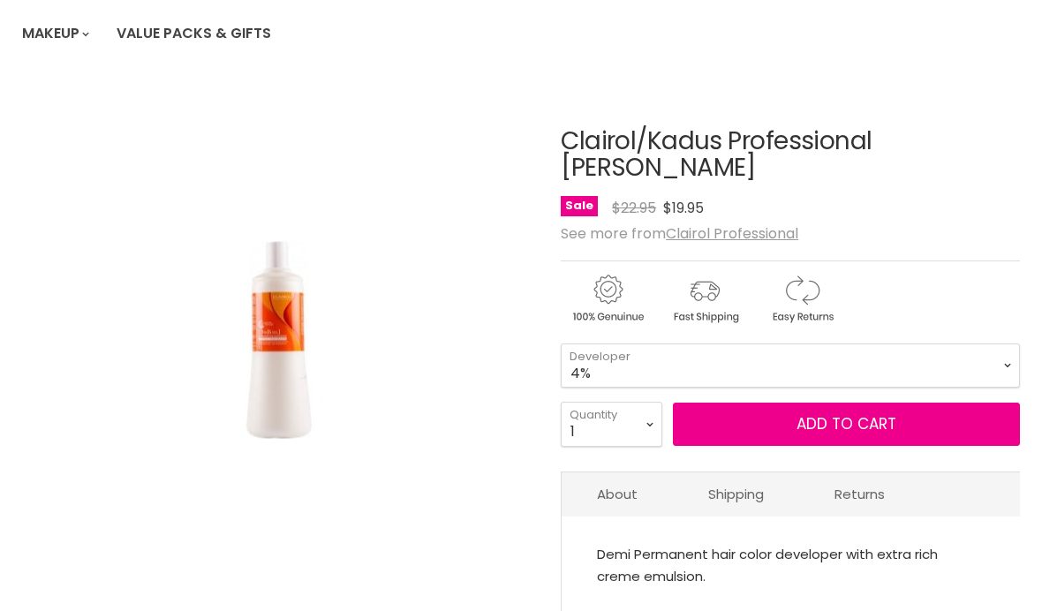
click at [998, 368] on select "1.9% 4%" at bounding box center [789, 365] width 459 height 44
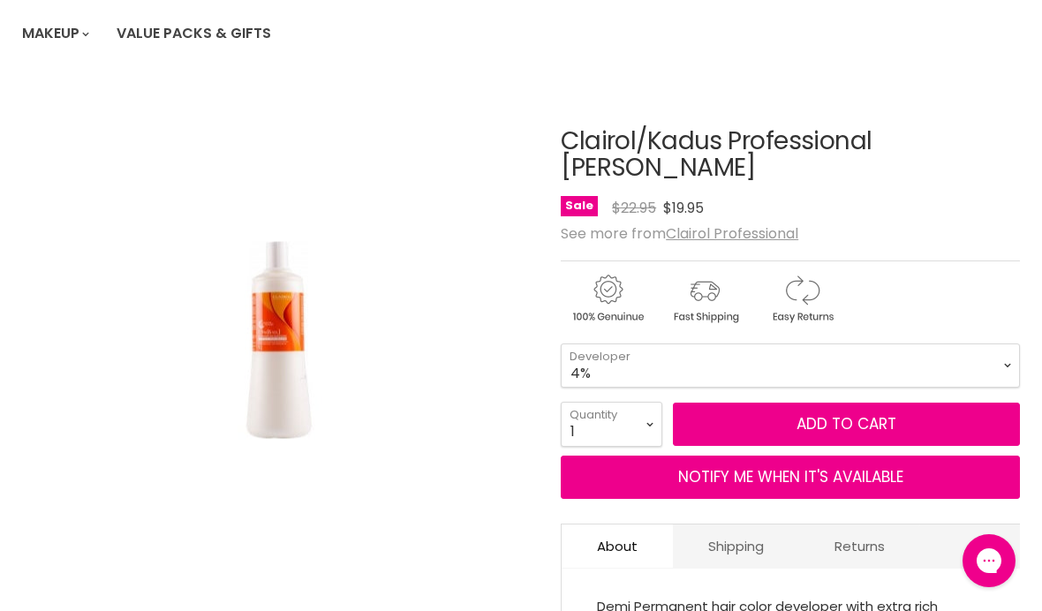
scroll to position [0, 0]
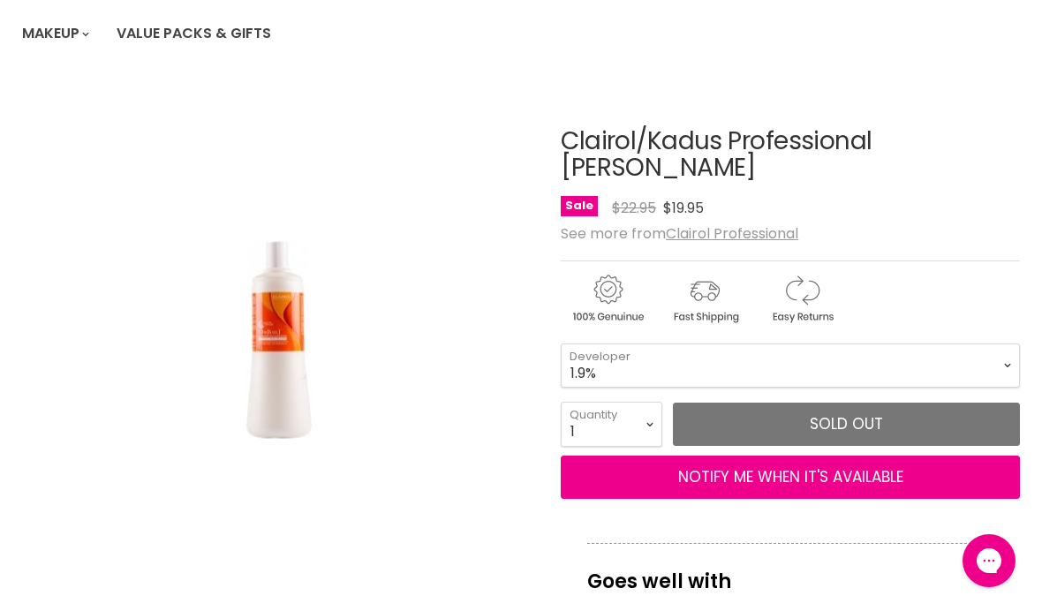
click at [991, 362] on select "1.9% 4%" at bounding box center [789, 365] width 459 height 44
select select "4%"
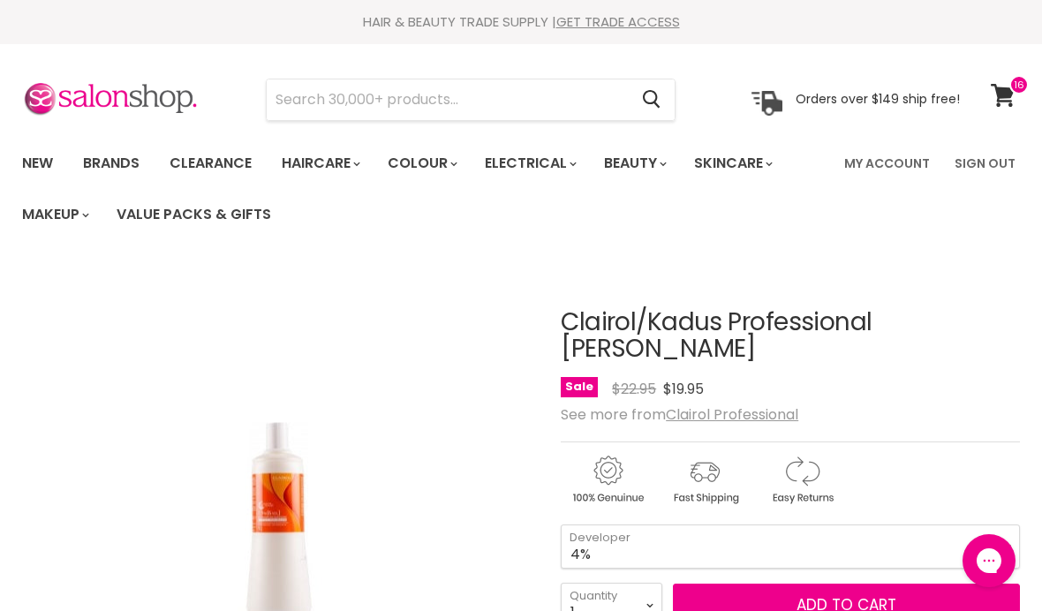
click at [564, 101] on input "Search" at bounding box center [447, 99] width 361 height 41
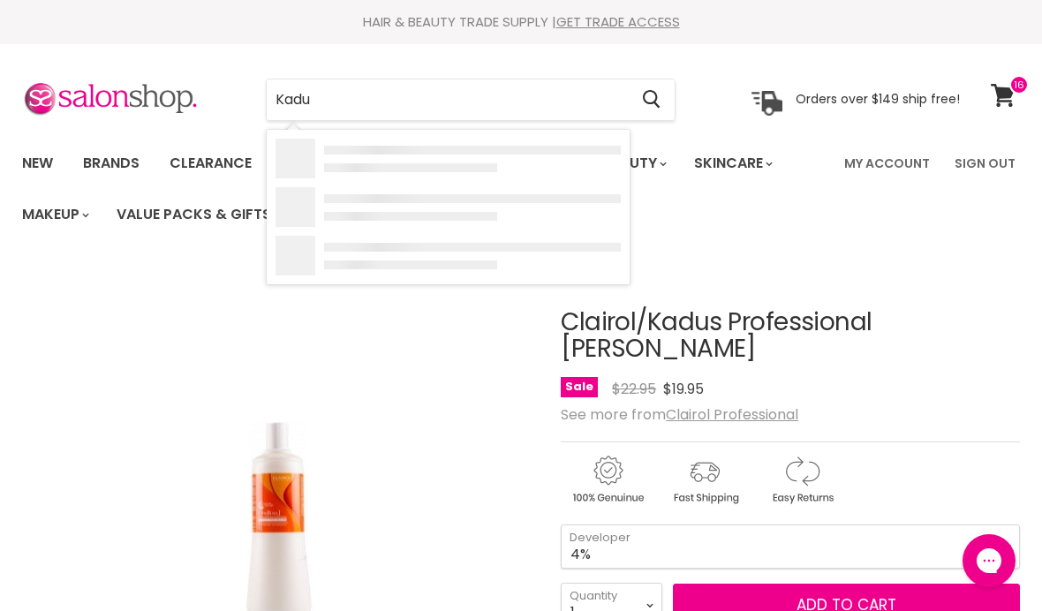
type input "Kadus"
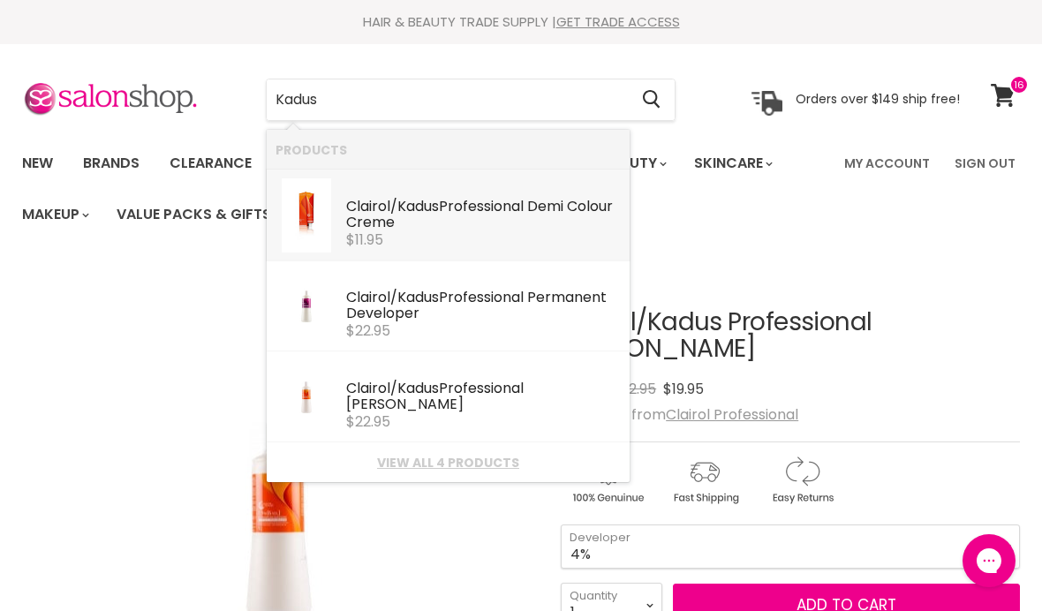
click at [483, 205] on div "Clairol/ Kadus Professional Demi Colour Creme" at bounding box center [483, 216] width 275 height 34
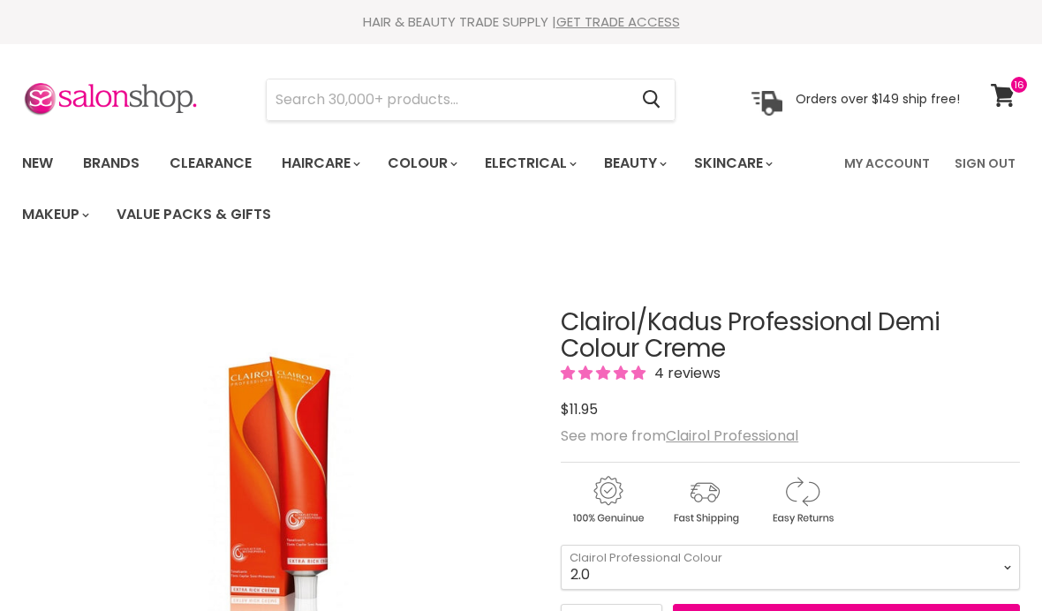
scroll to position [208, 0]
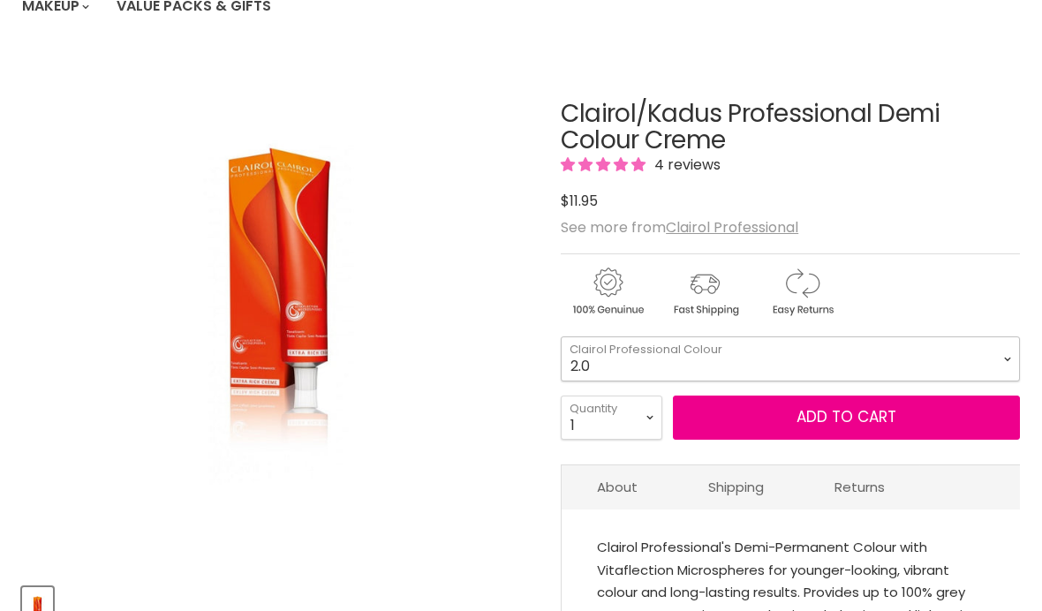
click at [1002, 361] on select "2.0 2.8 3.0 3.6 4.0 4.77 5.0 5.37 5.56 5.66 6.0 6.3 6.37 6.4 6.45" at bounding box center [789, 358] width 459 height 44
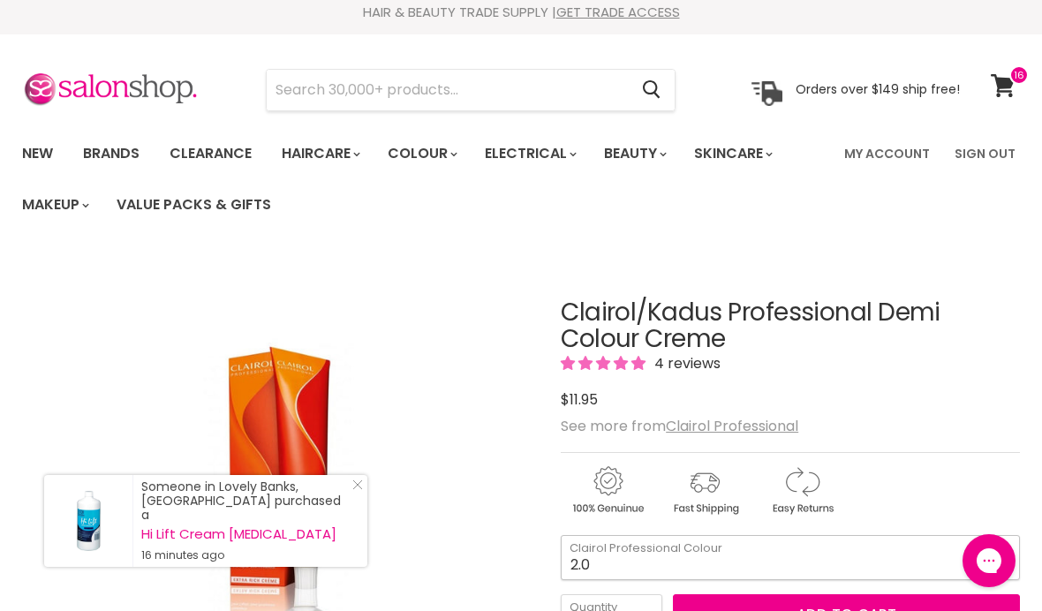
scroll to position [0, 0]
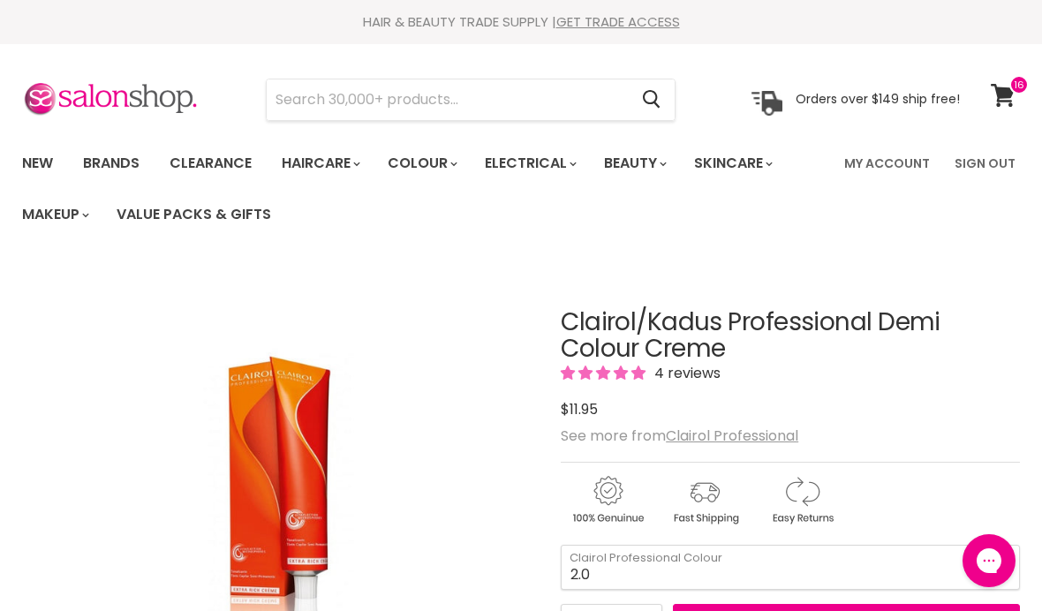
click at [547, 89] on input "Search" at bounding box center [447, 99] width 361 height 41
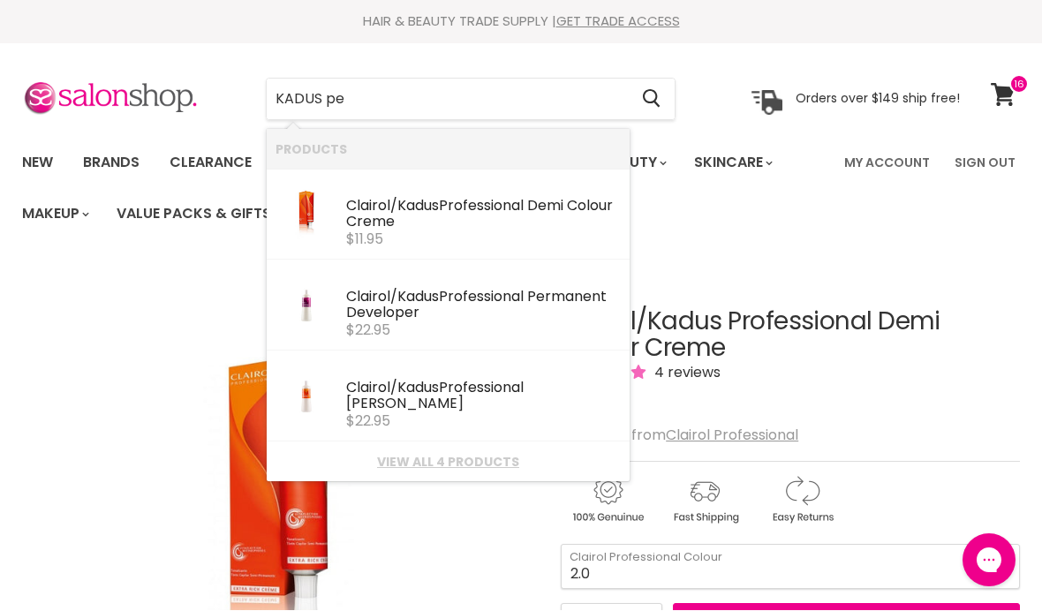
type input "KADUS per"
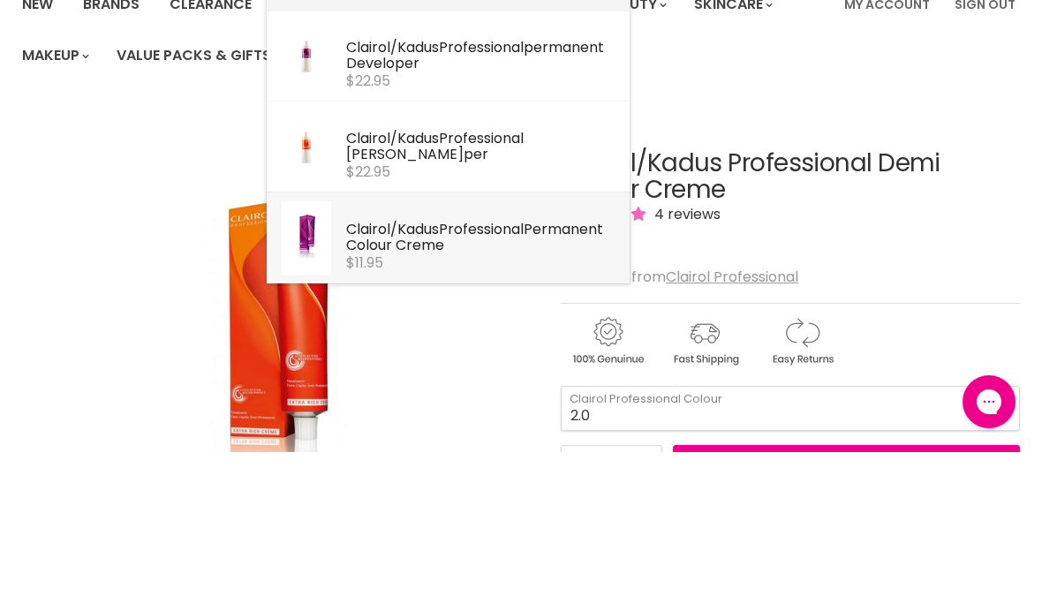
click at [496, 380] on div "Clairol/ Kadus Professional Per manent Colour Creme" at bounding box center [483, 397] width 275 height 34
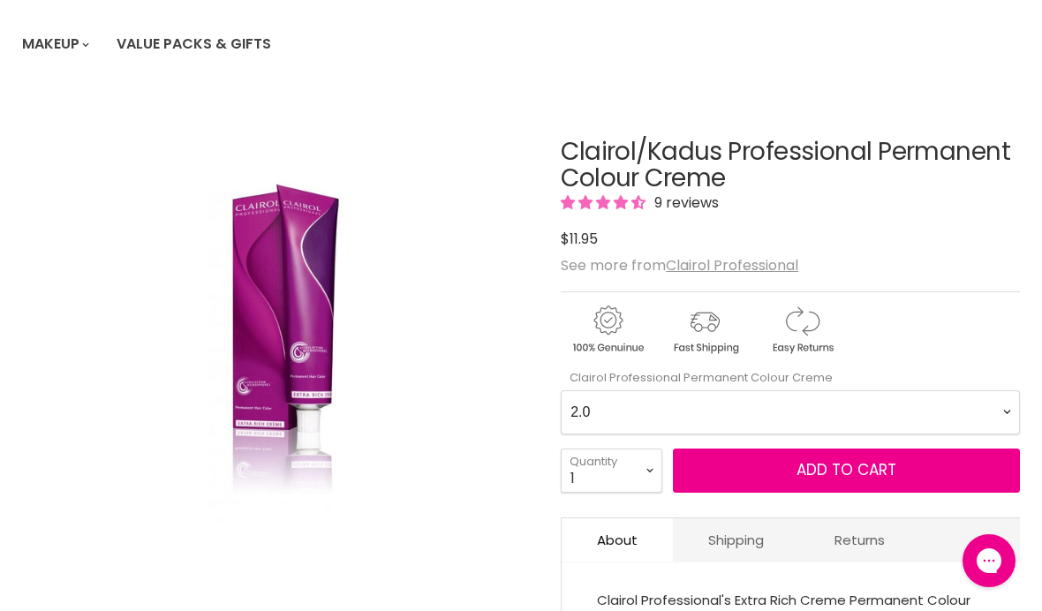
scroll to position [211, 0]
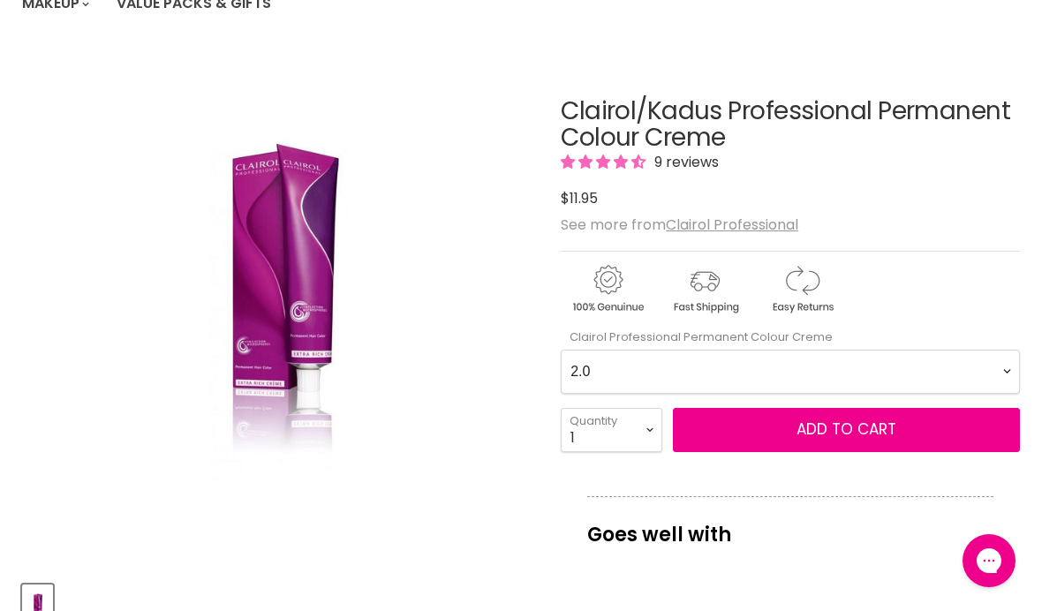
click at [1001, 382] on Creme-0-0 "2.0 2.8 3.0 3.6 4.0 4.07 4.65 4.71 4.75 4.77 5.0 5.07 5.1 5.46 5.5 5.6 5.7 5.71…" at bounding box center [789, 372] width 459 height 44
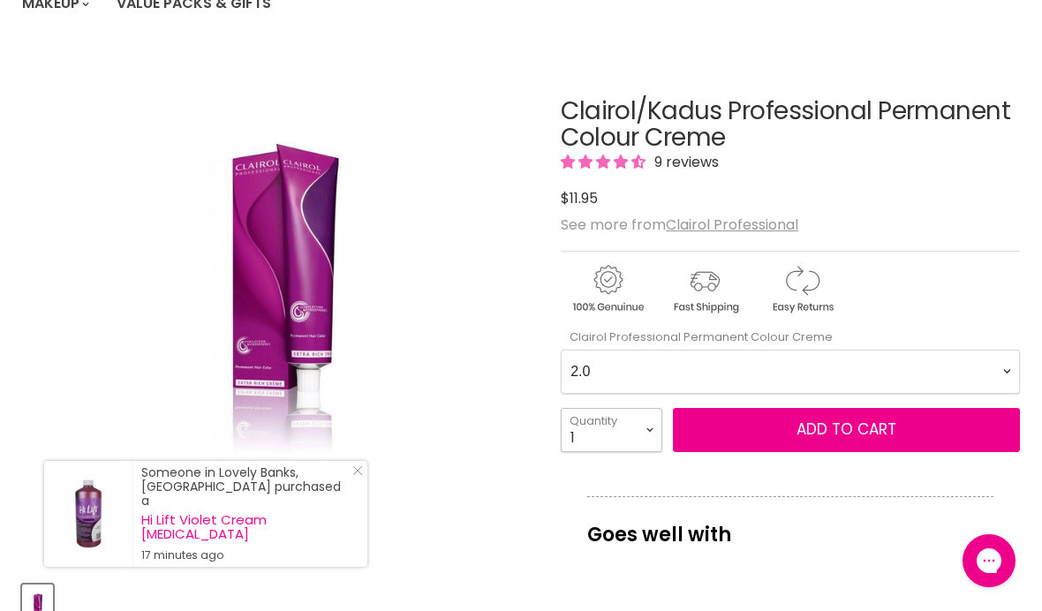
click at [633, 425] on select "1 2 3 4 5 6 7 8 9 10+" at bounding box center [611, 430] width 102 height 44
select select "2"
type input "2"
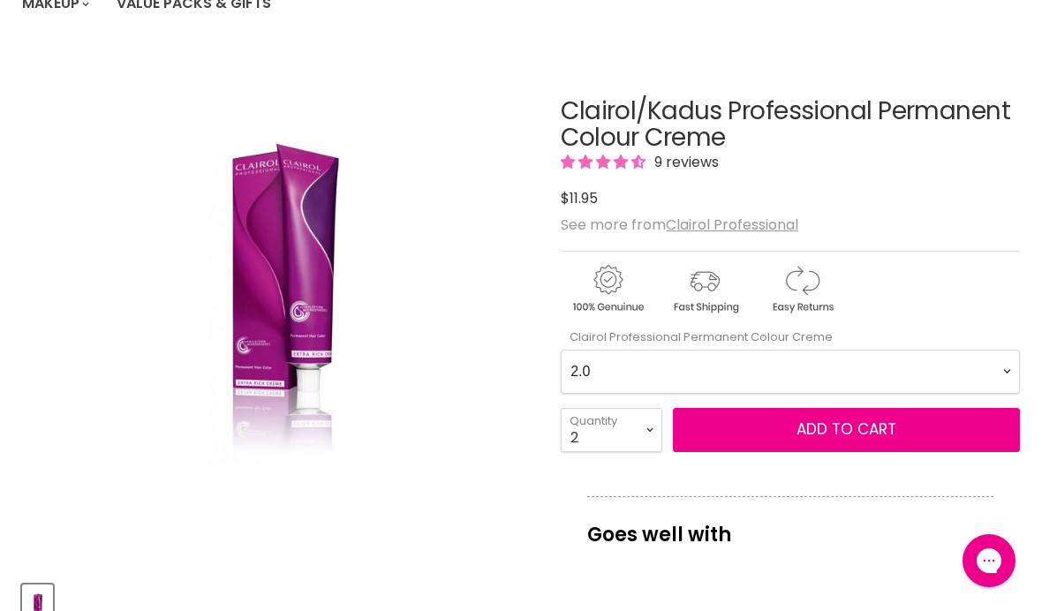
click at [995, 370] on Creme-0-0 "2.0 2.8 3.0 3.6 4.0 4.07 4.65 4.71 4.75 4.77 5.0 5.07 5.1 5.46 5.5 5.6 5.7 5.71…" at bounding box center [789, 372] width 459 height 44
select Creme-0-0 "8.1"
click at [849, 430] on span "Add to cart" at bounding box center [846, 428] width 100 height 21
click at [850, 425] on span "Add to cart" at bounding box center [846, 428] width 100 height 21
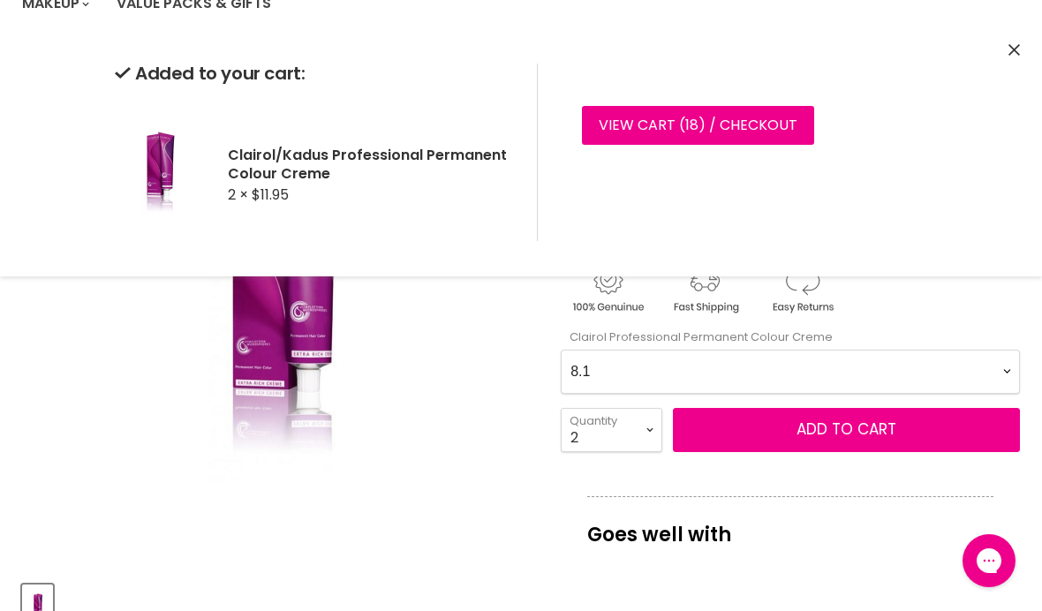
click at [1011, 368] on Creme-0-0 "2.0 2.8 3.0 3.6 4.0 4.07 4.65 4.71 4.75 4.77 5.0 5.07 5.1 5.46 5.5 5.6 5.7 5.71…" at bounding box center [789, 372] width 459 height 44
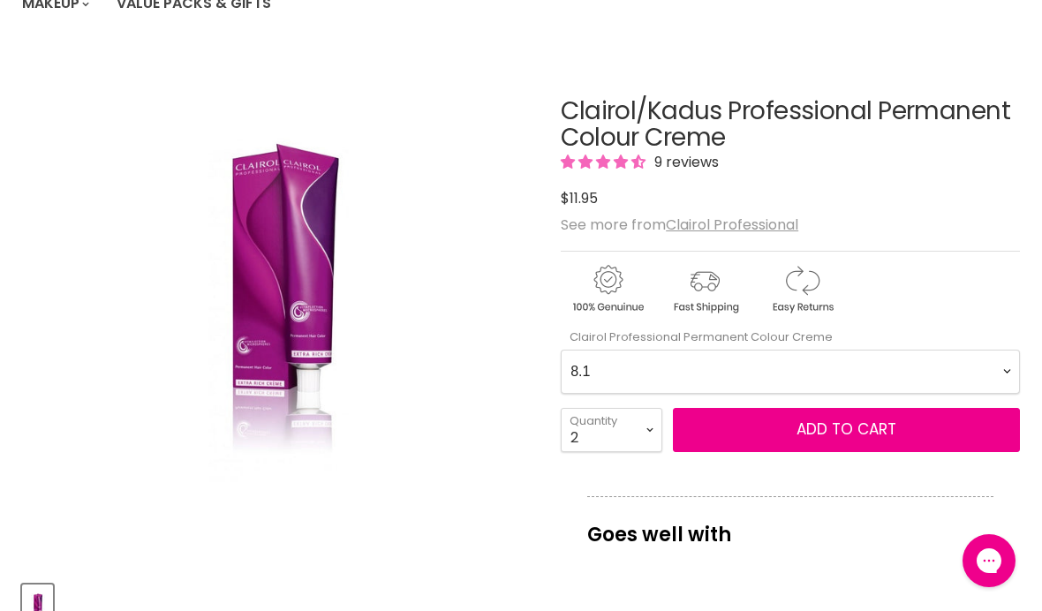
scroll to position [264, 0]
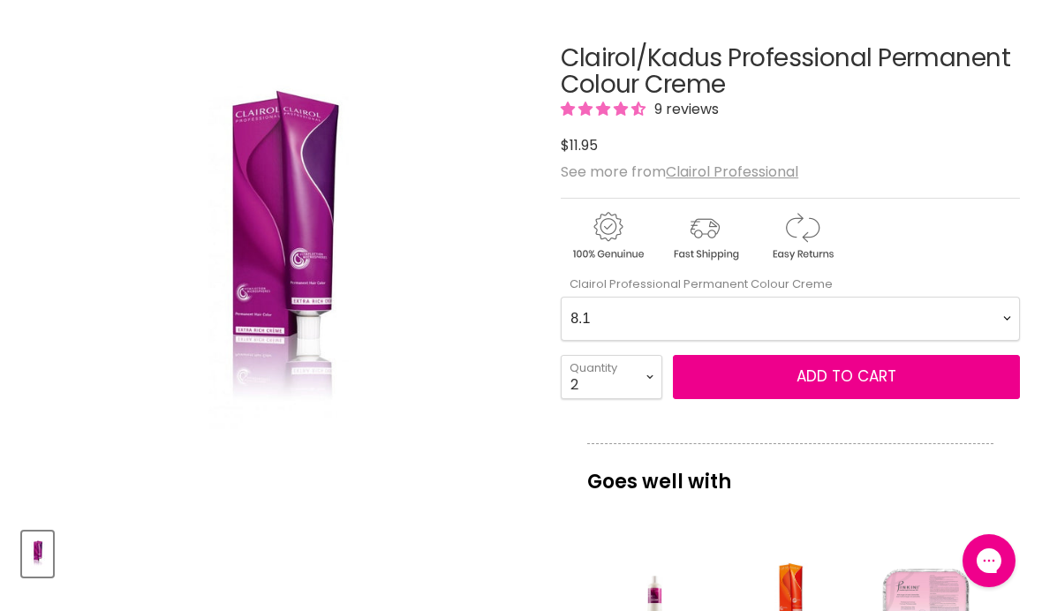
click at [1002, 307] on Creme-0-0 "2.0 2.8 3.0 3.6 4.0 4.07 4.65 4.71 4.75 4.77 5.0 5.07 5.1 5.46 5.5 5.6 5.7 5.71…" at bounding box center [789, 319] width 459 height 44
click at [646, 374] on select "1 2 3 4 5 6 7 8 9 10+" at bounding box center [611, 377] width 102 height 44
click at [641, 372] on select "1 2 3 4 5 6 7 8 9 10+" at bounding box center [611, 377] width 102 height 44
select select "1"
type input "1"
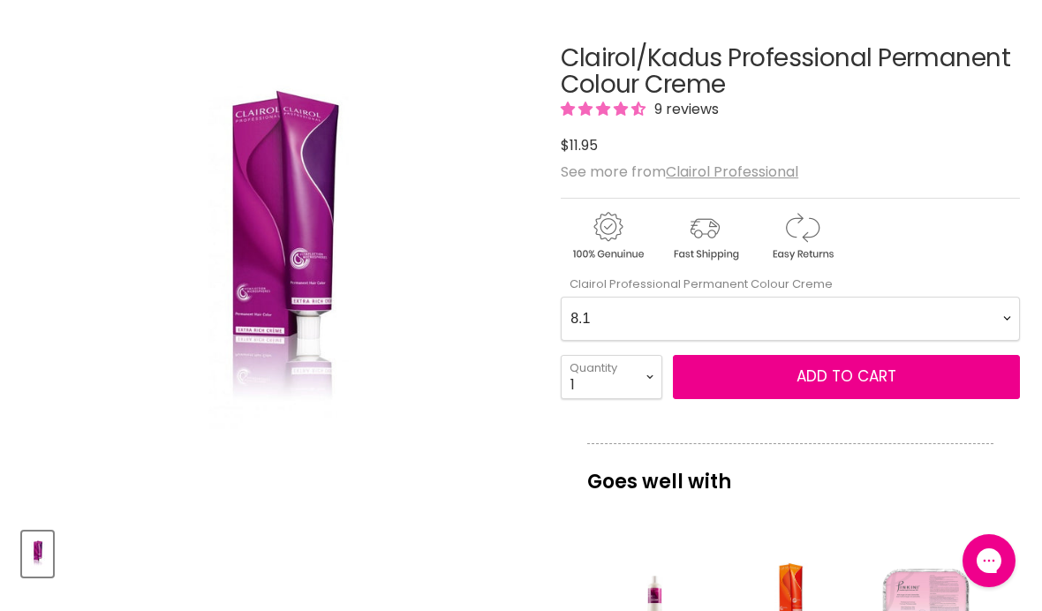
click at [996, 312] on Creme-0-0 "2.0 2.8 3.0 3.6 4.0 4.07 4.65 4.71 4.75 4.77 5.0 5.07 5.1 5.46 5.5 5.6 5.7 5.71…" at bounding box center [789, 319] width 459 height 44
click at [839, 372] on span "Add to cart" at bounding box center [846, 375] width 100 height 21
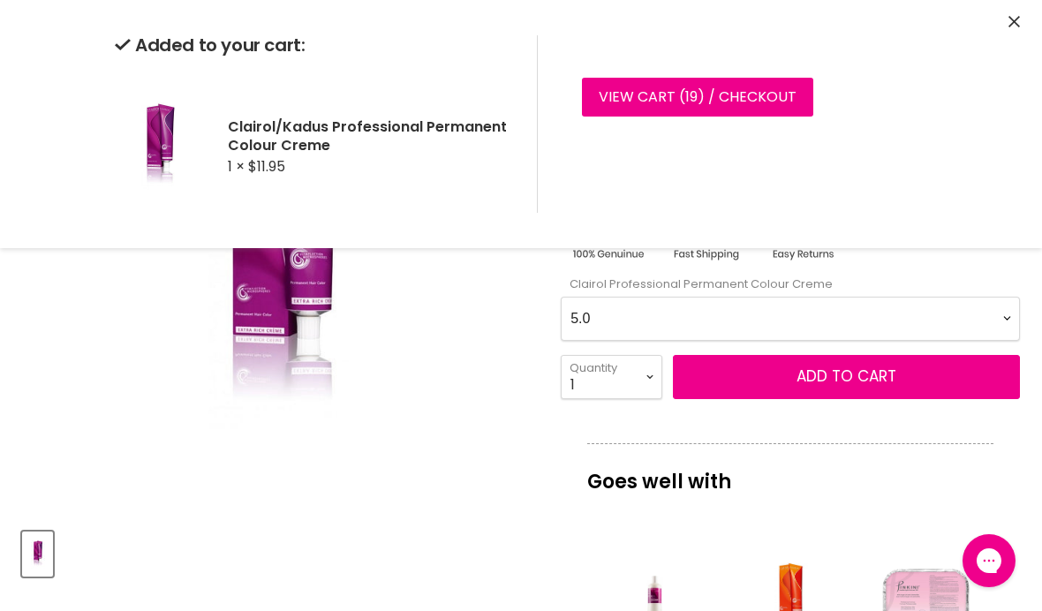
click at [643, 373] on select "1 2 3 4 5 6 7 8 9 10+" at bounding box center [611, 377] width 102 height 44
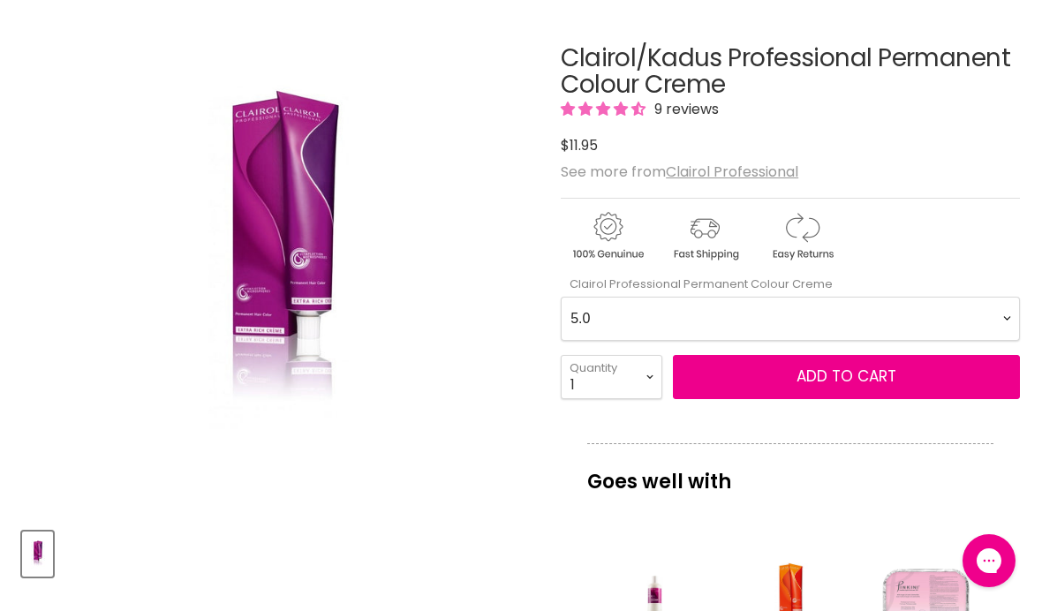
click at [997, 316] on Creme-0-0 "2.0 2.8 3.0 3.6 4.0 4.07 4.65 4.71 4.75 4.77 5.0 5.07 5.1 5.46 5.5 5.6 5.7 5.71…" at bounding box center [789, 319] width 459 height 44
click at [814, 380] on span "Add to cart" at bounding box center [846, 375] width 100 height 21
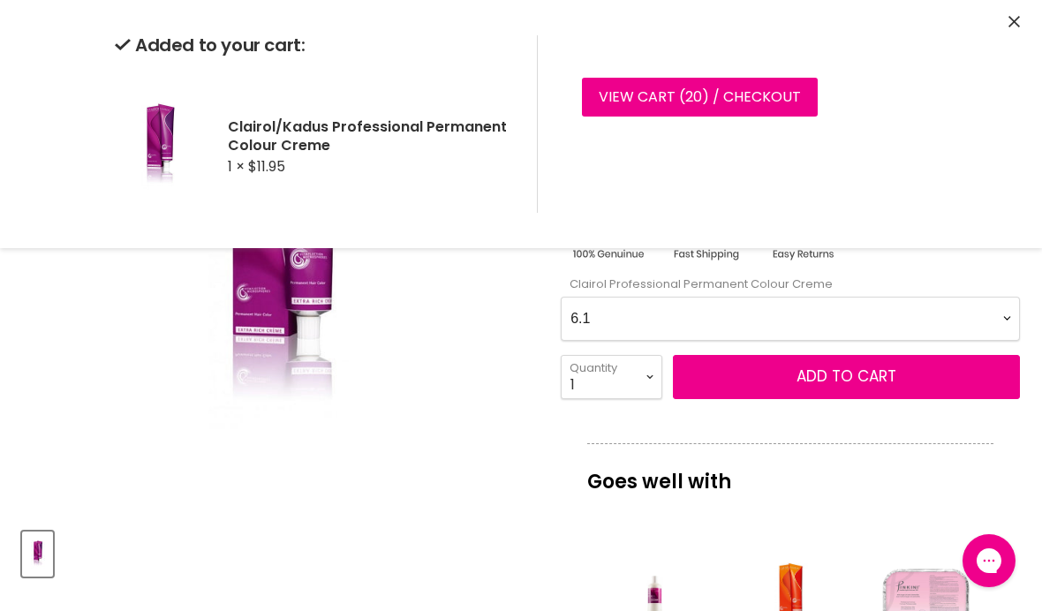
click at [1009, 315] on Creme-0-0 "2.0 2.8 3.0 3.6 4.0 4.07 4.65 4.71 4.75 4.77 5.0 5.07 5.1 5.46 5.5 5.6 5.7 5.71…" at bounding box center [789, 319] width 459 height 44
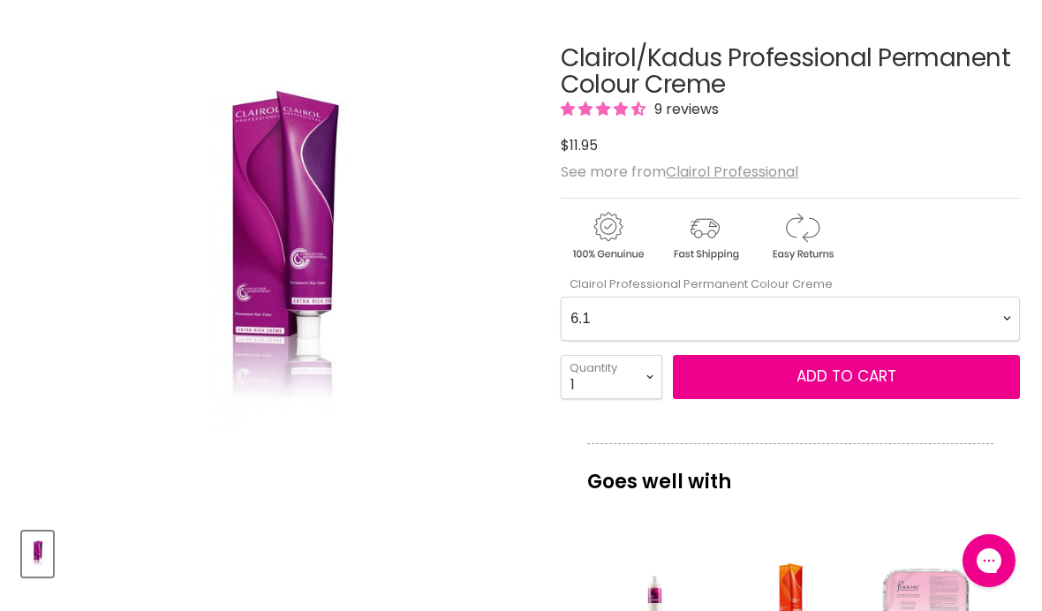
click at [997, 320] on Creme-0-0 "2.0 2.8 3.0 3.6 4.0 4.07 4.65 4.71 4.75 4.77 5.0 5.07 5.1 5.46 5.5 5.6 5.7 5.71…" at bounding box center [789, 319] width 459 height 44
click at [882, 372] on span "Add to cart" at bounding box center [846, 375] width 100 height 21
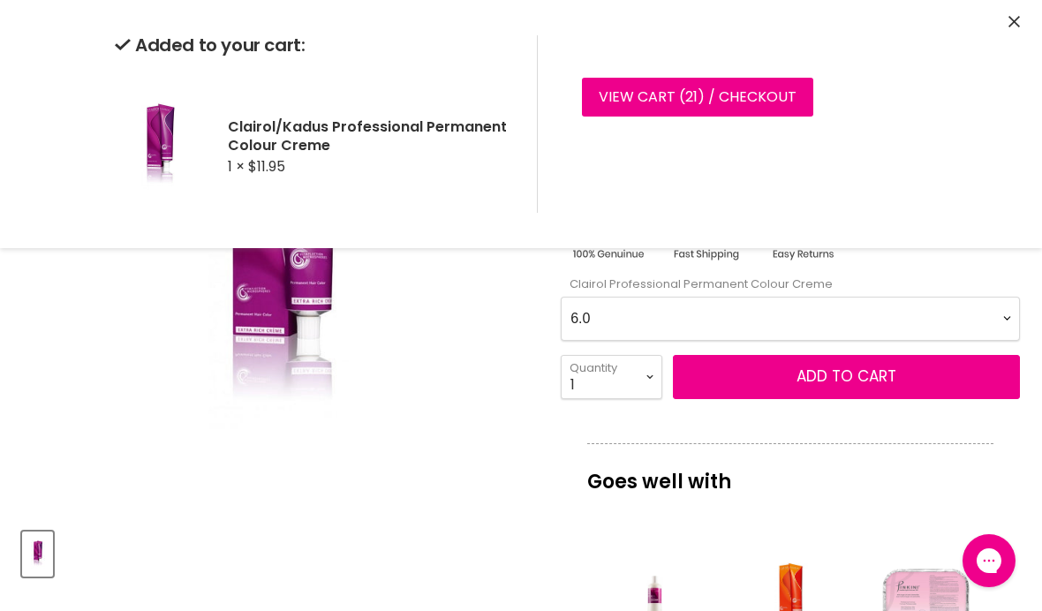
click at [993, 303] on Creme-0-0 "2.0 2.8 3.0 3.6 4.0 4.07 4.65 4.71 4.75 4.77 5.0 5.07 5.1 5.46 5.5 5.6 5.7 5.71…" at bounding box center [789, 319] width 459 height 44
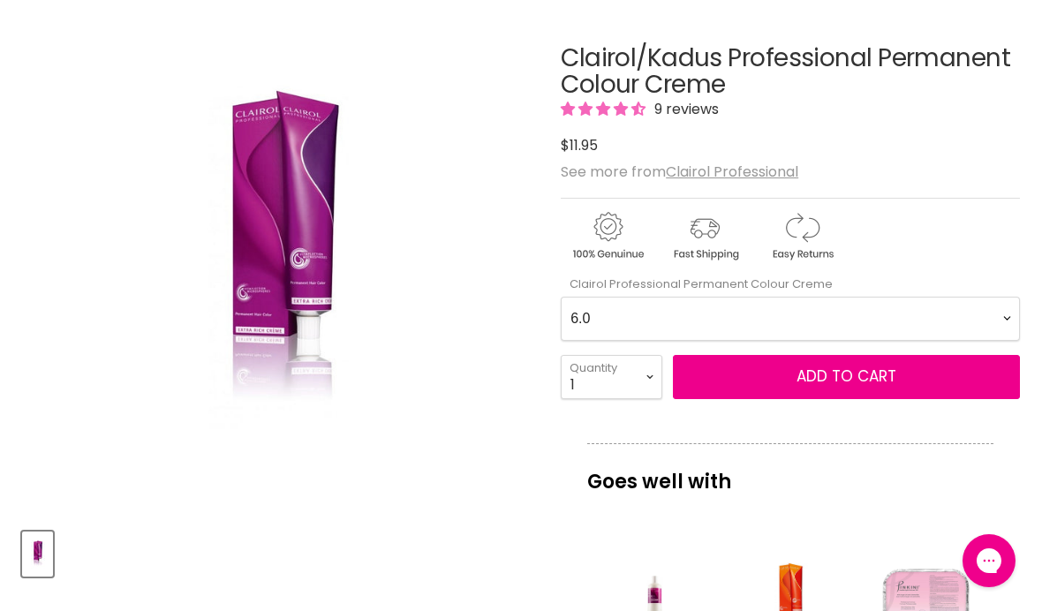
click at [1012, 321] on Creme-0-0 "2.0 2.8 3.0 3.6 4.0 4.07 4.65 4.71 4.75 4.77 5.0 5.07 5.1 5.46 5.5 5.6 5.7 5.71…" at bounding box center [789, 319] width 459 height 44
select Creme-0-0 "9.0"
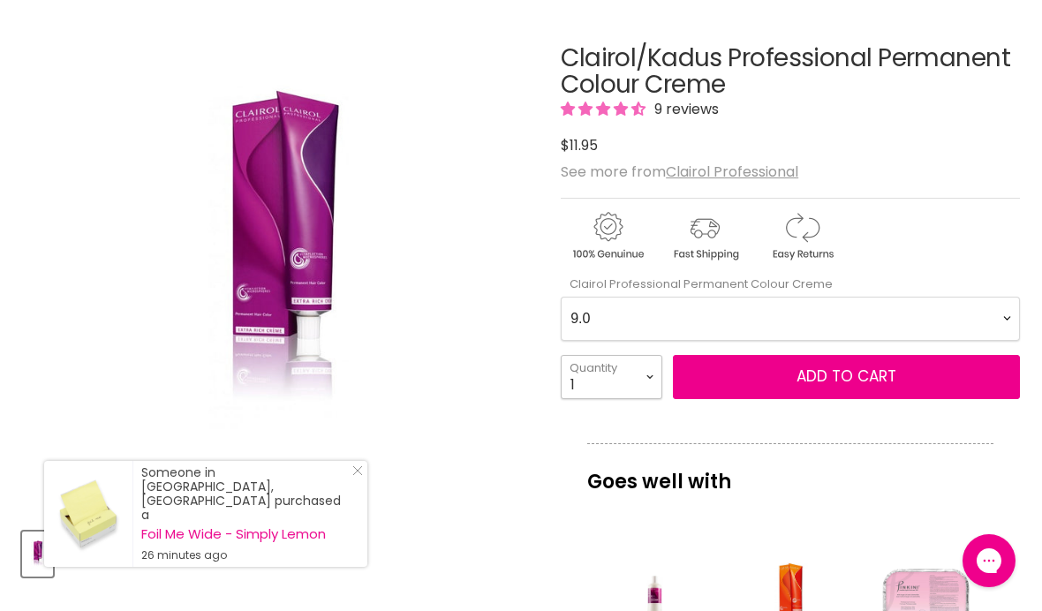
click at [650, 375] on select "1 2 3 4 5 6 7 8 9 10+" at bounding box center [611, 377] width 102 height 44
click at [639, 376] on select "1 2 3 4 5 6 7 8 9 10+" at bounding box center [611, 377] width 102 height 44
select select "2"
type input "2"
click at [889, 385] on span "Add to cart" at bounding box center [846, 375] width 100 height 21
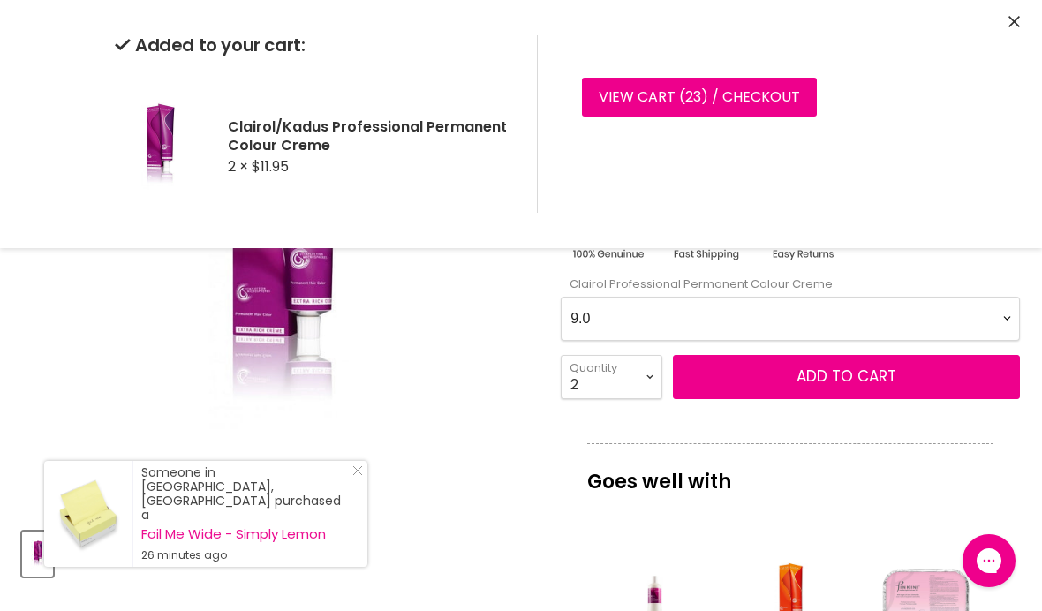
click at [996, 309] on Creme-0-0 "2.0 2.8 3.0 3.6 4.0 4.07 4.65 4.71 4.75 4.77 5.0 5.07 5.1 5.46 5.5 5.6 5.7 5.71…" at bounding box center [789, 319] width 459 height 44
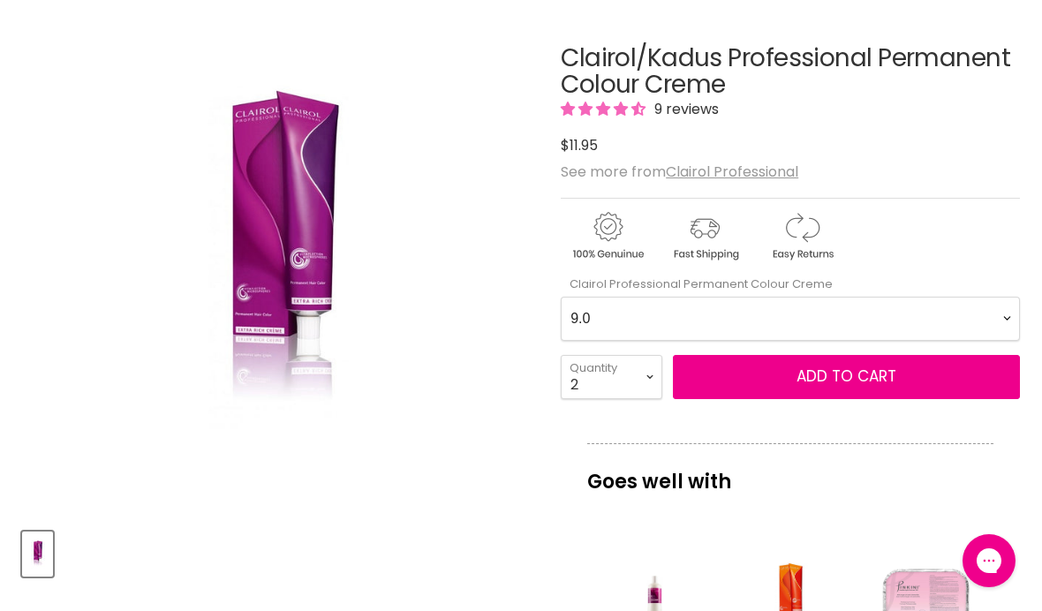
click at [989, 317] on Creme-0-0 "2.0 2.8 3.0 3.6 4.0 4.07 4.65 4.71 4.75 4.77 5.0 5.07 5.1 5.46 5.5 5.6 5.7 5.71…" at bounding box center [789, 319] width 459 height 44
click at [862, 387] on button "Add to cart" at bounding box center [846, 377] width 347 height 44
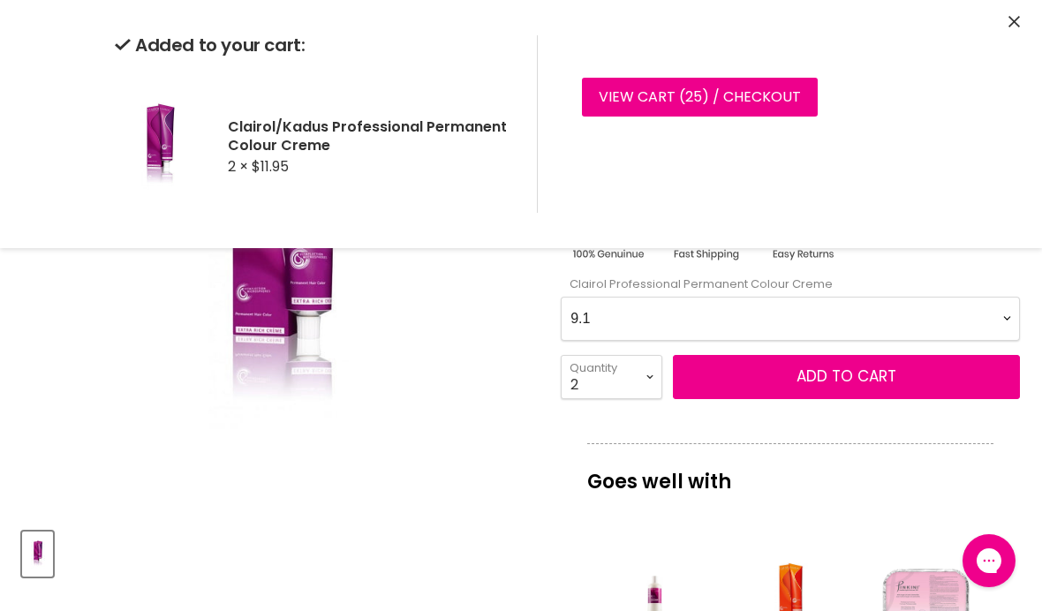
click at [1004, 316] on Creme-0-0 "2.0 2.8 3.0 3.6 4.0 4.07 4.65 4.71 4.75 4.77 5.0 5.07 5.1 5.46 5.5 5.6 5.7 5.71…" at bounding box center [789, 319] width 459 height 44
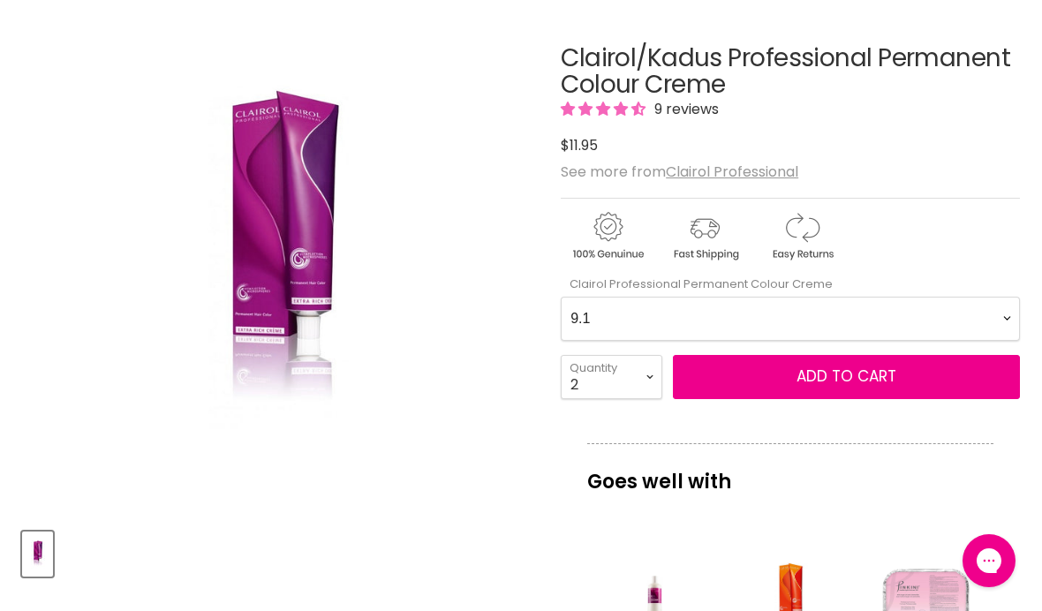
click at [997, 308] on Creme-0-0 "2.0 2.8 3.0 3.6 4.0 4.07 4.65 4.71 4.75 4.77 5.0 5.07 5.1 5.46 5.5 5.6 5.7 5.71…" at bounding box center [789, 319] width 459 height 44
select Creme-0-0 "6.0"
click at [660, 368] on select "1 2 3 4 5 6 7 8 9 10+" at bounding box center [611, 377] width 102 height 44
click at [653, 364] on select "1 2 3 4 5 6 7 8 9 10+" at bounding box center [611, 377] width 102 height 44
select select "1"
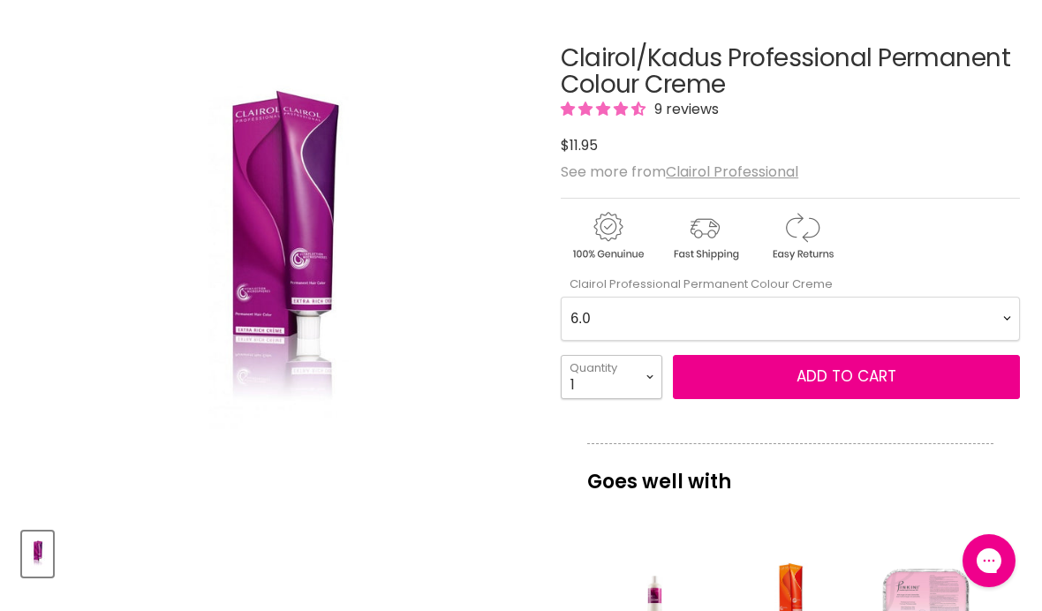
type input "1"
click at [807, 378] on span "Add to cart" at bounding box center [846, 375] width 100 height 21
click at [1004, 310] on Creme-0-0 "2.0 2.8 3.0 3.6 4.0 4.07 4.65 4.71 4.75 4.77 5.0 5.07 5.1 5.46 5.5 5.6 5.7 5.71…" at bounding box center [789, 319] width 459 height 44
click at [1002, 302] on Creme-0-0 "2.0 2.8 3.0 3.6 4.0 4.07 4.65 4.71 4.75 4.77 5.0 5.07 5.1 5.46 5.5 5.6 5.7 5.71…" at bounding box center [789, 319] width 459 height 44
select Creme-0-0 "8.0"
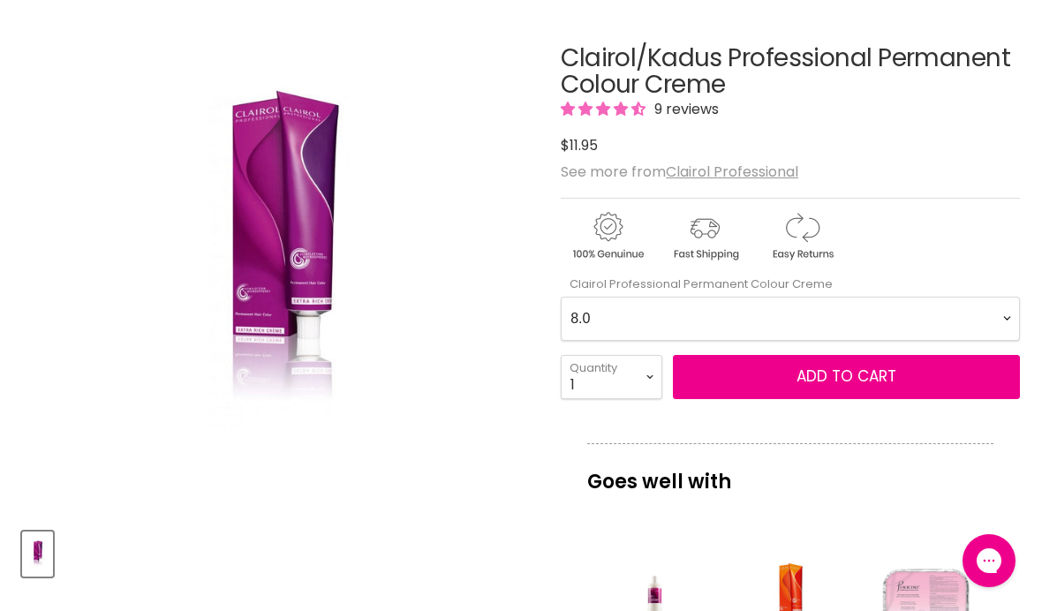
click at [902, 378] on button "Add to cart" at bounding box center [846, 377] width 347 height 44
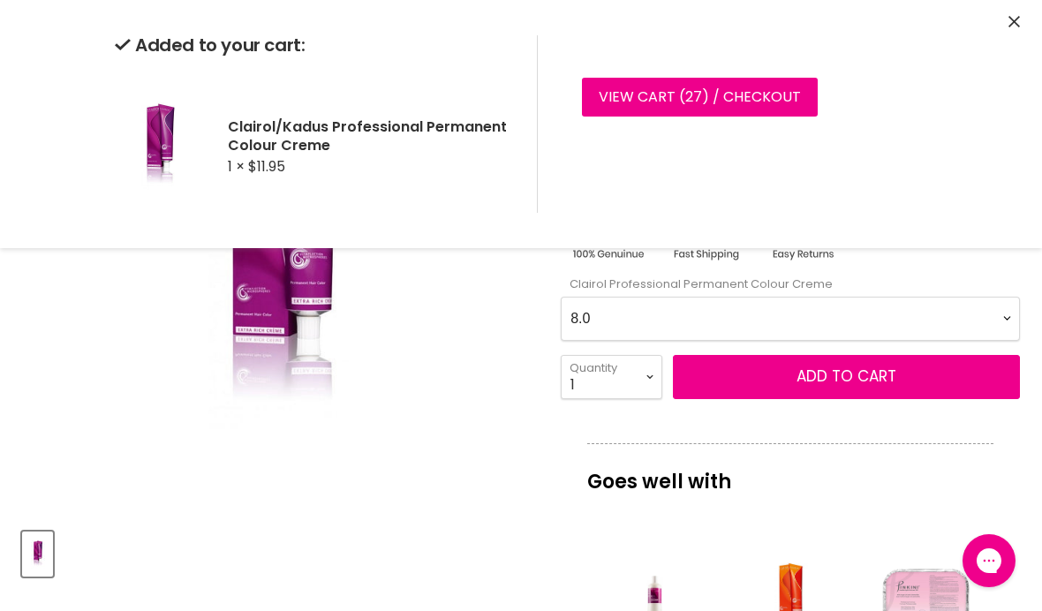
scroll to position [327, 0]
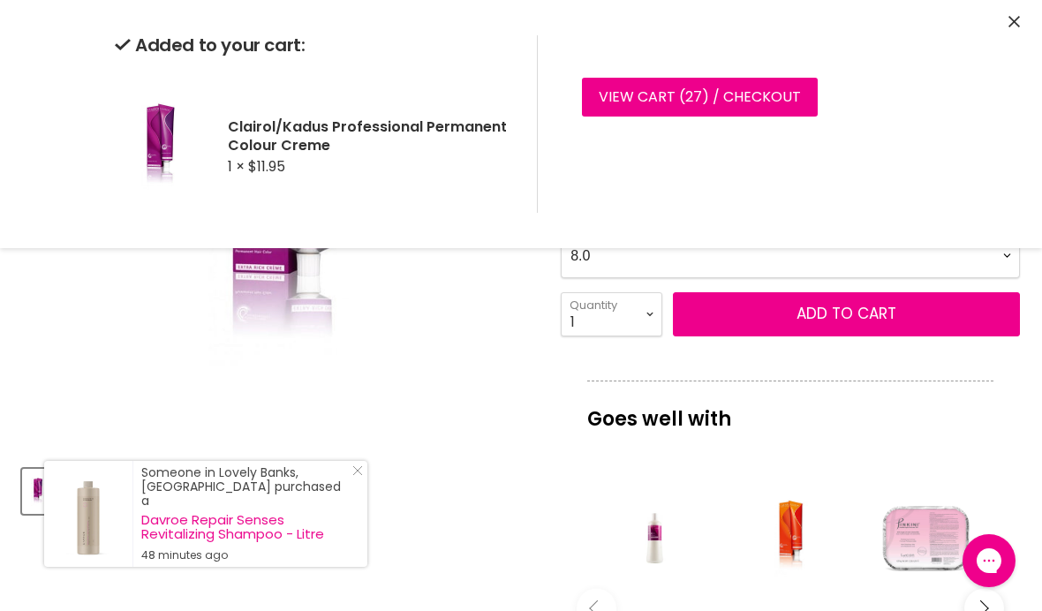
click at [1009, 16] on icon "Close" at bounding box center [1013, 21] width 11 height 11
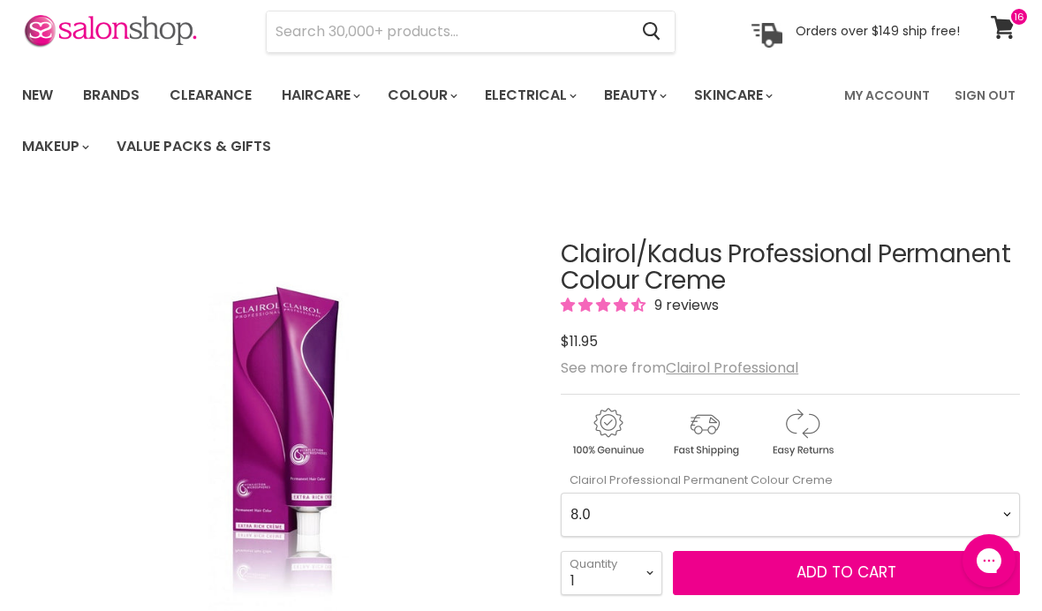
scroll to position [28, 0]
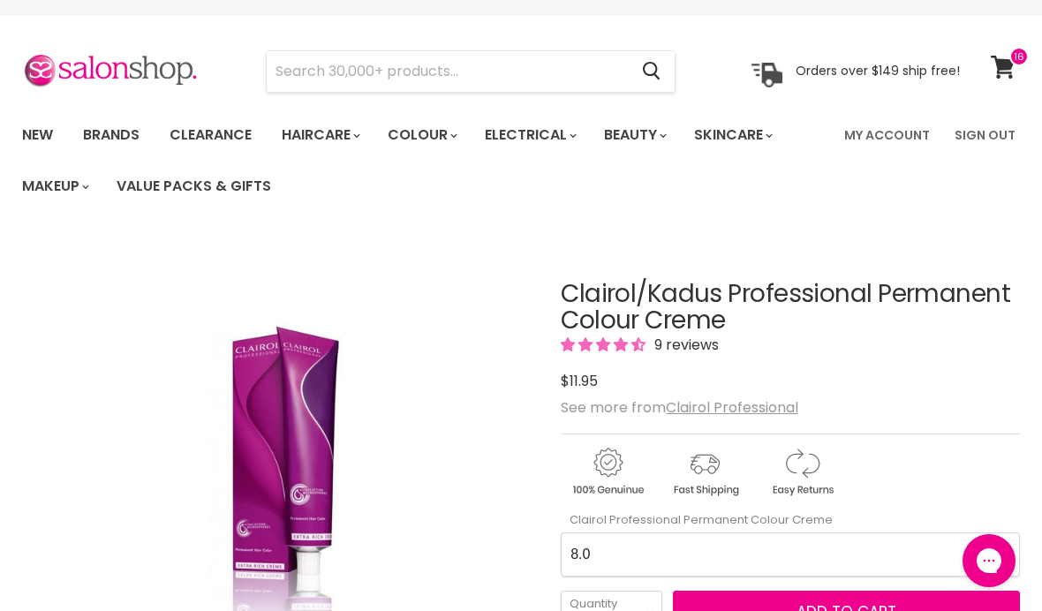
click at [1003, 54] on link "View cart" at bounding box center [1005, 67] width 47 height 41
